Goal: Task Accomplishment & Management: Manage account settings

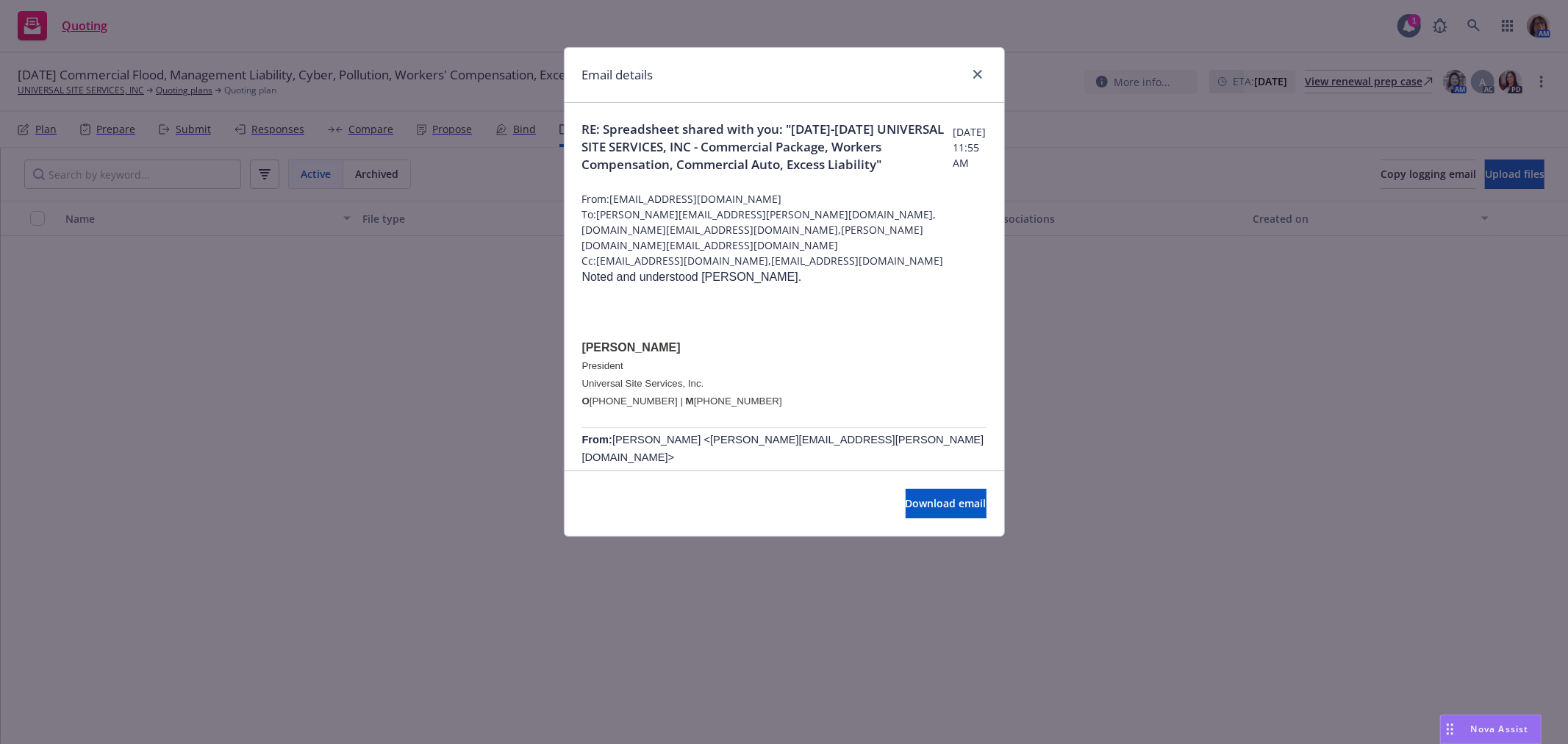
scroll to position [6536, 0]
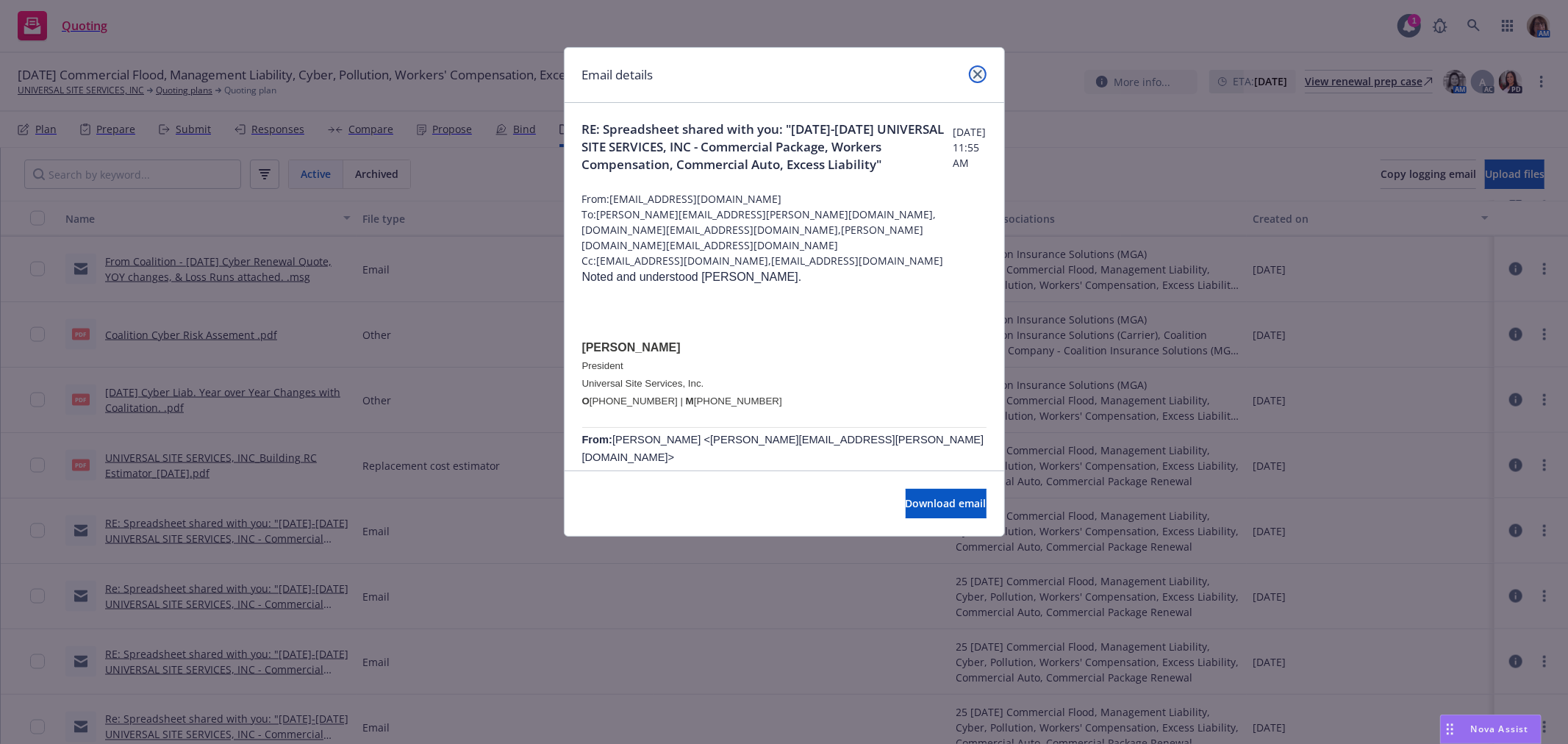
click at [976, 71] on icon "close" at bounding box center [978, 74] width 9 height 9
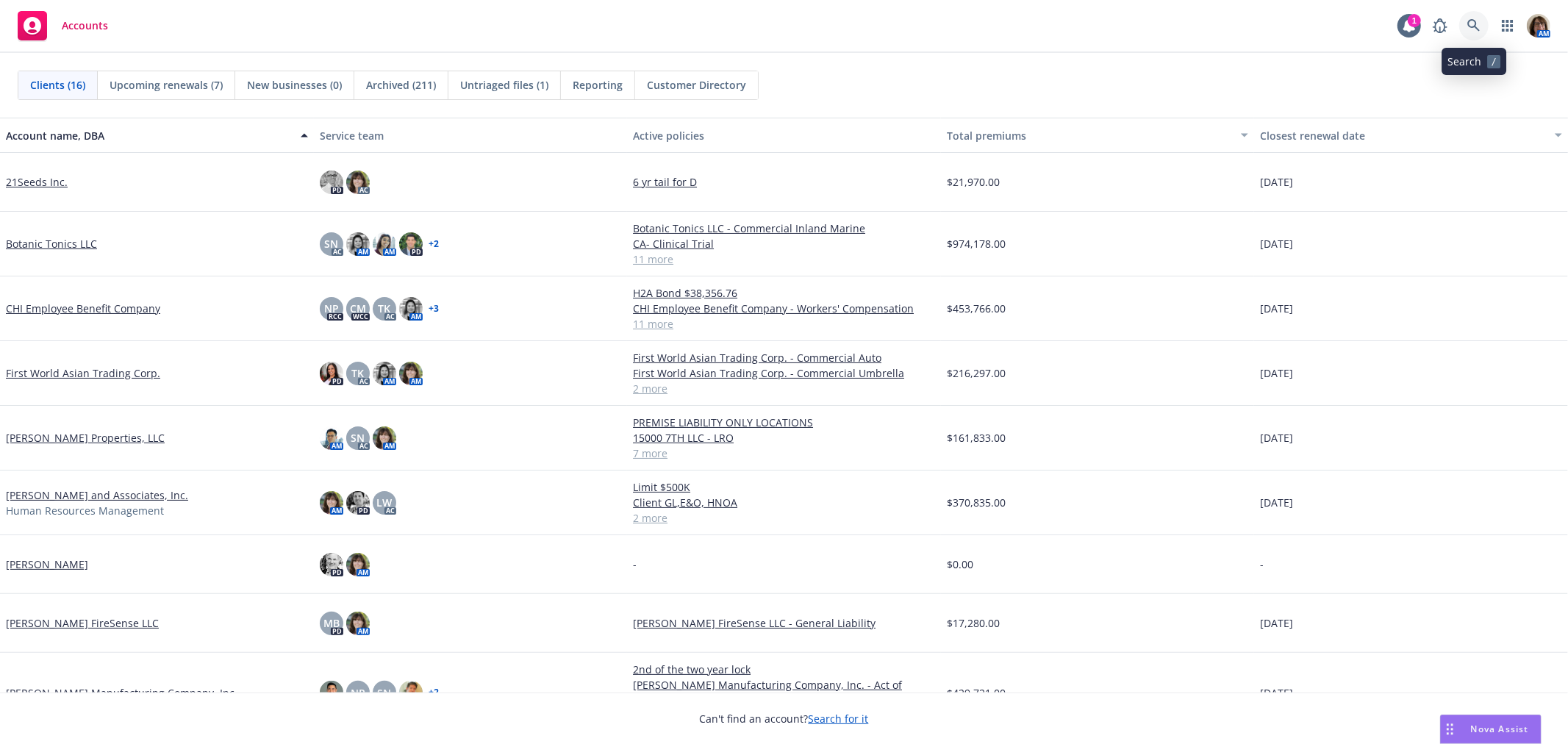
click at [1469, 32] on icon at bounding box center [1473, 25] width 13 height 13
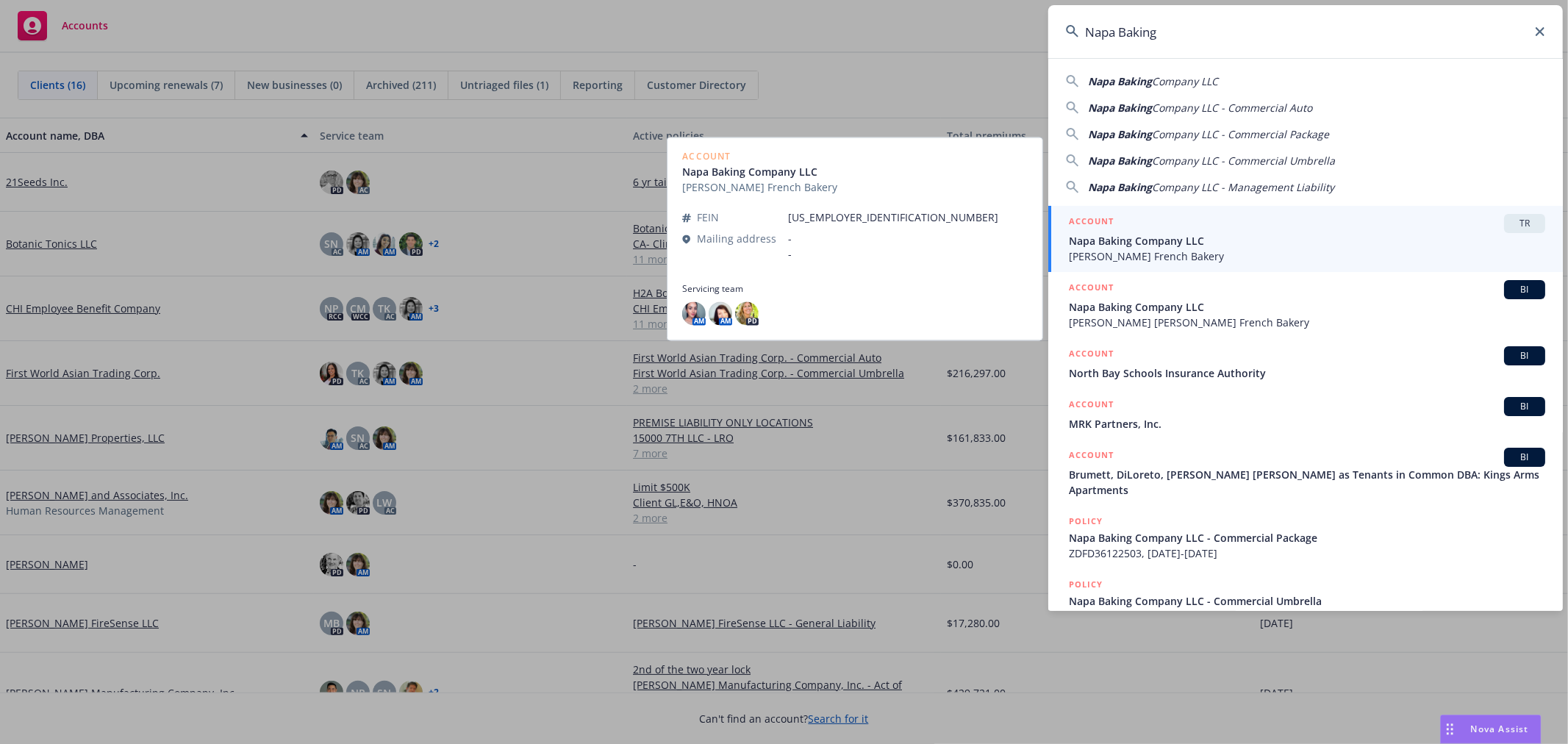
type input "Napa Baking"
click at [1113, 238] on span "Napa Baking Company LLC" at bounding box center [1307, 241] width 477 height 16
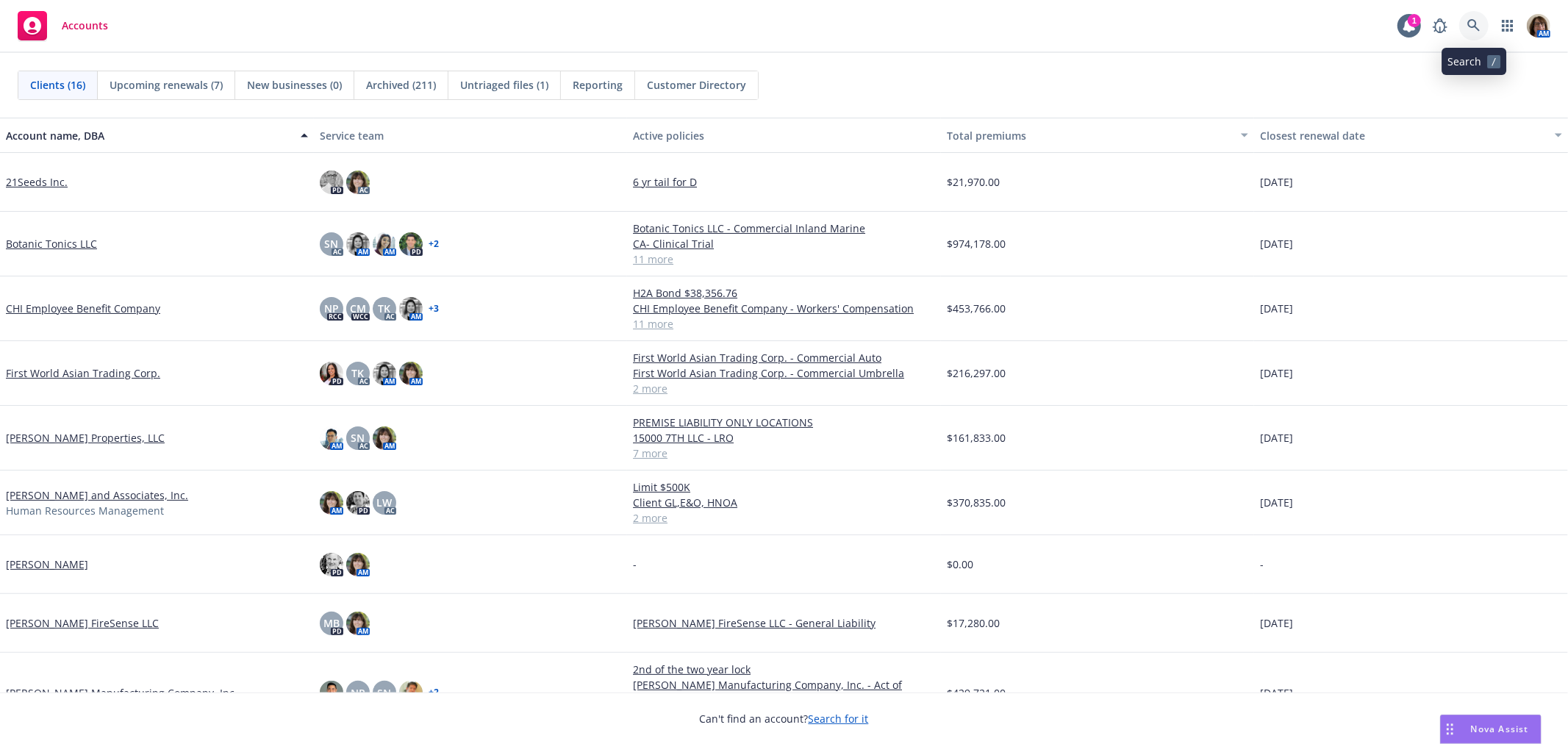
click at [1473, 23] on icon at bounding box center [1473, 25] width 13 height 13
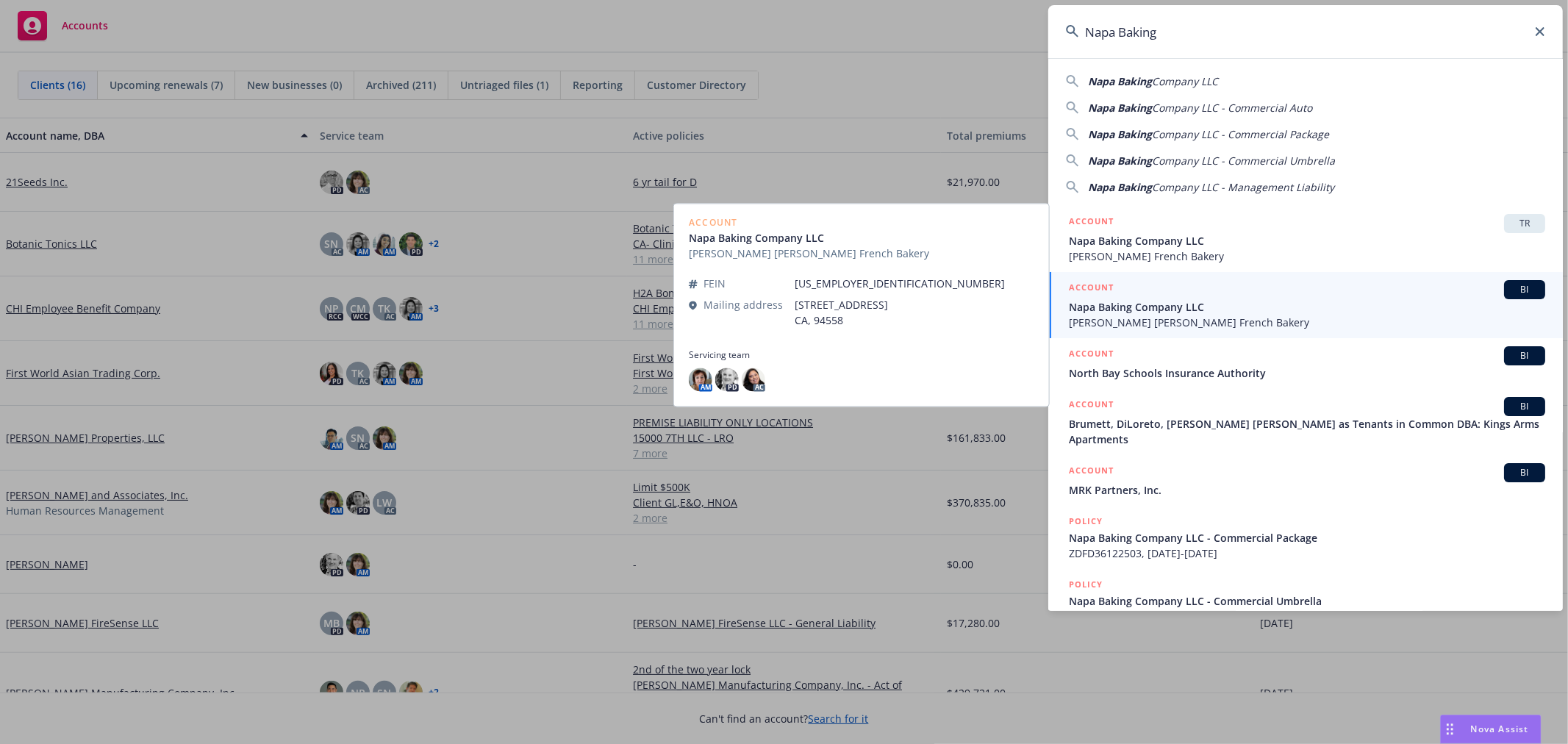
type input "Napa Baking"
click at [1147, 305] on span "Napa Baking Company LLC" at bounding box center [1307, 308] width 477 height 16
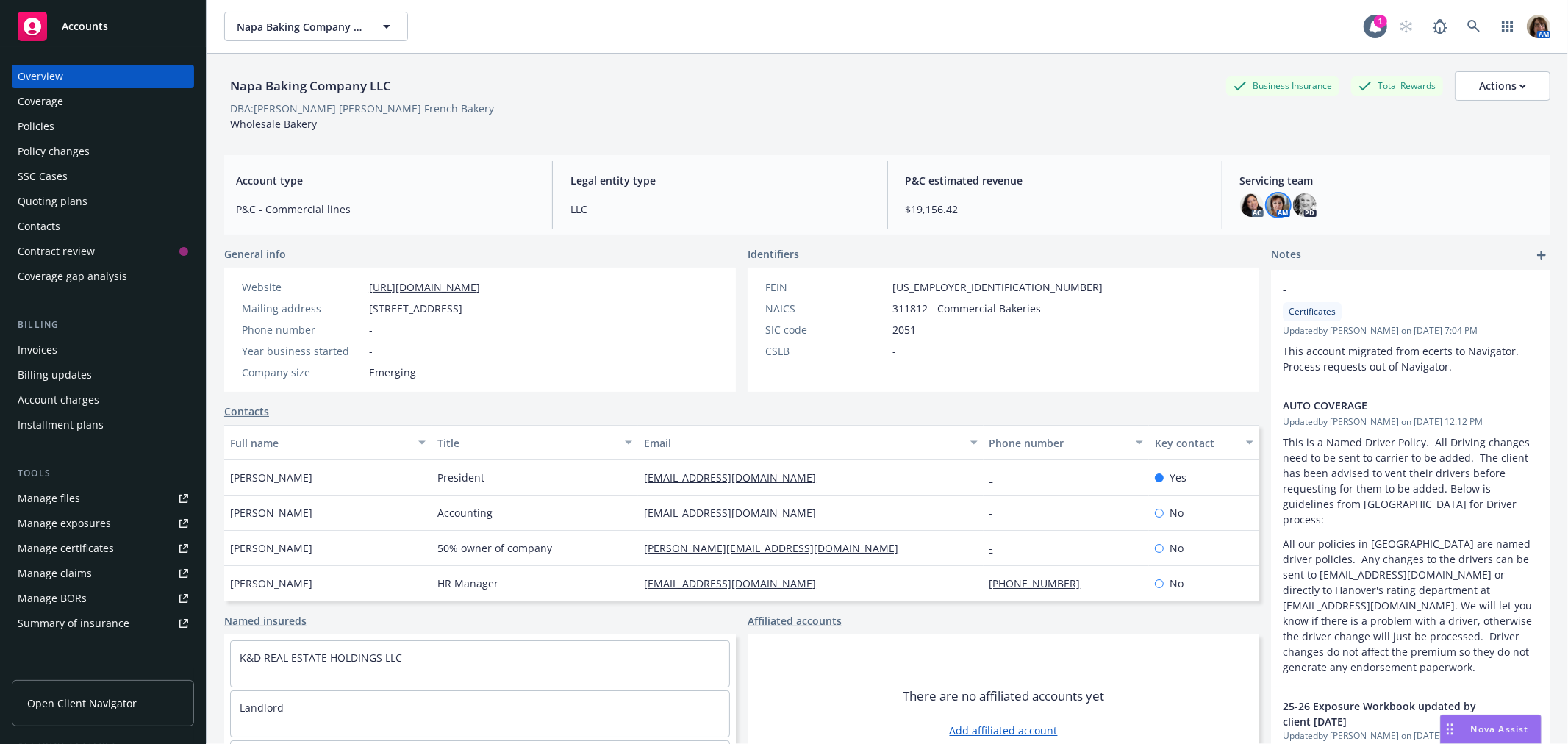
click at [1269, 204] on img at bounding box center [1278, 205] width 24 height 24
click at [25, 127] on div "Policies" at bounding box center [36, 126] width 37 height 24
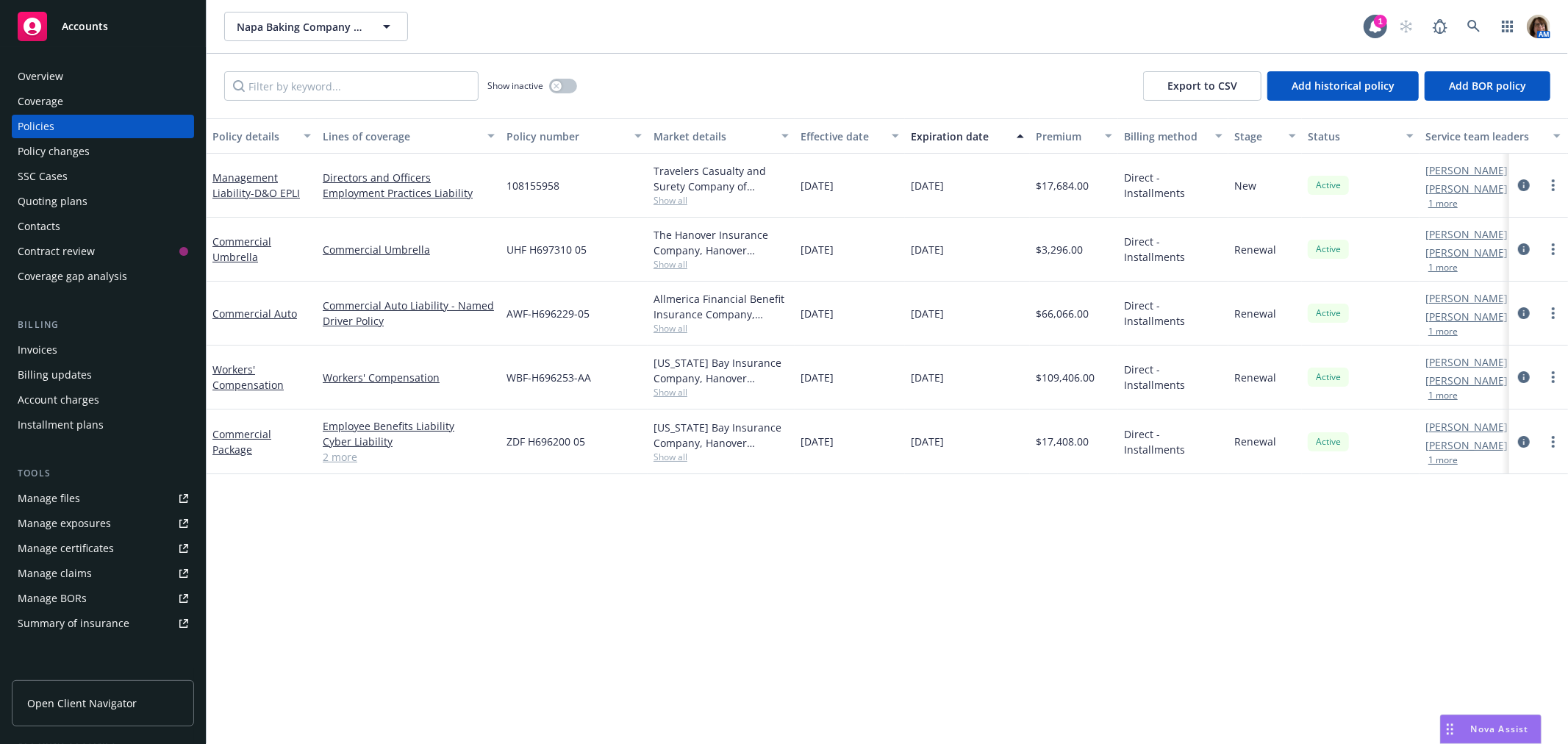
click at [1454, 564] on div "Policy details Lines of coverage Policy number Market details Effective date Ex…" at bounding box center [887, 431] width 1361 height 626
click at [45, 74] on div "Overview" at bounding box center [40, 76] width 46 height 24
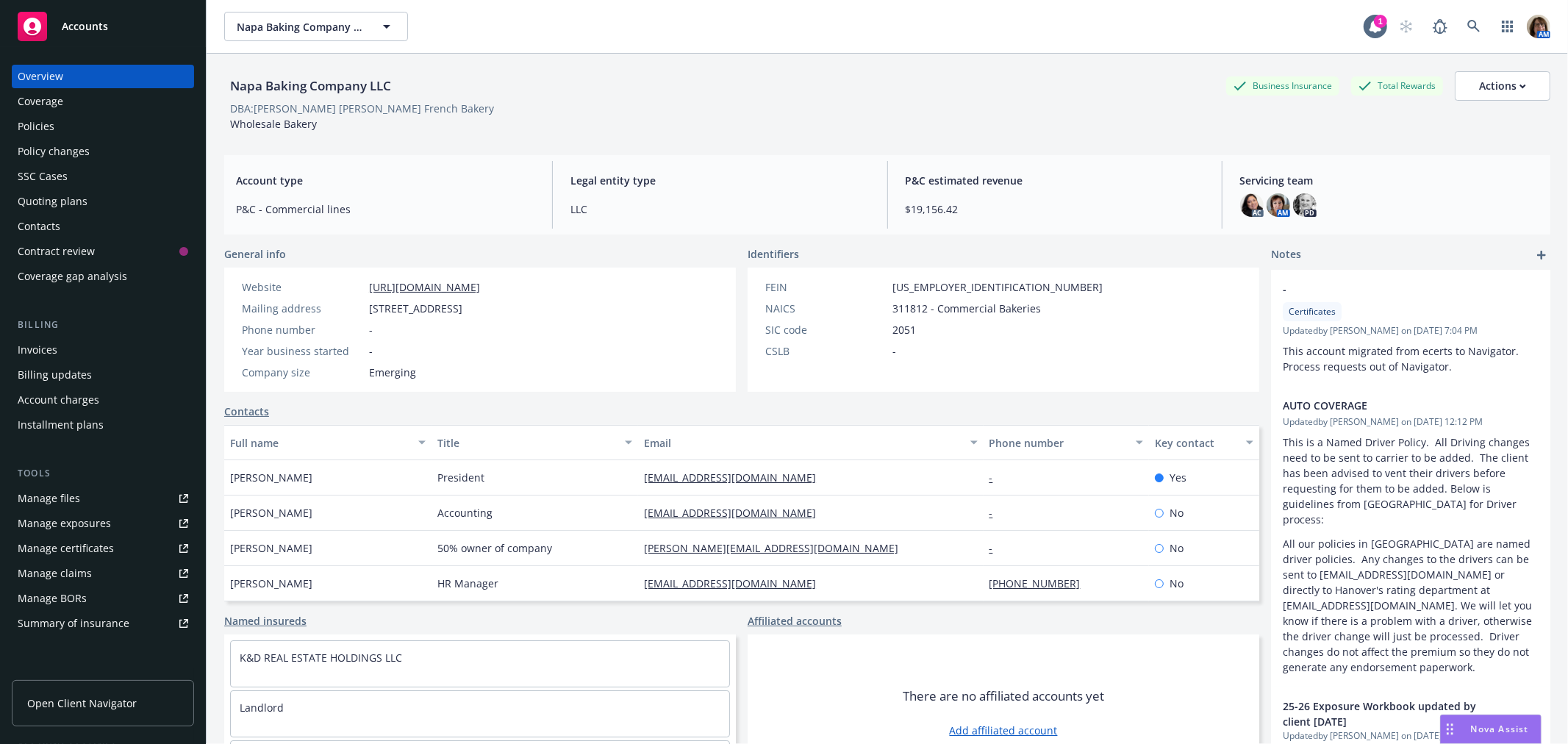
click at [89, 20] on span "Accounts" at bounding box center [84, 25] width 46 height 11
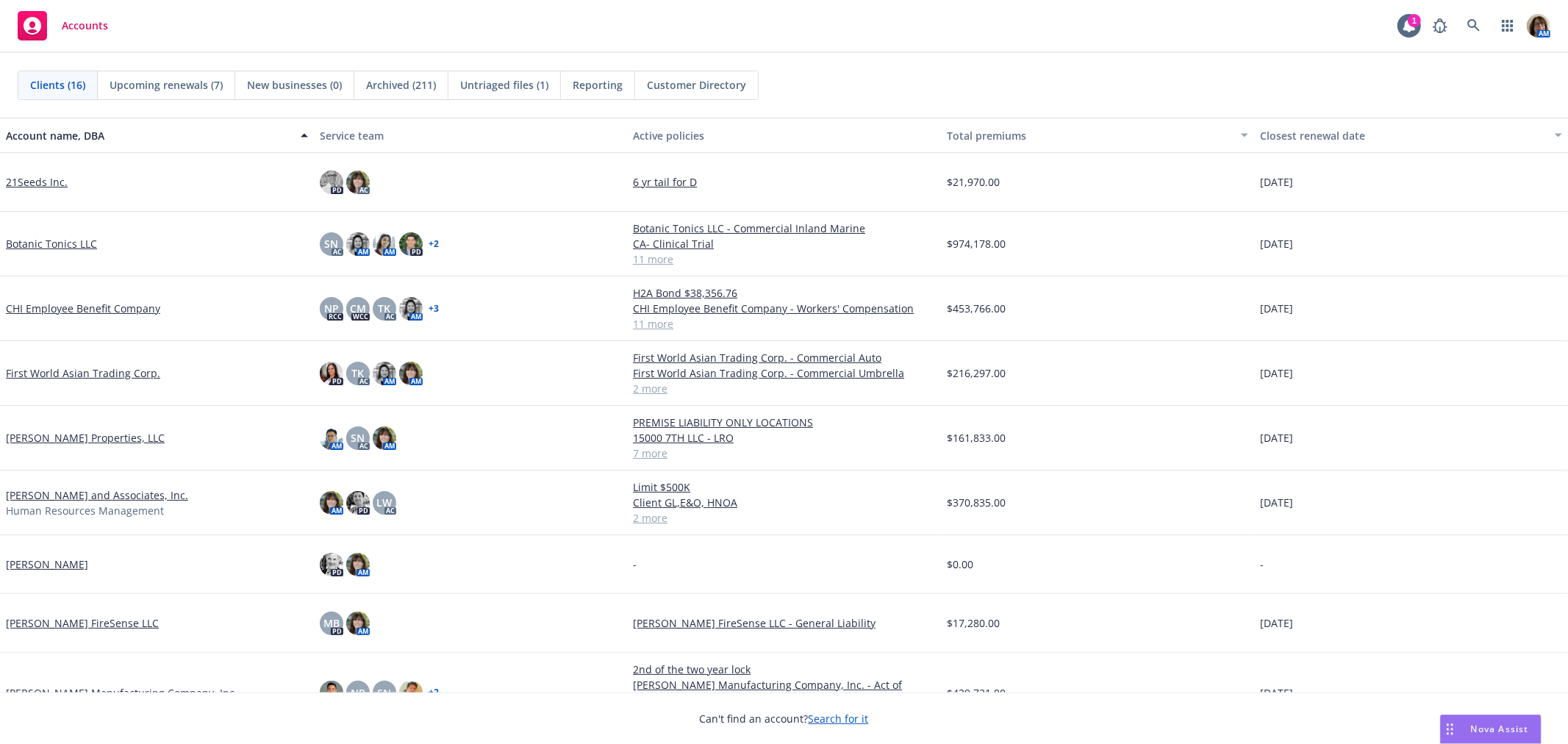
click at [510, 82] on span "Untriaged files (1)" at bounding box center [504, 85] width 88 height 16
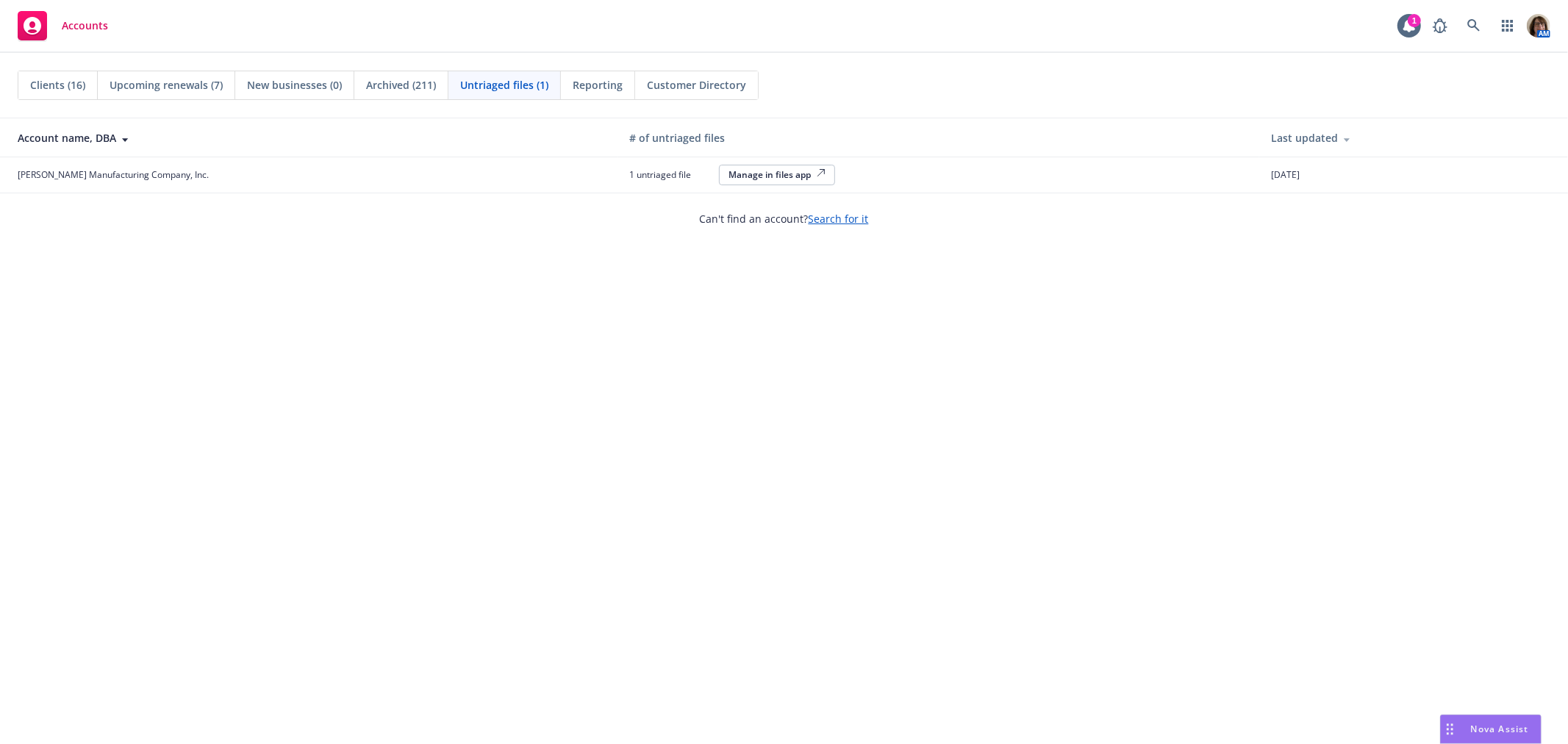
click at [729, 171] on div "Manage in files app" at bounding box center [777, 174] width 97 height 12
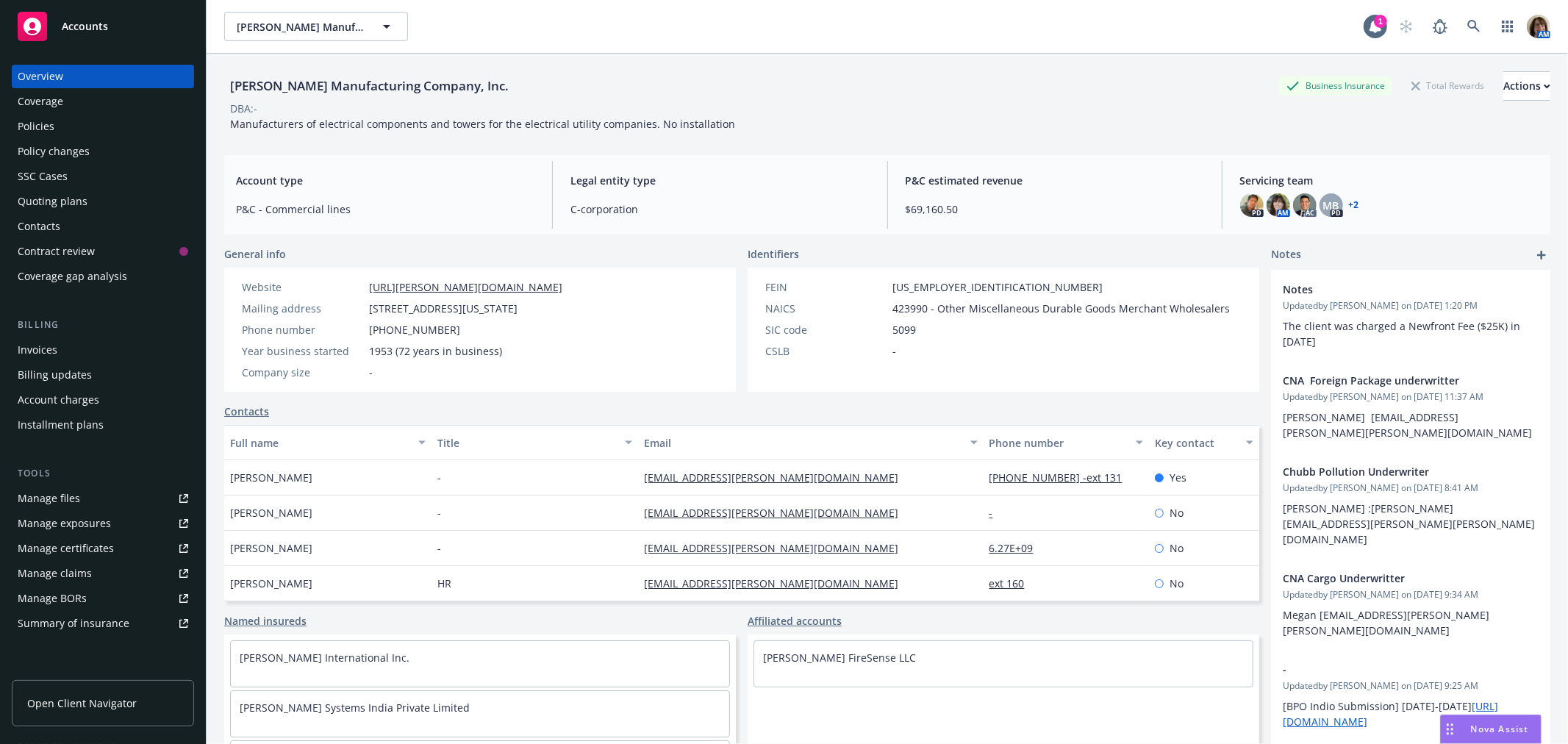
click at [34, 124] on div "Policies" at bounding box center [36, 126] width 37 height 24
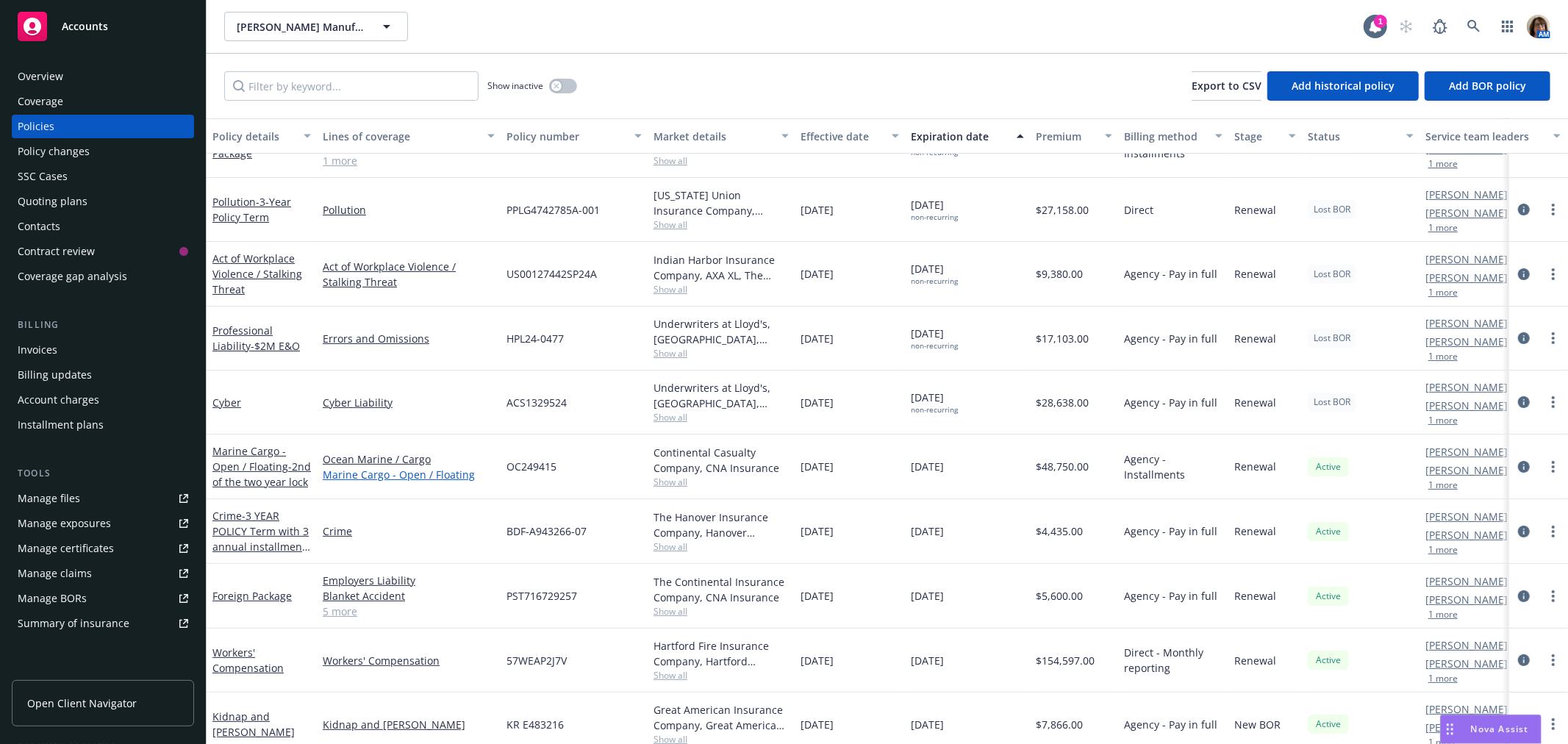
scroll to position [184, 0]
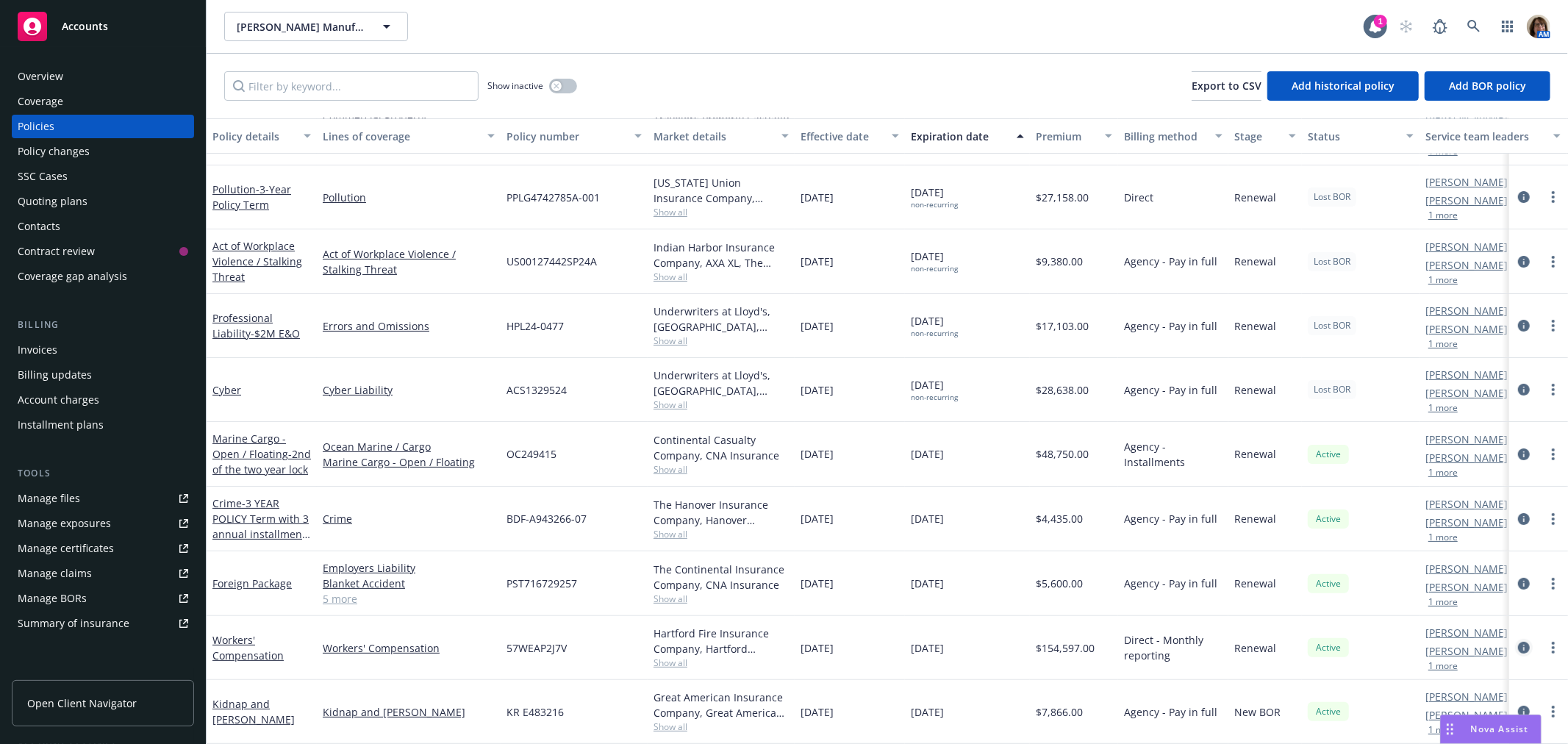
click at [1518, 642] on icon "circleInformation" at bounding box center [1523, 648] width 11 height 11
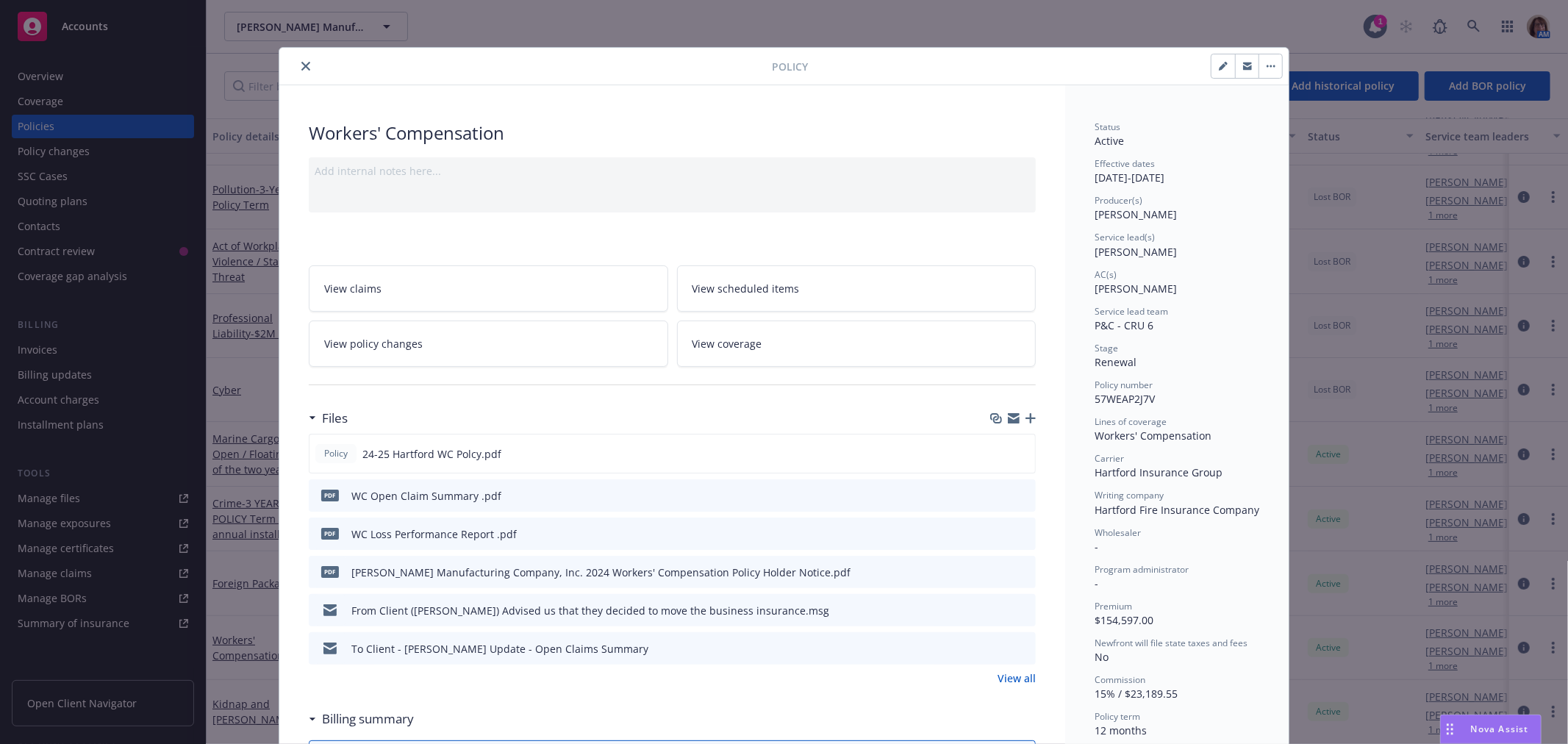
click at [1015, 570] on icon "preview file" at bounding box center [1021, 571] width 13 height 11
click at [1012, 679] on link "View all" at bounding box center [1017, 678] width 39 height 16
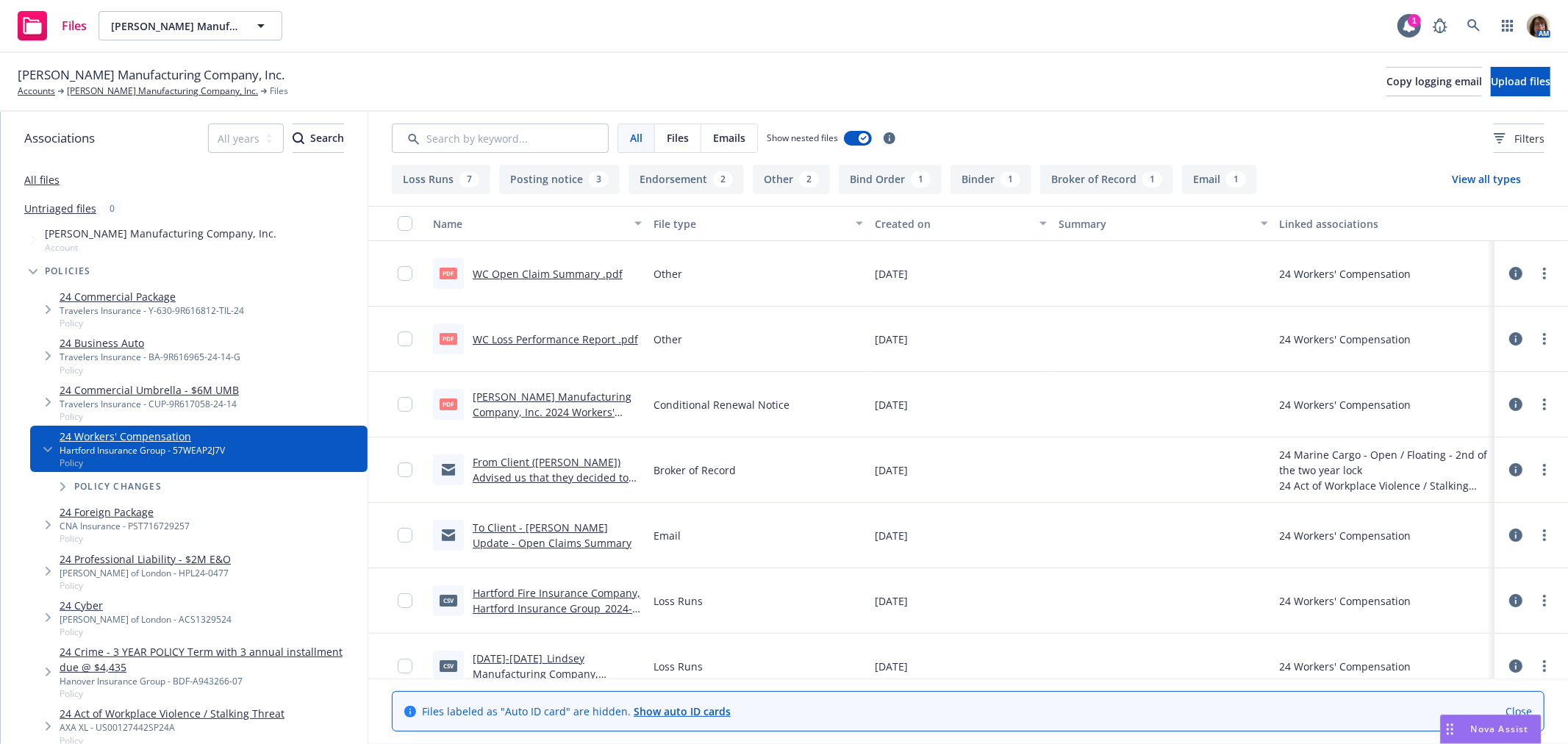
click at [1509, 402] on icon at bounding box center [1515, 404] width 13 height 13
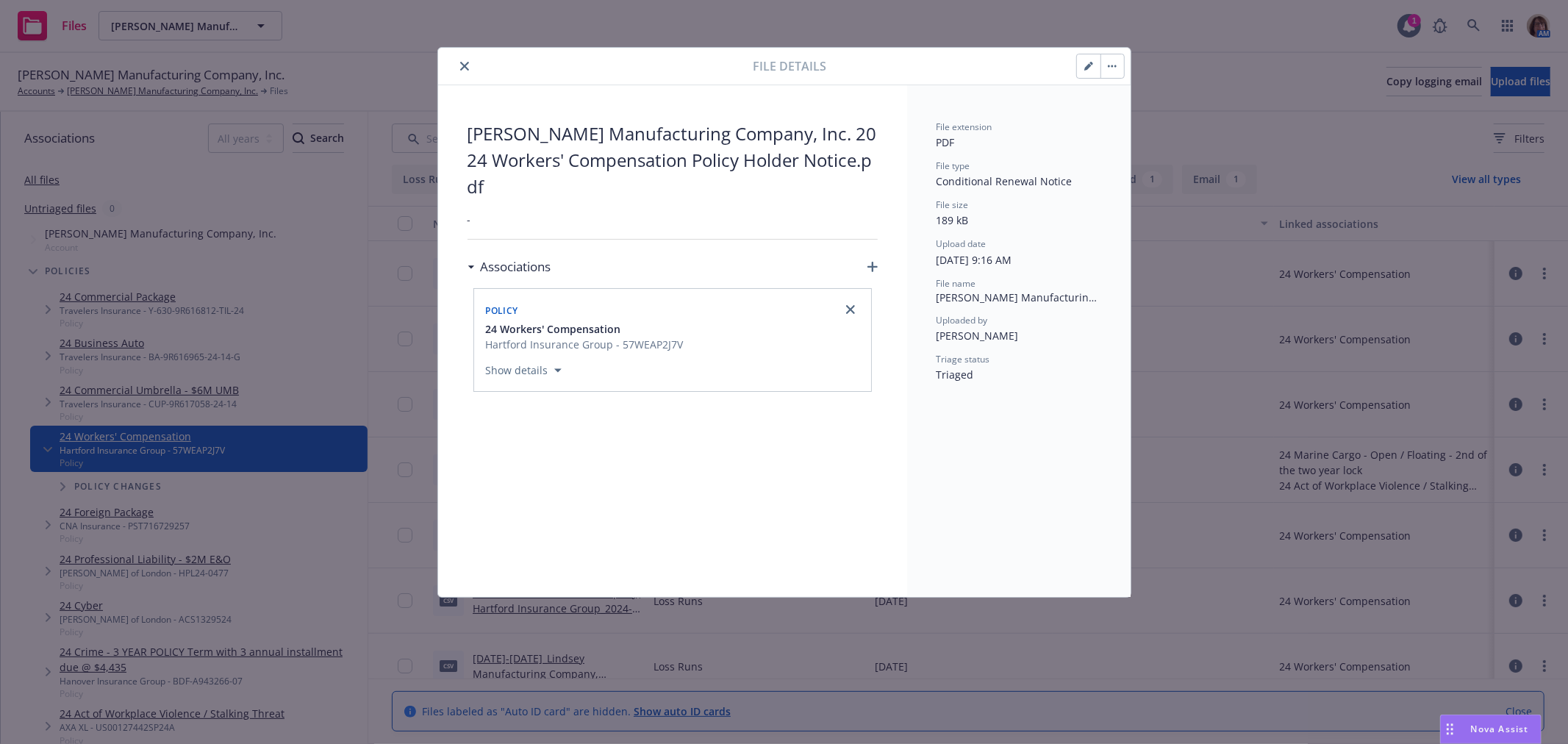
click at [1083, 63] on button "button" at bounding box center [1088, 66] width 24 height 24
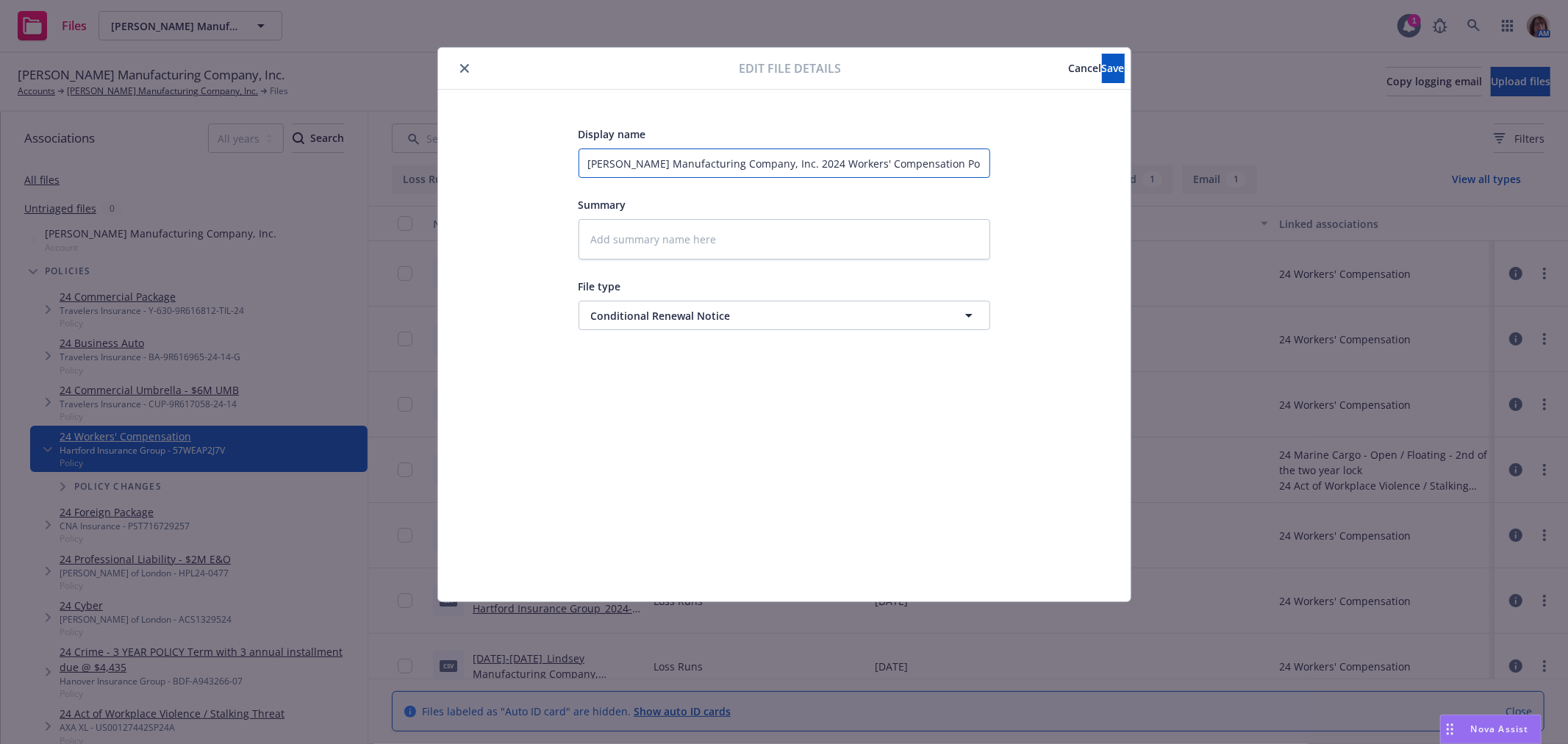
drag, startPoint x: 587, startPoint y: 162, endPoint x: 797, endPoint y: 163, distance: 210.0
click at [797, 163] on input "Lindsey Manufacturing Company, Inc. 2024 Workers' Compensation Policy Holder No…" at bounding box center [784, 164] width 412 height 30
type textarea "x"
type input "CWorkers' Compensation Policy Holder Notice"
type textarea "x"
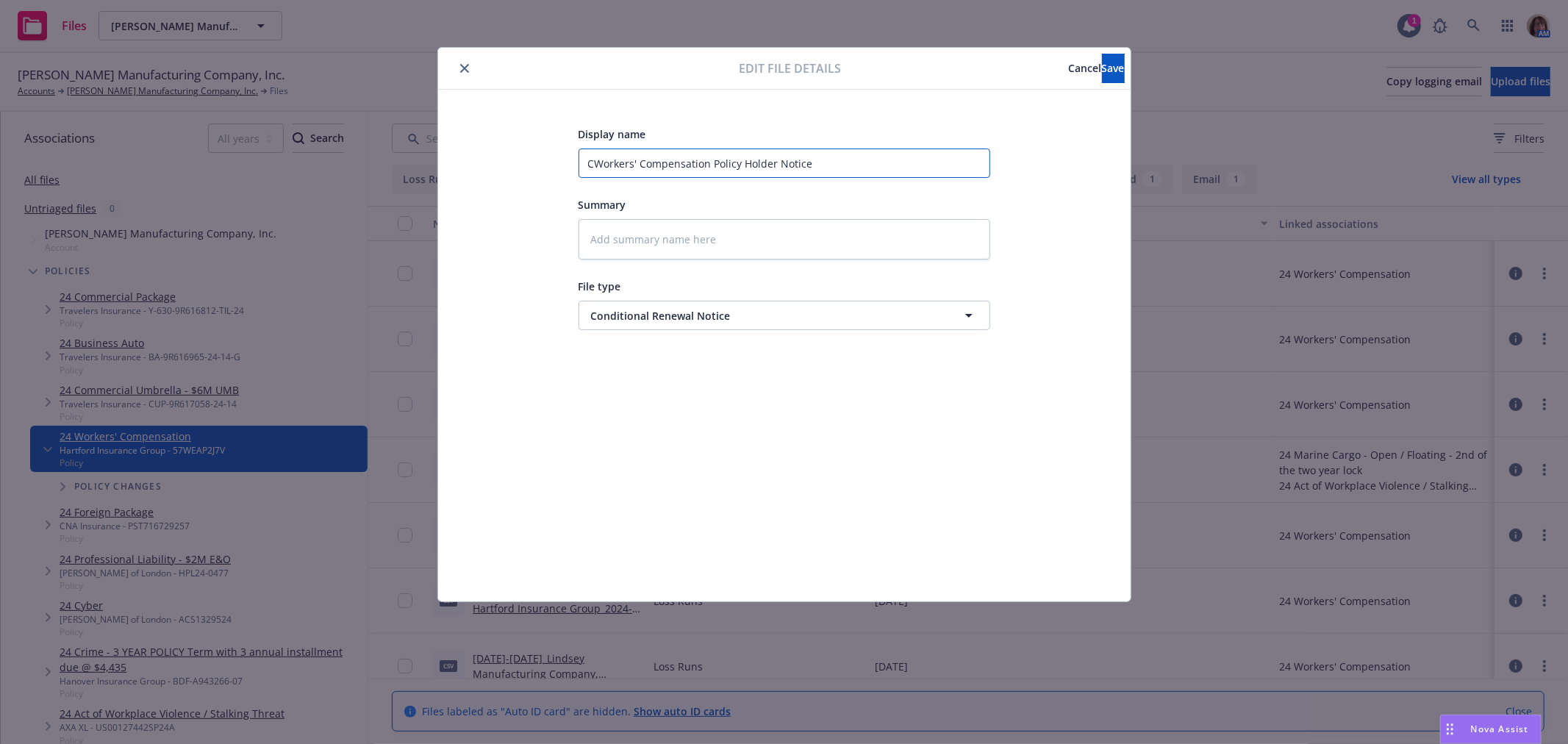
type input "CoWorkers' Compensation Policy Holder Notice"
type textarea "x"
type input "ConWorkers' Compensation Policy Holder Notice"
type textarea "x"
type input "CondWorkers' Compensation Policy Holder Notice"
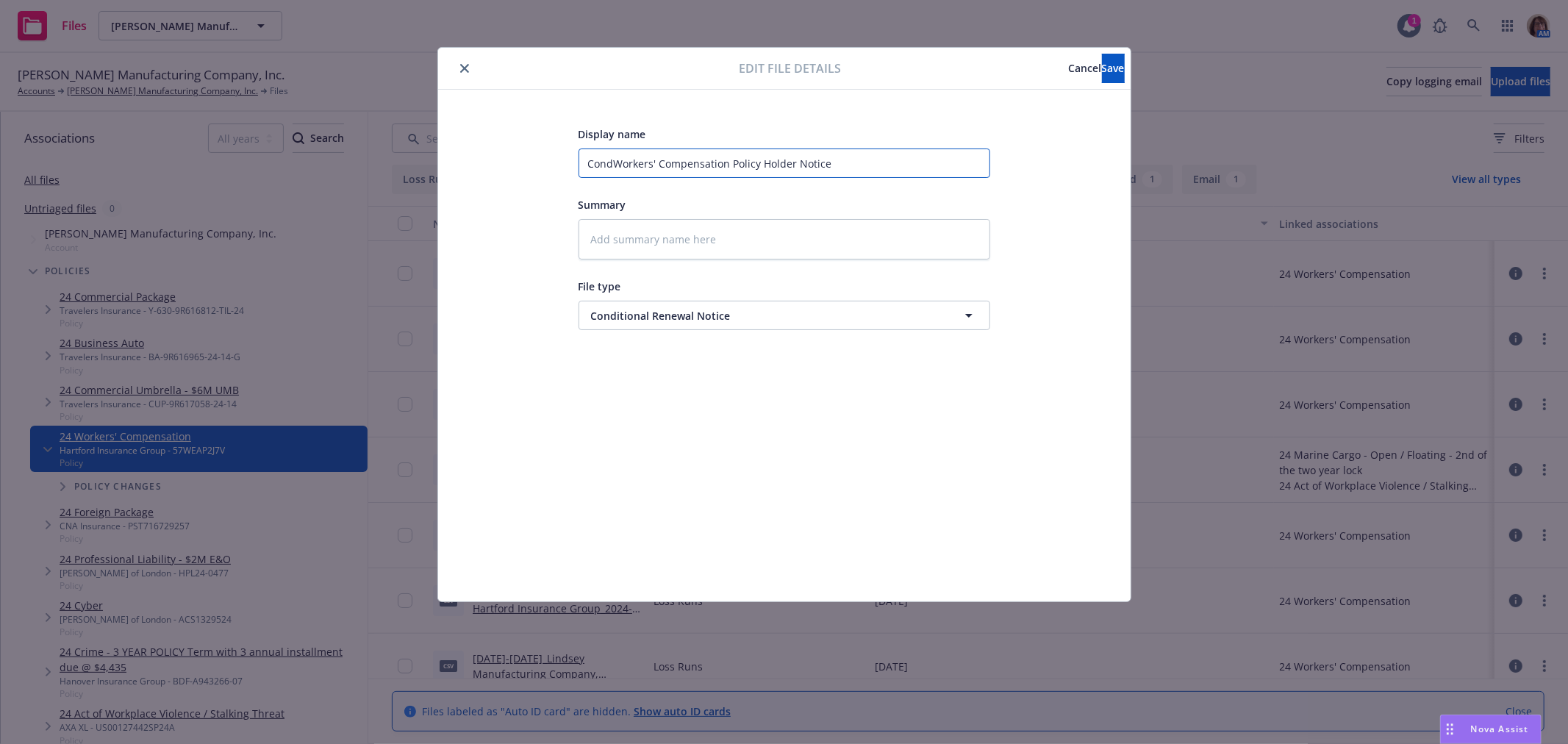
type textarea "x"
type input "CondiWorkers' Compensation Policy Holder Notice"
type textarea "x"
type input "ConditWorkers' Compensation Policy Holder Notice"
type textarea "x"
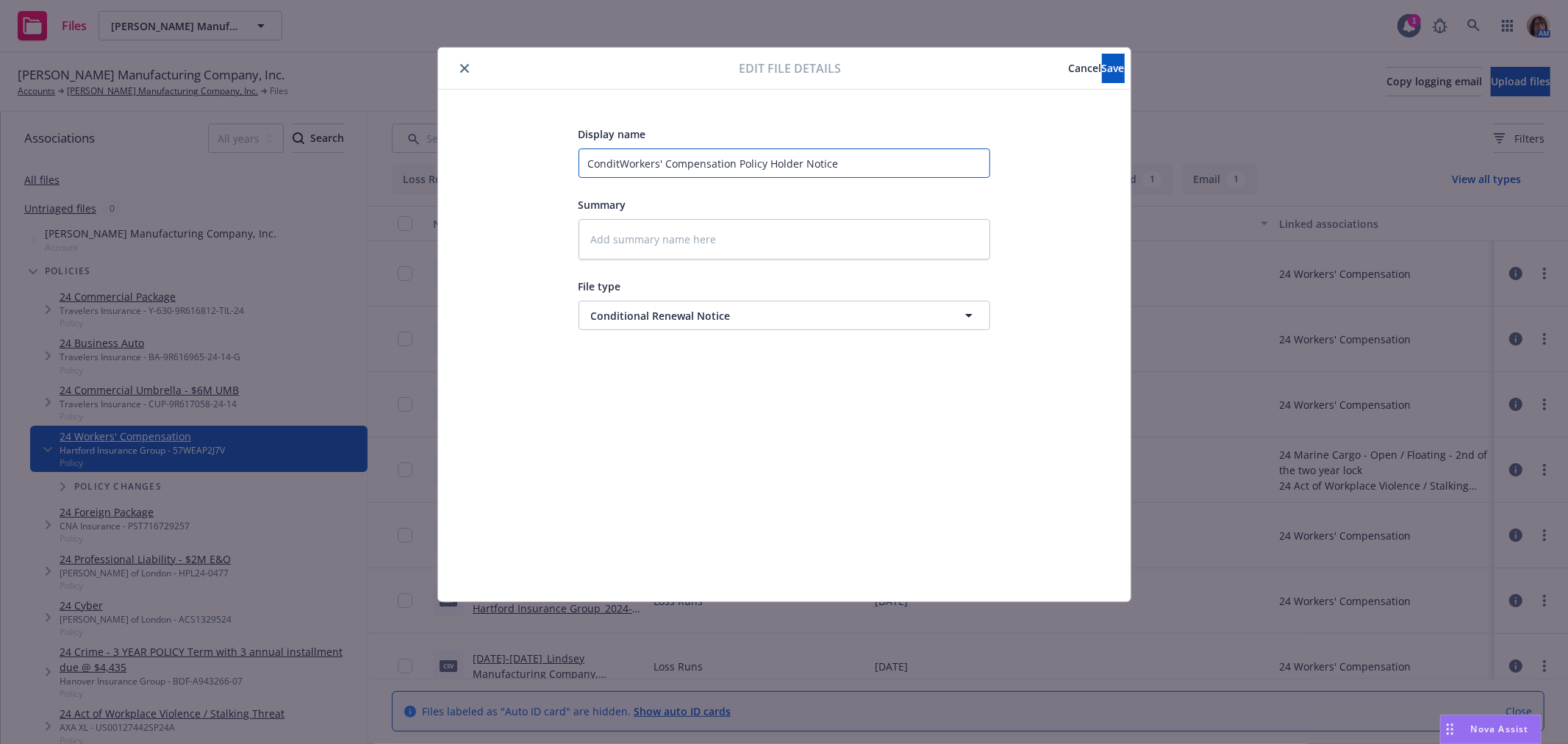
type input "ConditiWorkers' Compensation Policy Holder Notice"
type textarea "x"
type input "ConditioWorkers' Compensation Policy Holder Notice"
type textarea "x"
type input "ConditionaWorkers' Compensation Policy Holder Notice"
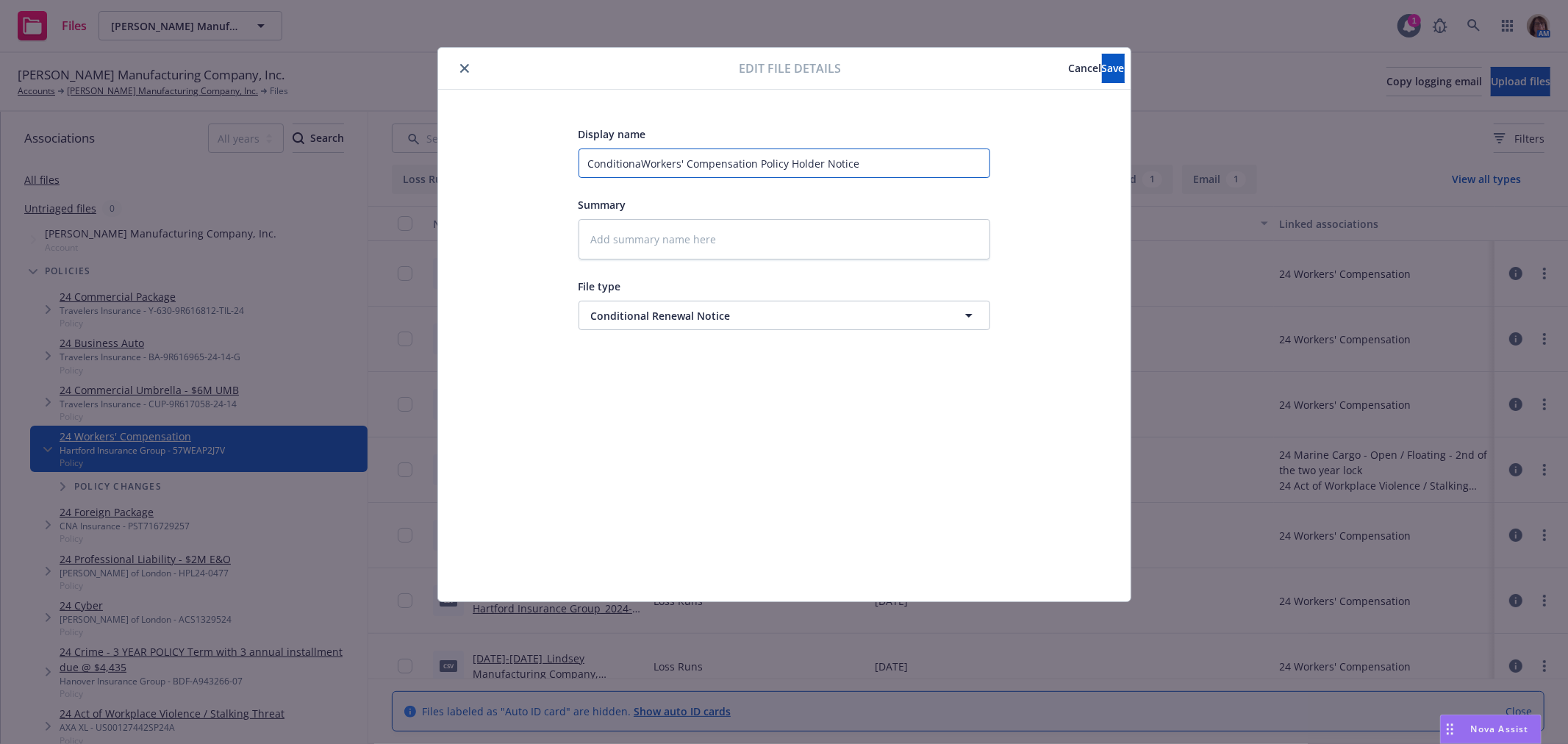
type textarea "x"
type input "ConditionalWorkers' Compensation Policy Holder Notice"
type textarea "x"
type input "Conditional Workers' Compensation Policy Holder Notice"
type textarea "x"
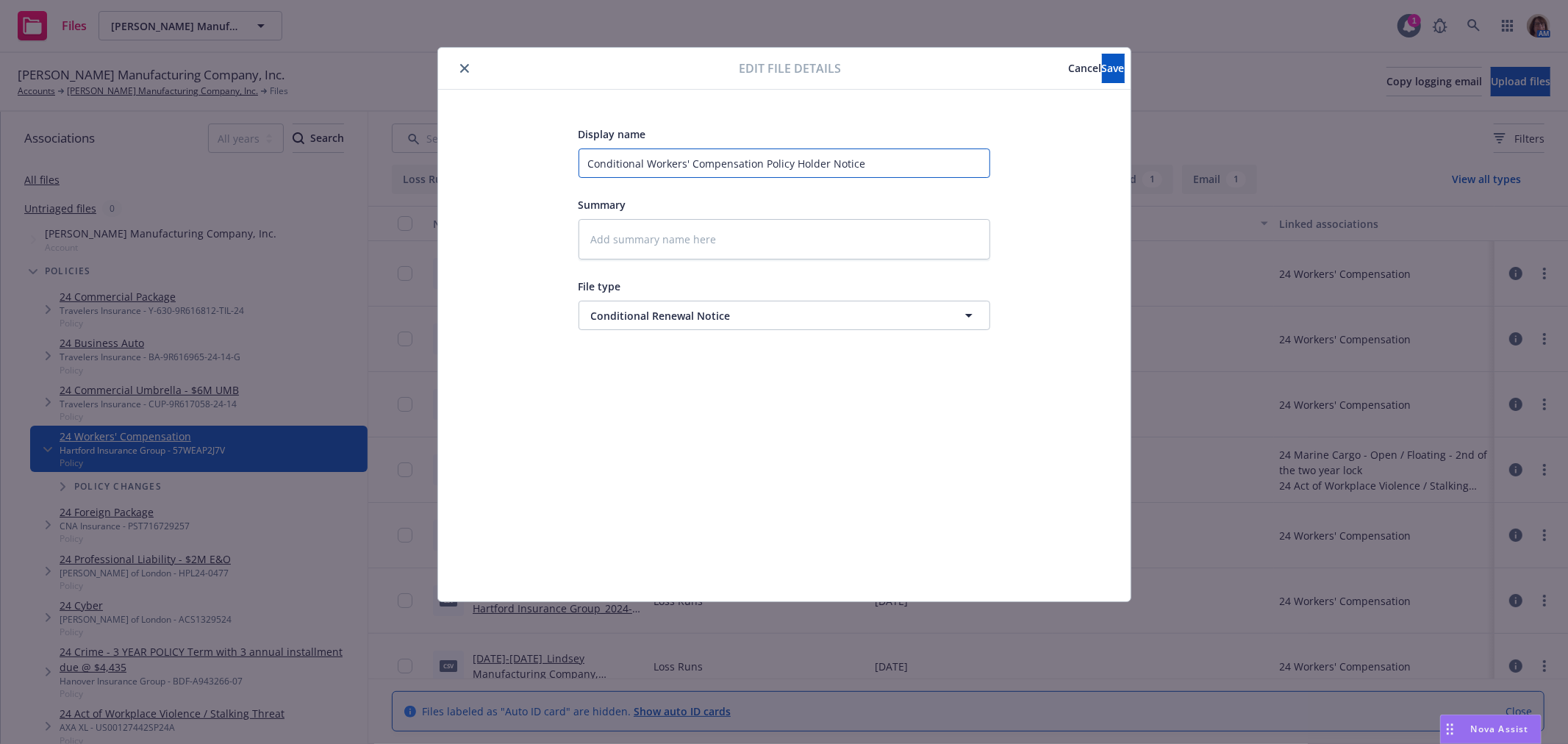
type input "Conditional RWorkers' Compensation Policy Holder Notice"
type textarea "x"
type input "Conditional ReWorkers' Compensation Policy Holder Notice"
type textarea "x"
type input "Conditional RenWorkers' Compensation Policy Holder Notice"
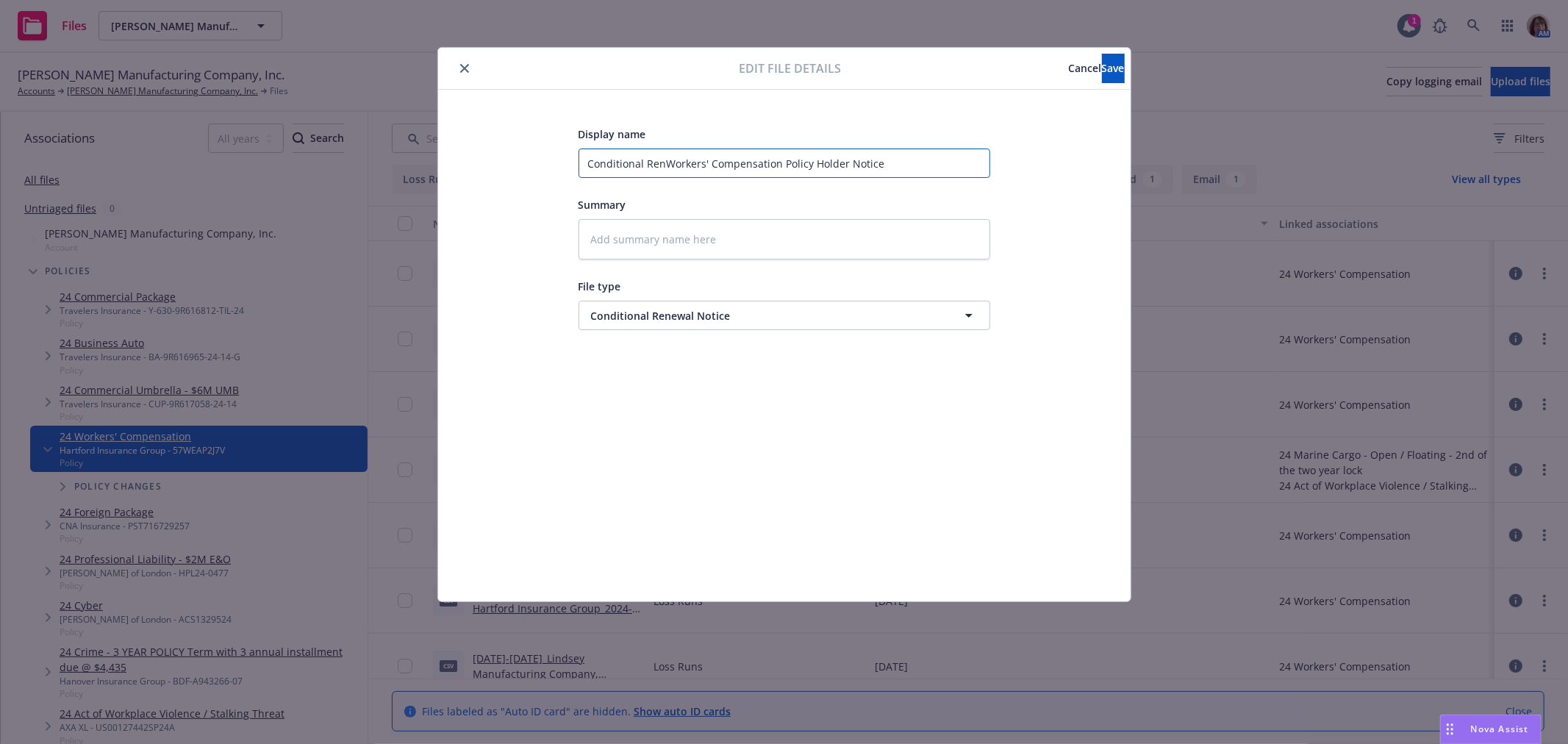
type textarea "x"
type input "Conditional ReneWorkers' Compensation Policy Holder Notice"
type textarea "x"
type input "Conditional RenewWorkers' Compensation Policy Holder Notice"
type textarea "x"
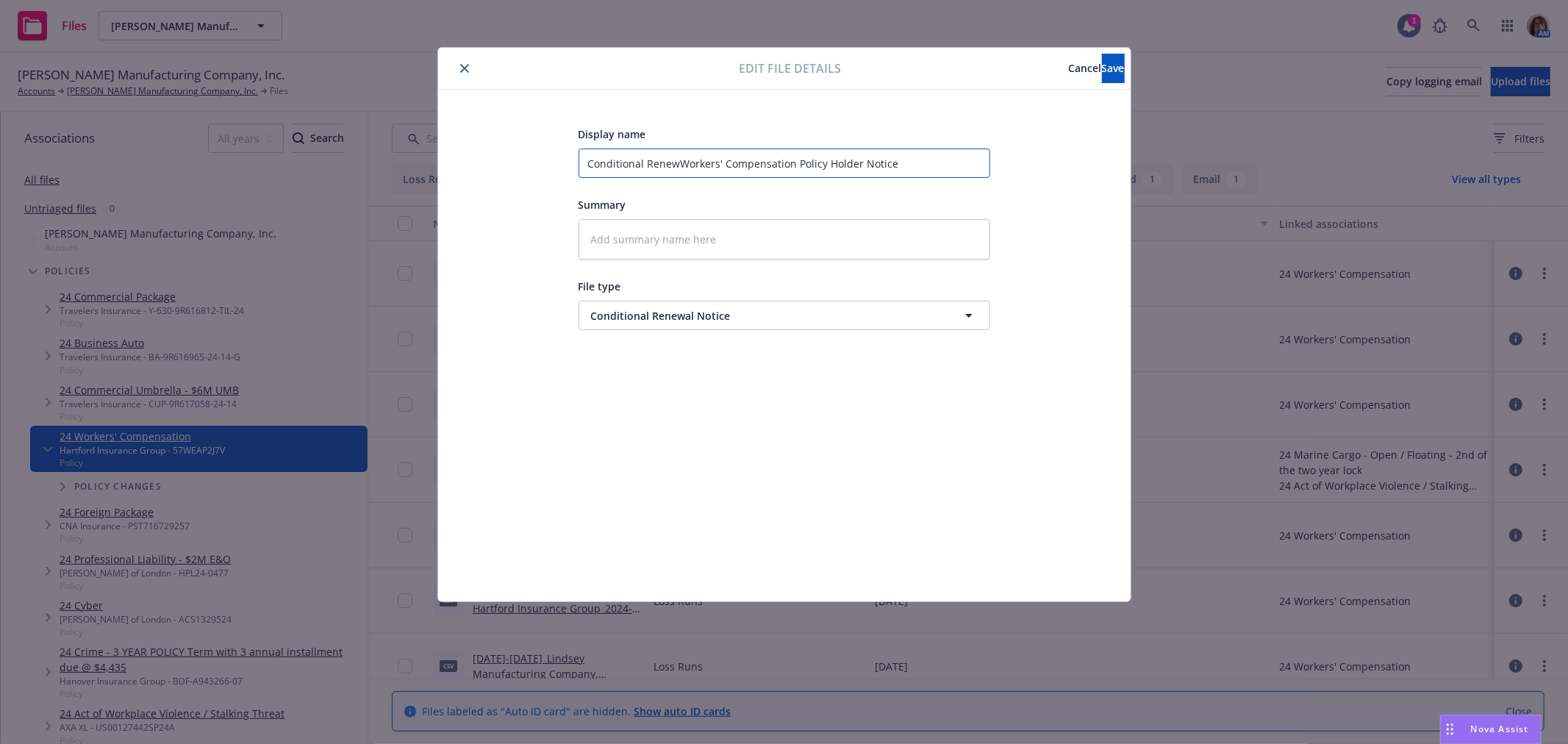
type input "Conditional RenewaWorkers' Compensation Policy Holder Notice"
type textarea "x"
type input "Conditional RenewalWorkers' Compensation Policy Holder Notice"
type textarea "x"
type input "Conditional Renewal Workers' Compensation Policy Holder Notice"
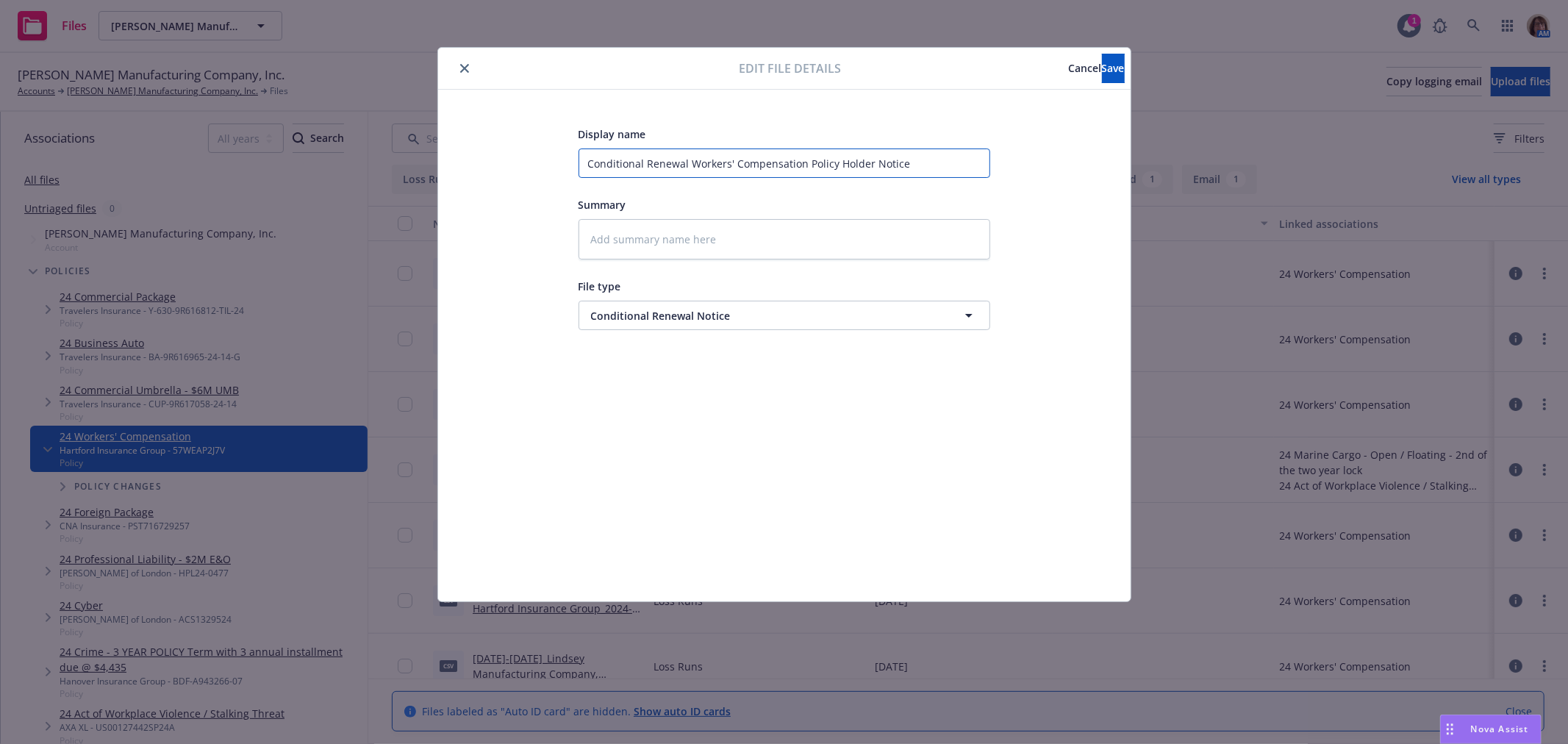
type textarea "x"
type input "Conditional Renewal NWorkers' Compensation Policy Holder Notice"
type textarea "x"
type input "Conditional Renewal NoWorkers' Compensation Policy Holder Notice"
type textarea "x"
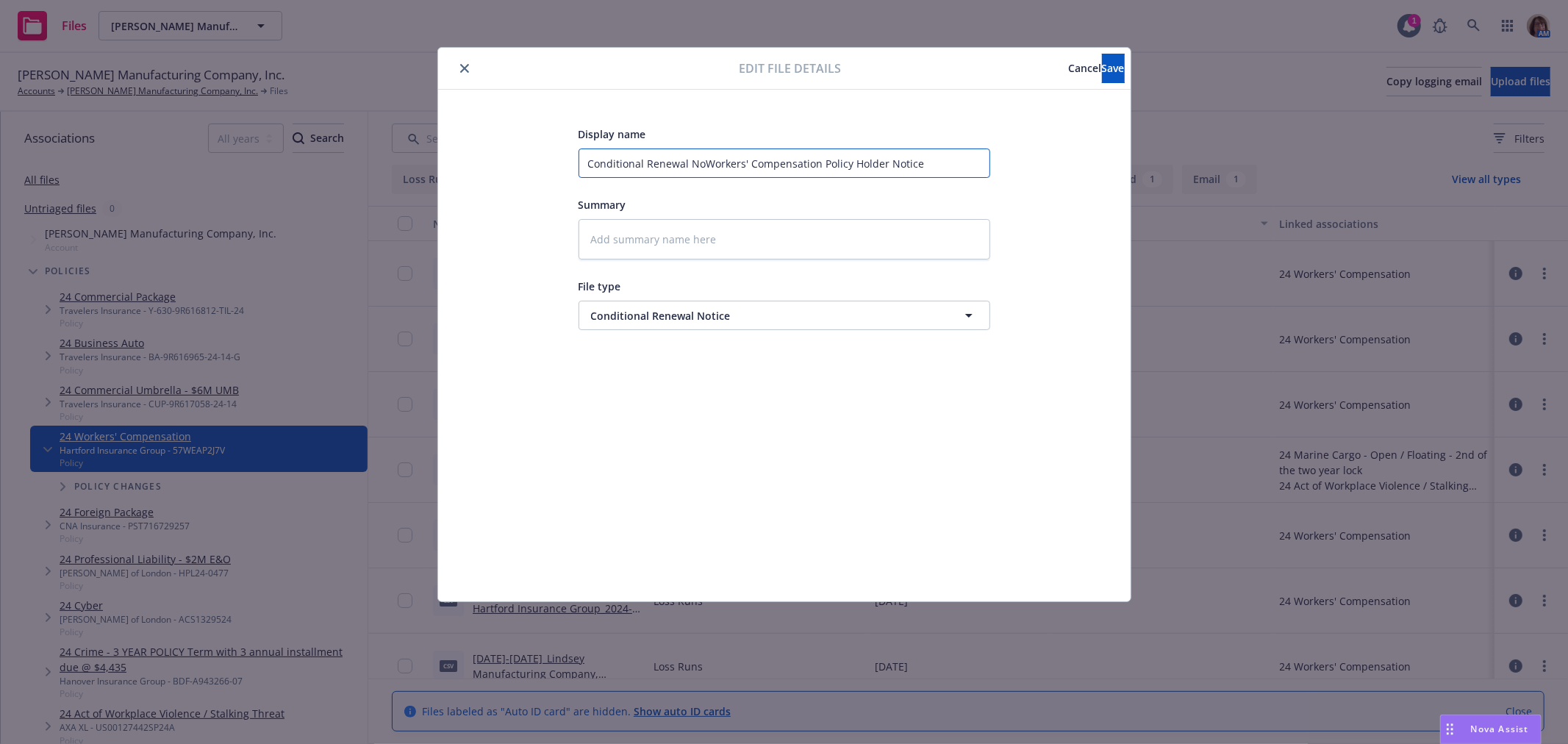
type input "Conditional Renewal NotWorkers' Compensation Policy Holder Notice"
type textarea "x"
type input "Conditional Renewal NotcWorkers' Compensation Policy Holder Notice"
type textarea "x"
type input "Conditional Renewal NotWorkers' Compensation Policy Holder Notice"
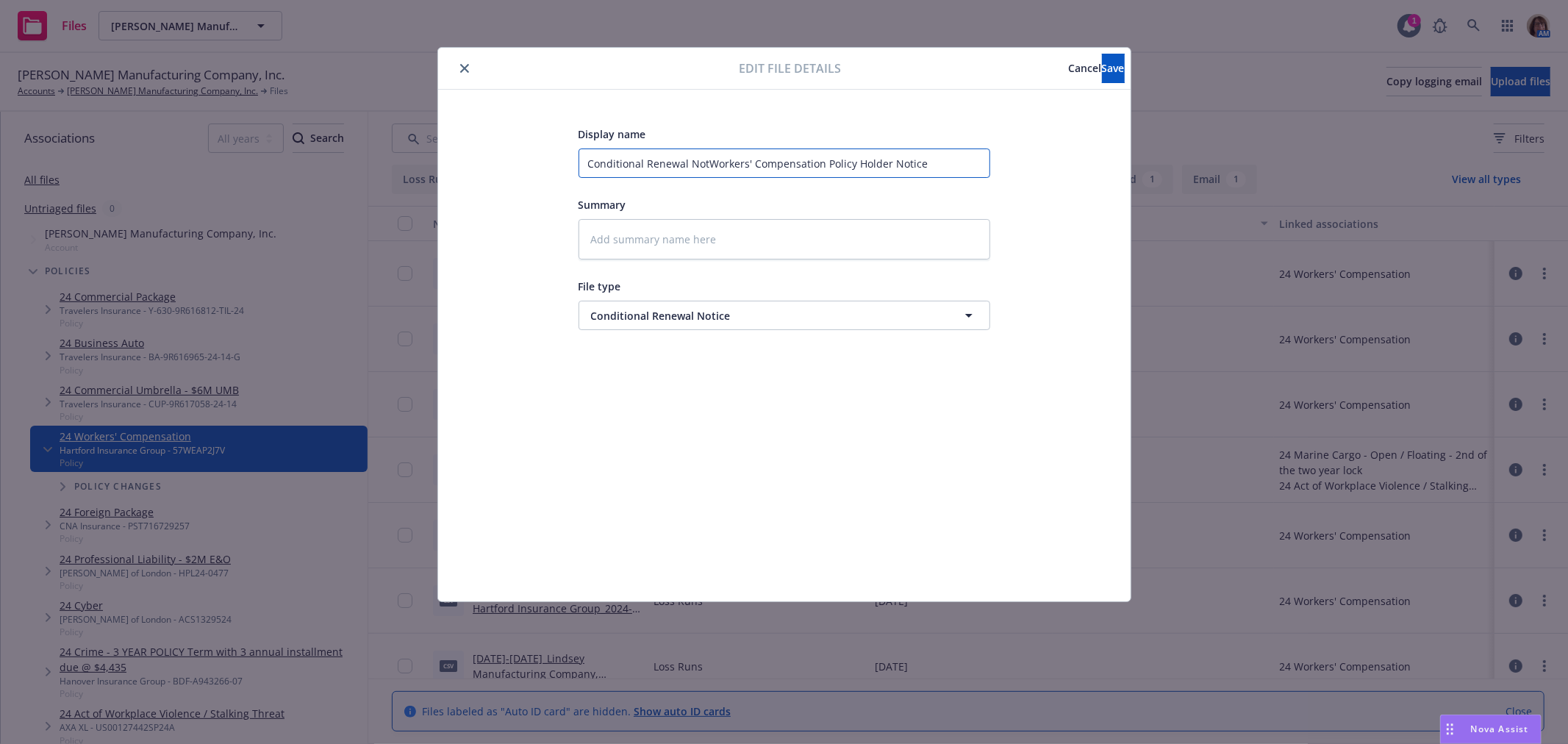
type textarea "x"
type input "Conditional Renewal NoticWorkers' Compensation Policy Holder Notice"
type textarea "x"
type input "Conditional Renewal NoticeWorkers' Compensation Policy Holder Notice"
type textarea "x"
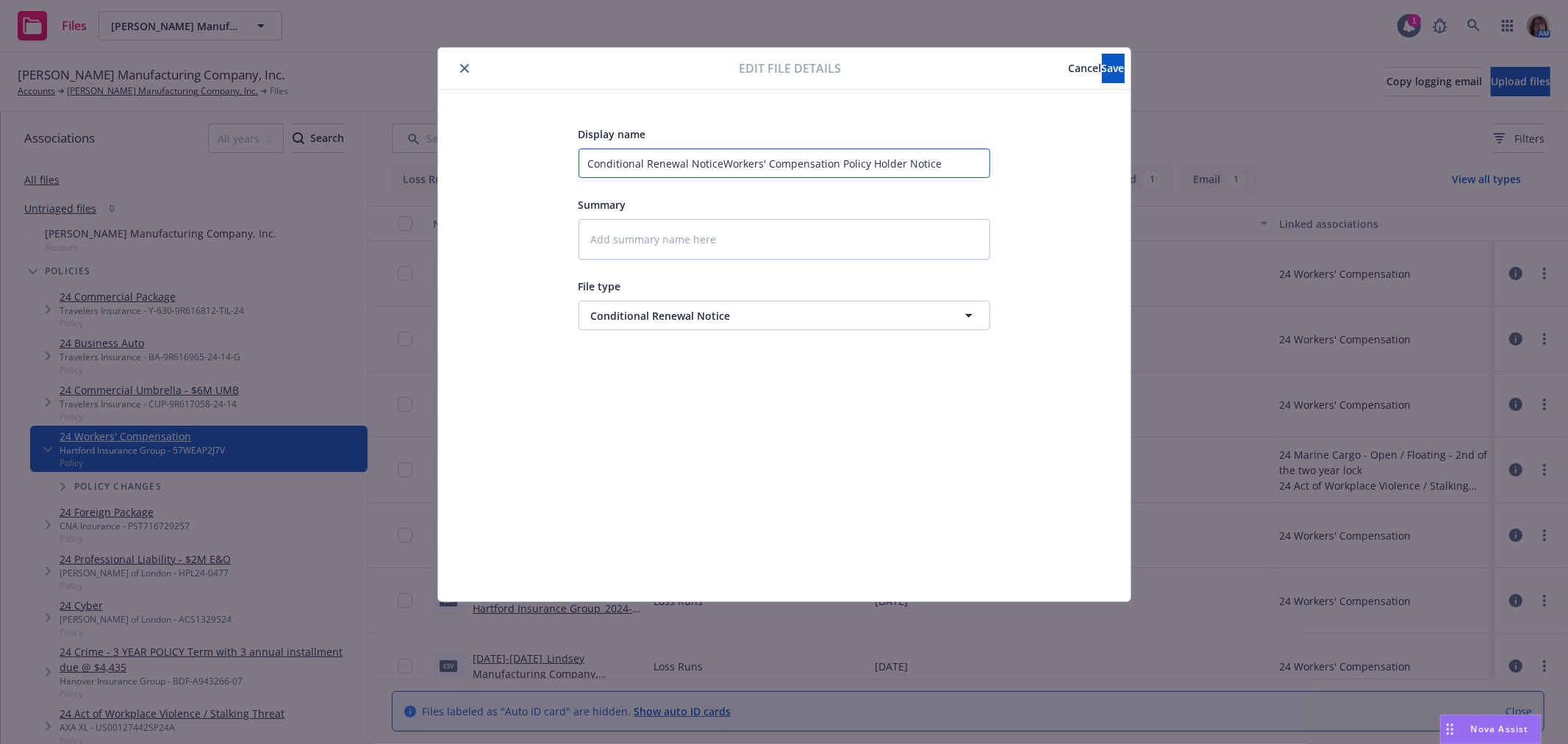
type input "Conditional Renewal Notice Workers' Compensation Policy Holder Notice"
type textarea "x"
type input "Conditional Renewal Notice fWorkers' Compensation Policy Holder Notice"
type textarea "x"
type input "Conditional Renewal Notice frWorkers' Compensation Policy Holder Notice"
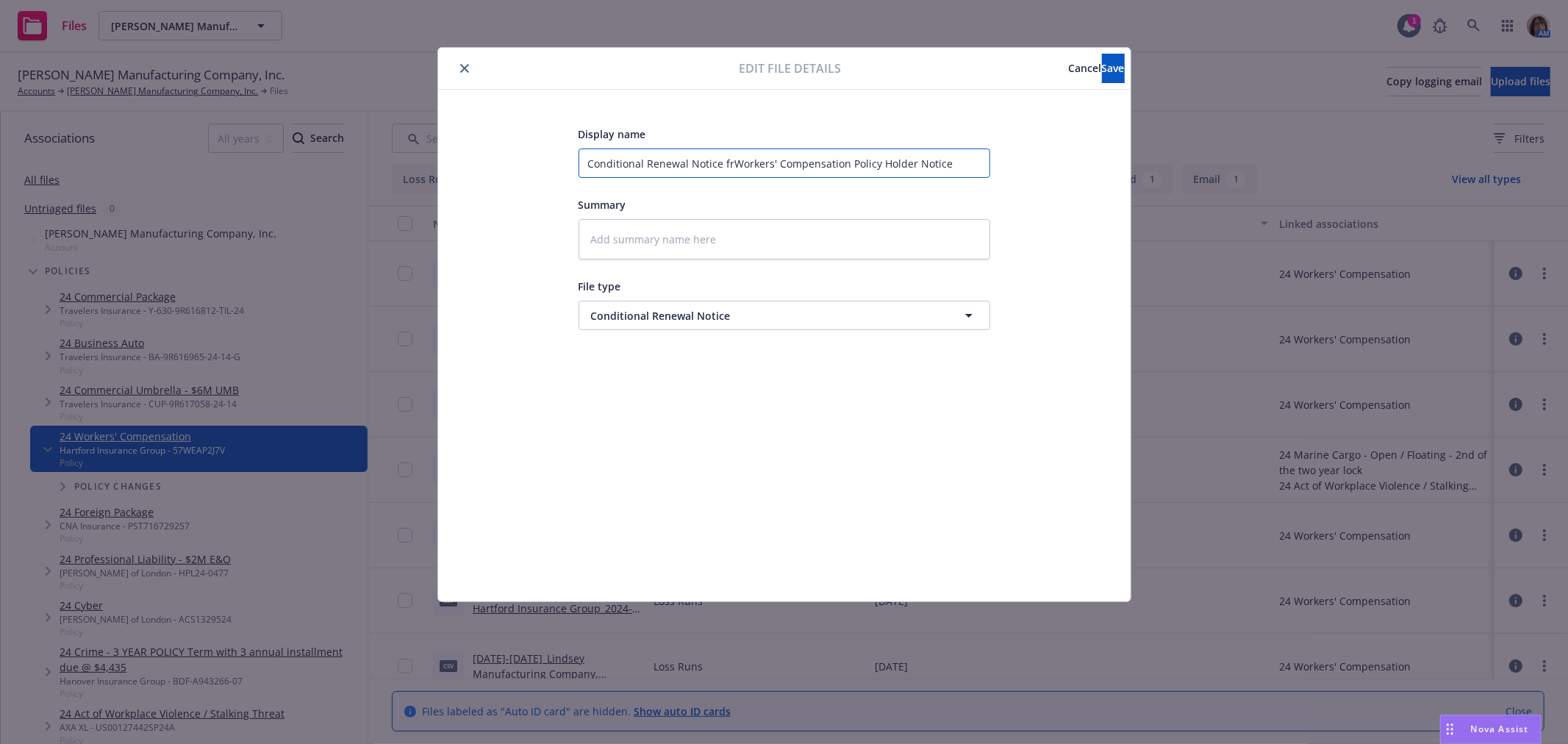
type textarea "x"
type input "Conditional Renewal Notice froWorkers' Compensation Policy Holder Notice"
type textarea "x"
type input "Conditional Renewal Notice fromWorkers' Compensation Policy Holder Notice"
type textarea "x"
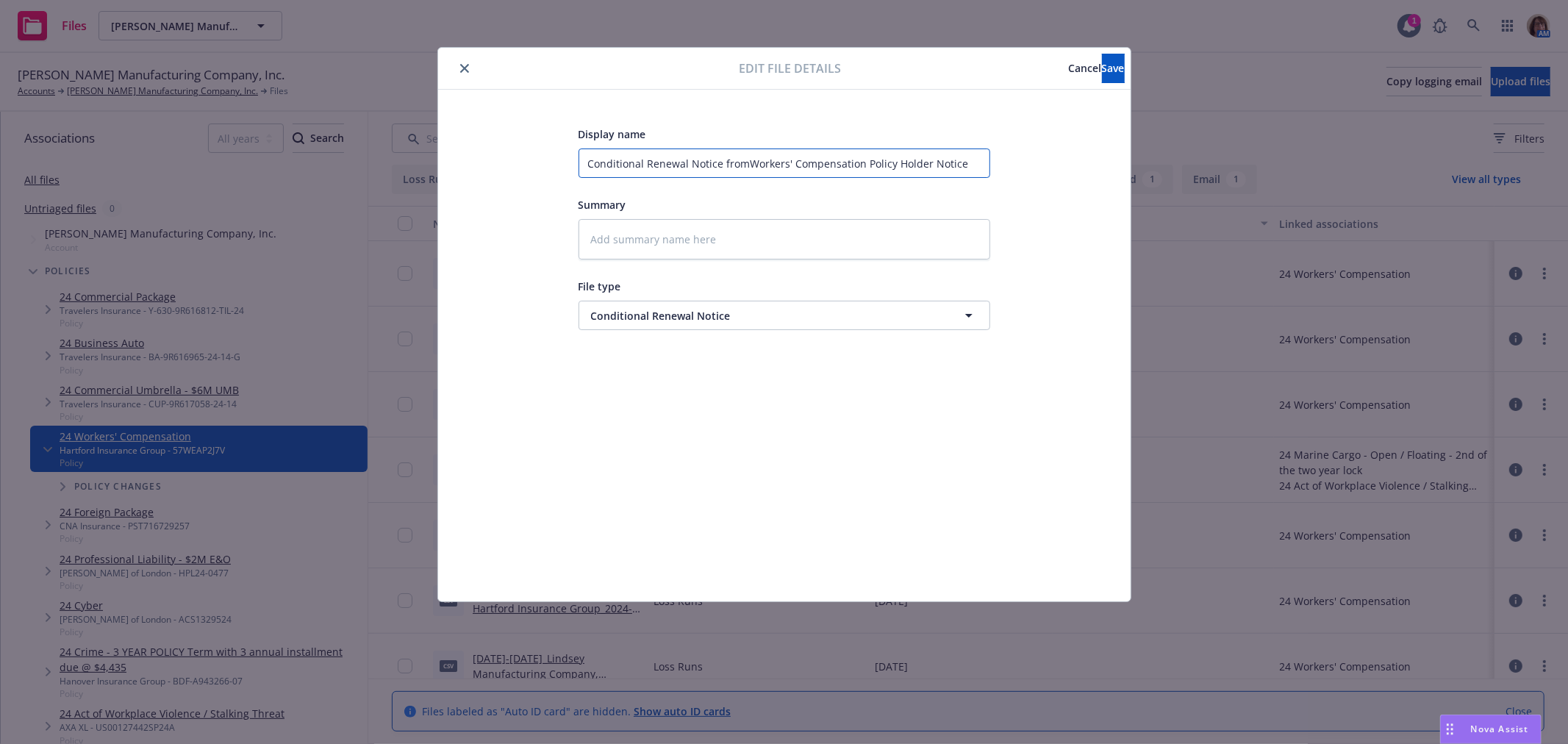
type input "Conditional Renewal Notice from Workers' Compensation Policy Holder Notice"
type textarea "x"
type input "Conditional Renewal Notice from HWorkers' Compensation Policy Holder Notice"
type textarea "x"
type input "Conditional Renewal Notice from HaWorkers' Compensation Policy Holder Notice"
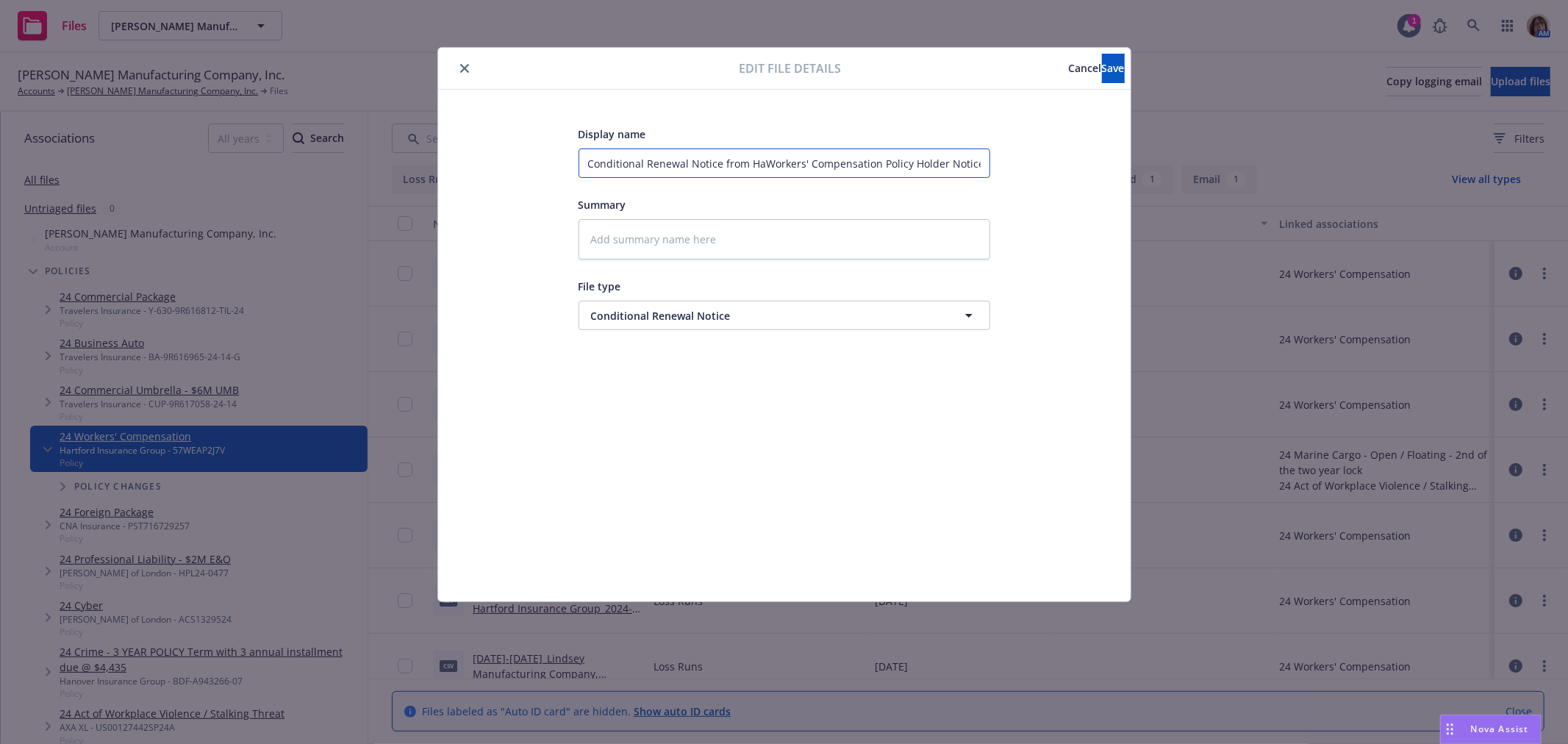
type textarea "x"
type input "Conditional Renewal Notice from HarWorkers' Compensation Policy Holder Notice"
type textarea "x"
type input "Conditional Renewal Notice from HartWorkers' Compensation Policy Holder Notice"
type textarea "x"
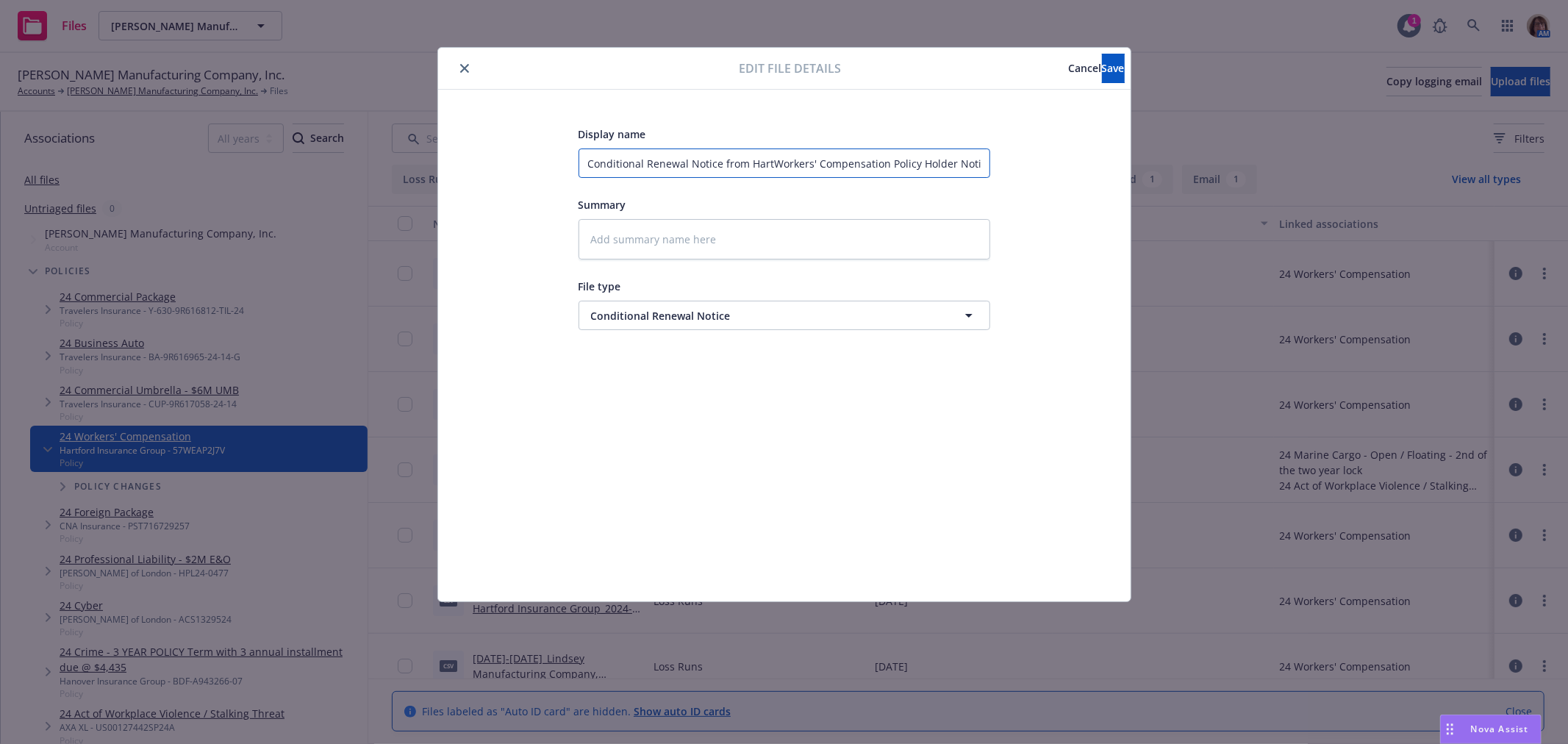
type input "Conditional Renewal Notice from HartfWorkers' Compensation Policy Holder Notice"
type textarea "x"
type input "Conditional Renewal Notice from HartfoWorkers' Compensation Policy Holder Notice"
type textarea "x"
type input "Conditional Renewal Notice from HartforWorkers' Compensation Policy Holder Noti…"
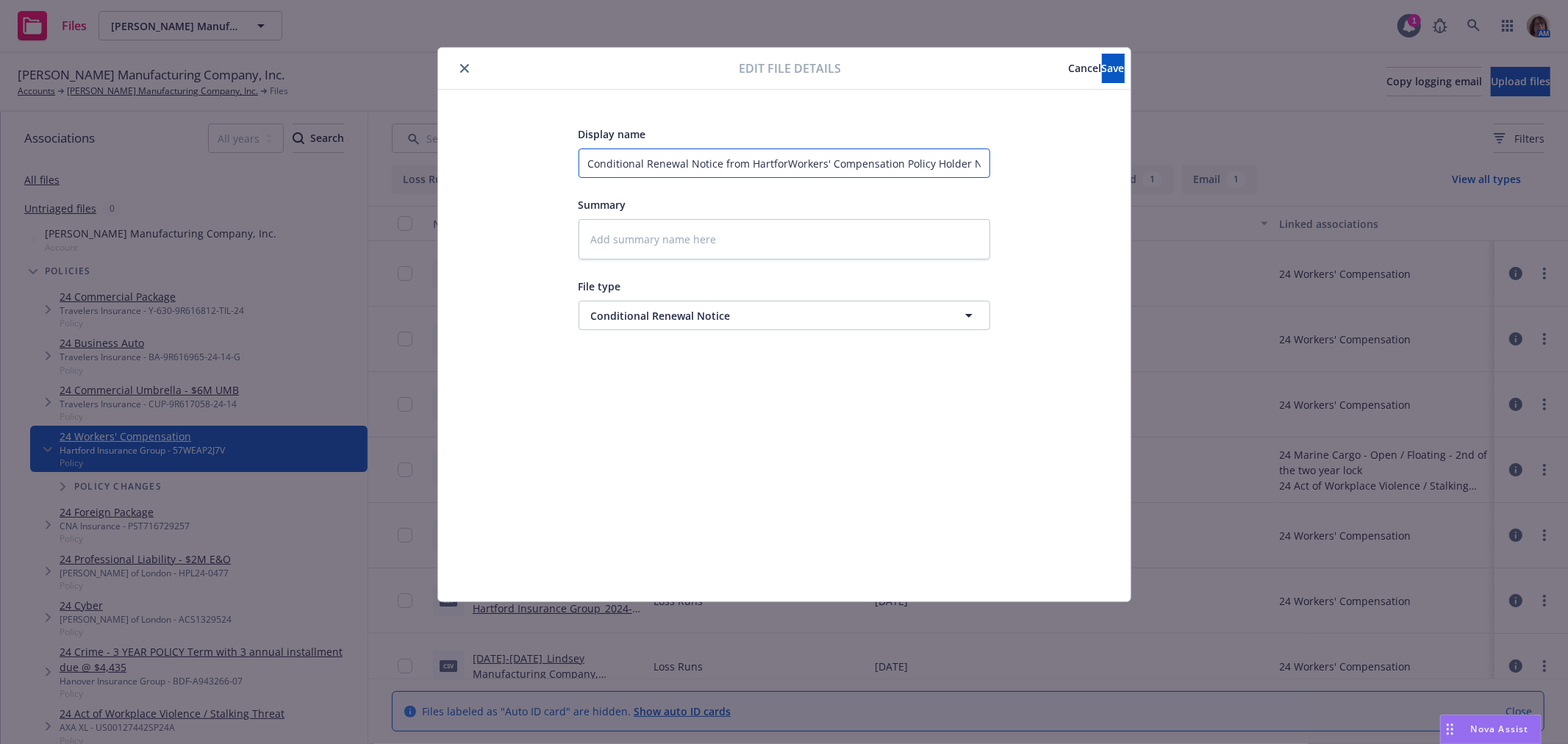
type textarea "x"
type input "Conditional Renewal Notice from HartfordWorkers' Compensation Policy Holder Not…"
type textarea "x"
type input "Conditional Renewal Notice from Hartford Workers' Compensation Policy Holder No…"
type textarea "x"
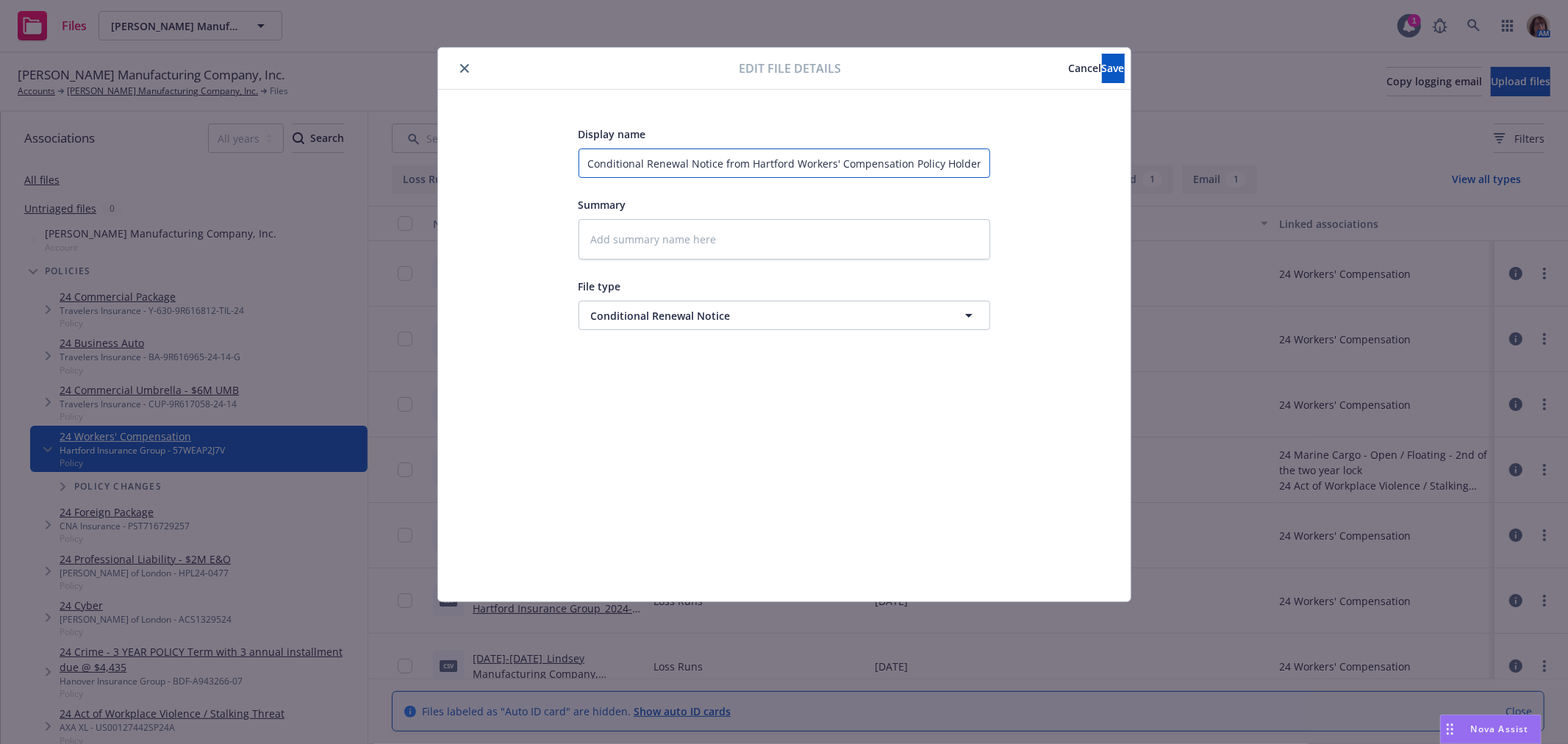
type input "Conditional Renewal Notice from Hartford fWorkers' Compensation Policy Holder N…"
type textarea "x"
type input "Conditional Renewal Notice from Hartford foWorkers' Compensation Policy Holder …"
type textarea "x"
type input "Conditional Renewal Notice from Hartford forWorkers' Compensation Policy Holder…"
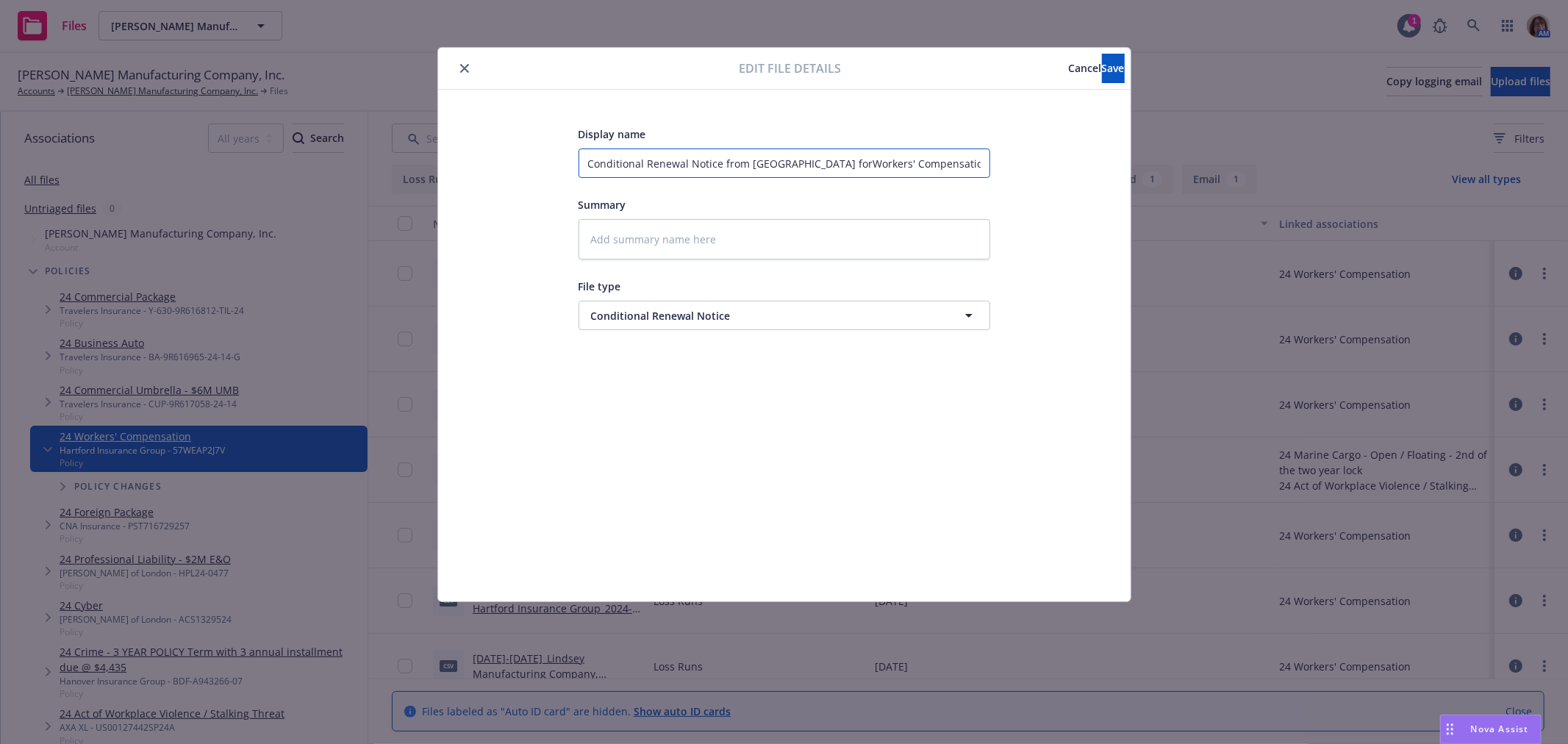
type textarea "x"
type input "Conditional Renewal Notice from Hartford for Workers' Compensation Policy Holde…"
drag, startPoint x: 926, startPoint y: 159, endPoint x: 1084, endPoint y: 162, distance: 158.0
click at [1084, 162] on div "Display name Conditional Renewal Notice from Hartford for Workers' Compensation…" at bounding box center [784, 345] width 633 height 441
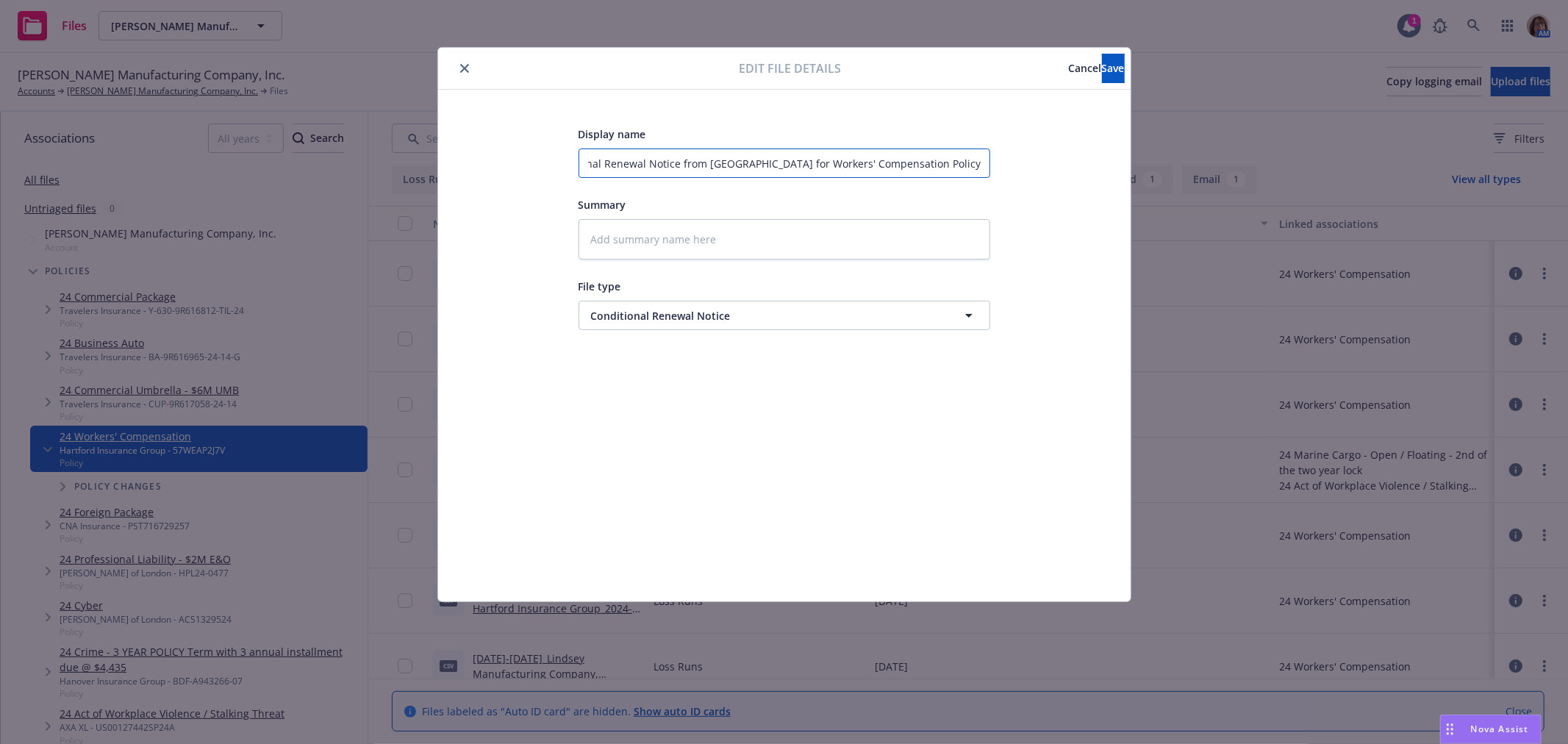
type textarea "x"
type input "Conditional Renewal Notice from Hartford for Workers' Compensation"
type textarea "x"
type input "Conditional Renewal Notice from Hartford for Workers' Compensation -"
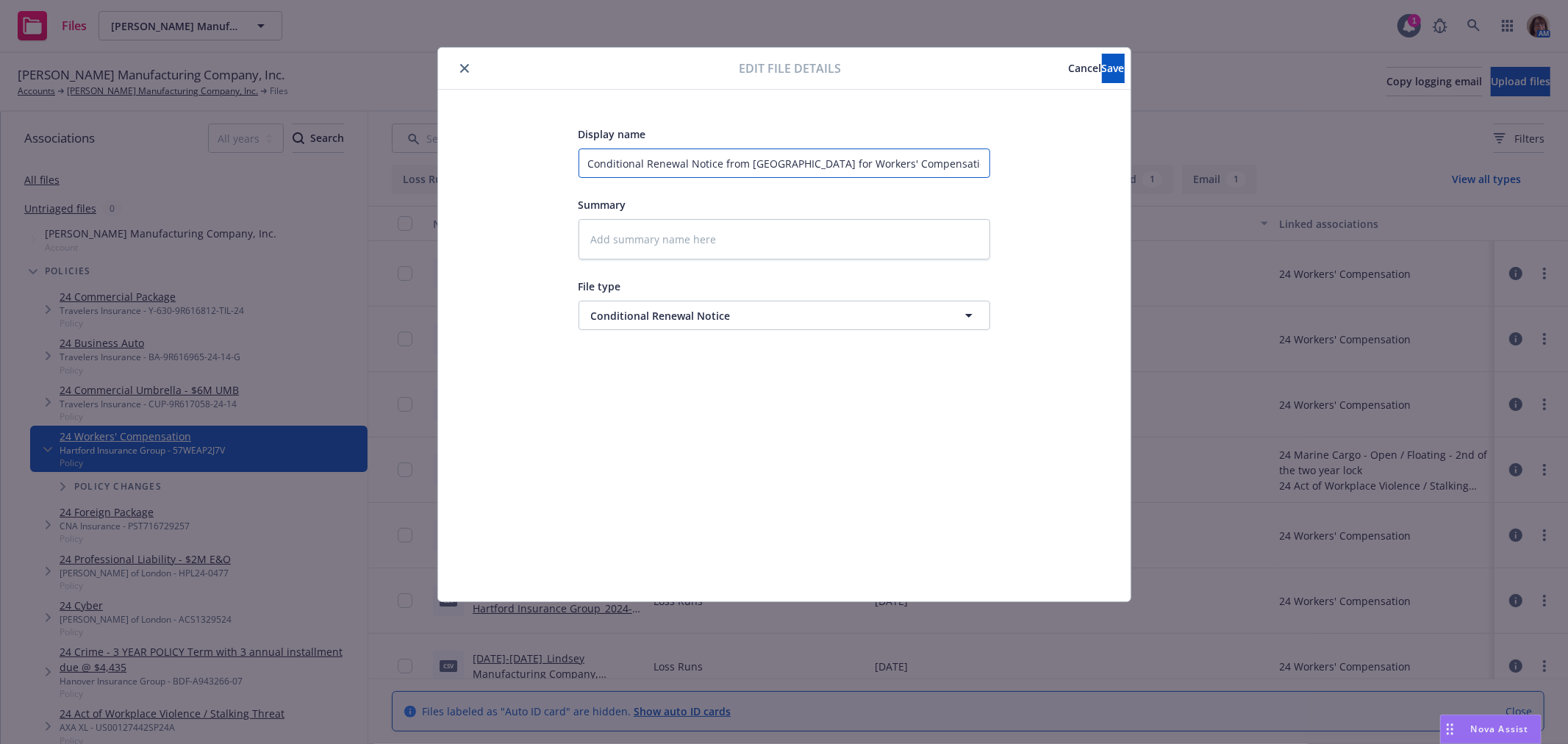
type textarea "x"
type input "Conditional Renewal Notice from Hartford for Workers' Compensation -"
type textarea "x"
type input "Conditional Renewal Notice from Hartford for Workers' Compensation - P"
type textarea "x"
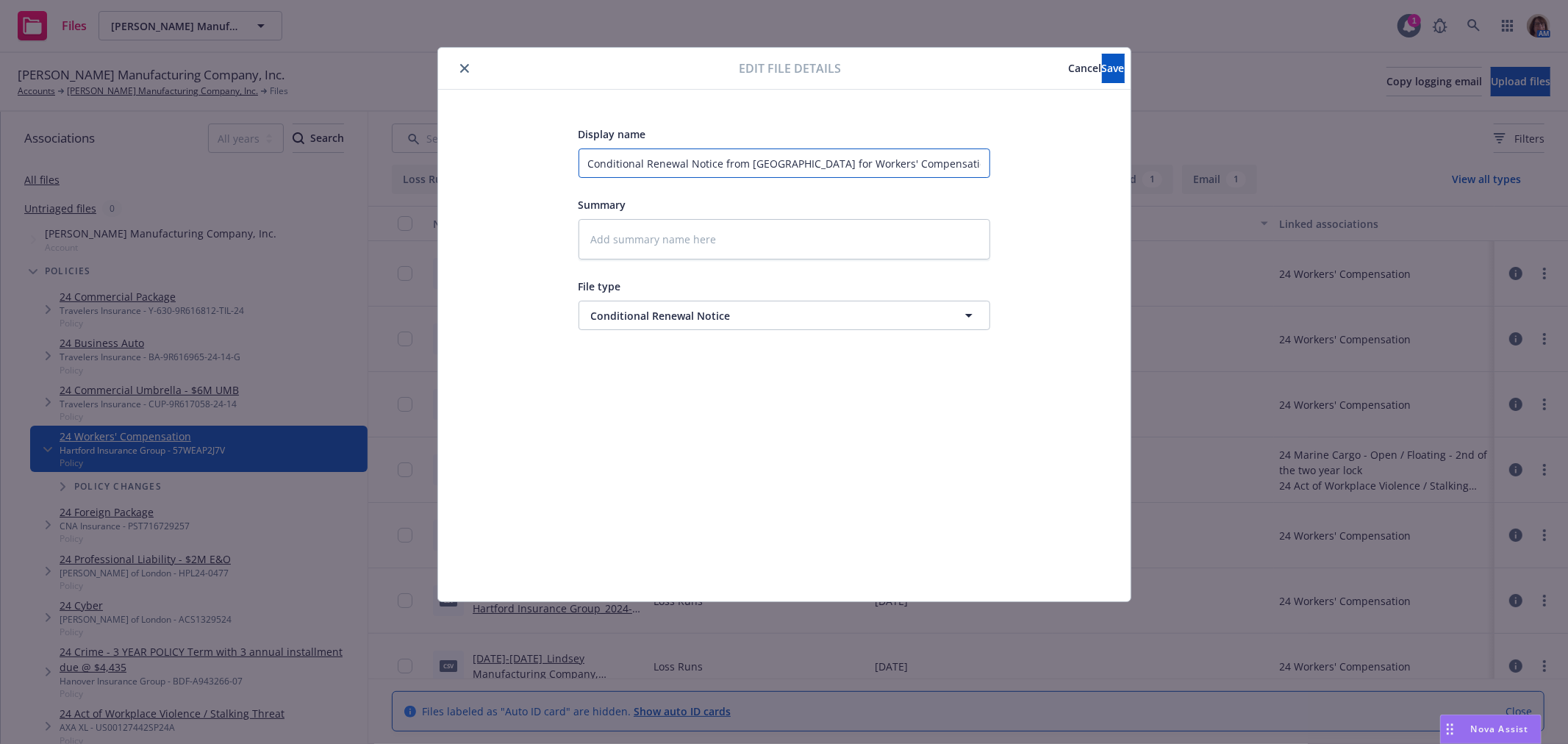
type input "Conditional Renewal Notice from Hartford for Workers' Compensation - Pr"
type textarea "x"
type input "Conditional Renewal Notice from Hartford for Workers' Compensation - Pre"
type textarea "x"
type input "Conditional Renewal Notice from Hartford for Workers' Compensation - Prem"
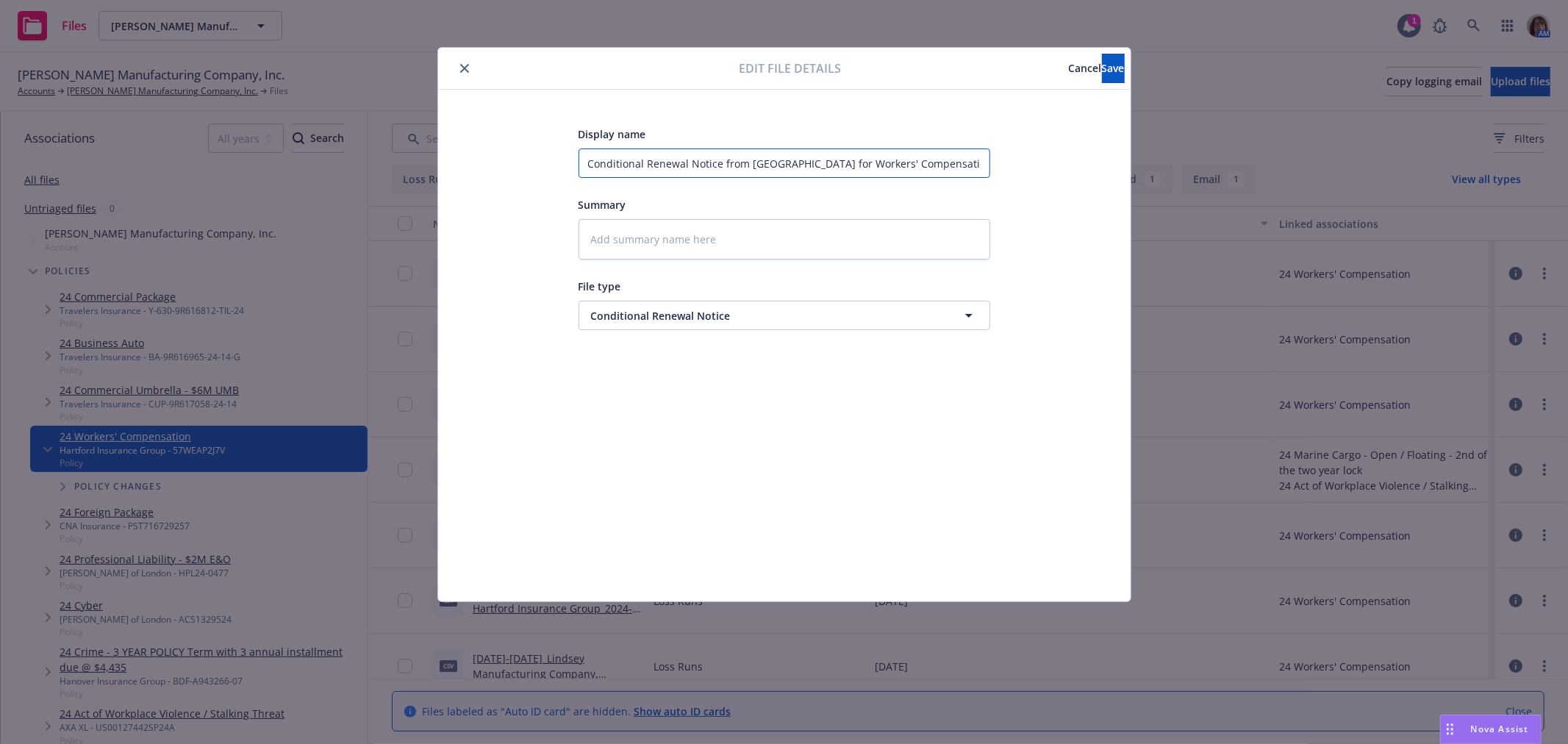
type textarea "x"
type input "Conditional Renewal Notice from Hartford for Workers' Compensation - Premi"
type textarea "x"
type input "Conditional Renewal Notice from Hartford for Workers' Compensation - Premiu"
type textarea "x"
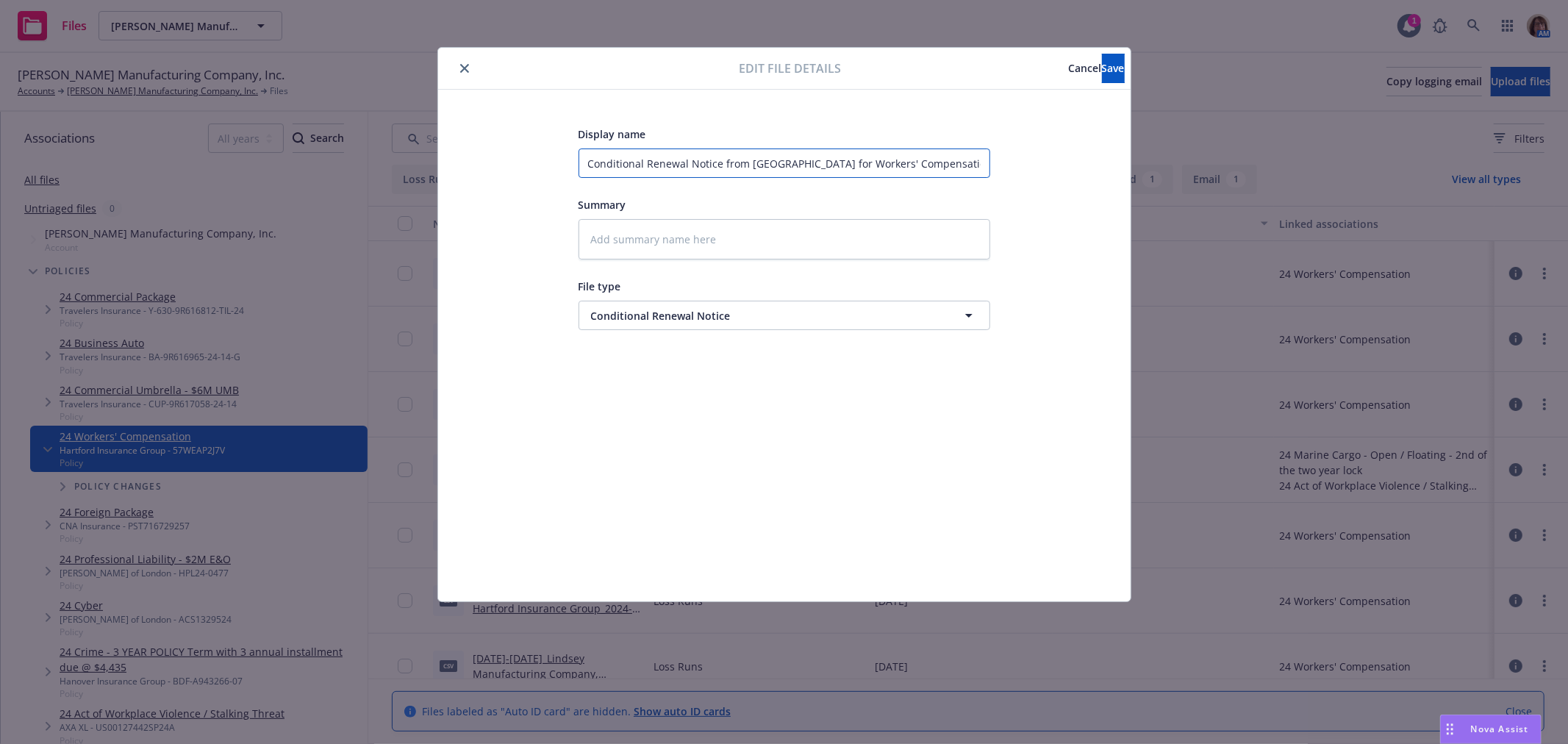
type input "Conditional Renewal Notice from Hartford for Workers' Compensation - Premium"
type textarea "x"
type input "Conditional Renewal Notice from Hartford for Workers' Compensation - Premium"
type textarea "x"
type input "Conditional Renewal Notice from Hartford for Workers' Compensation - Premium i"
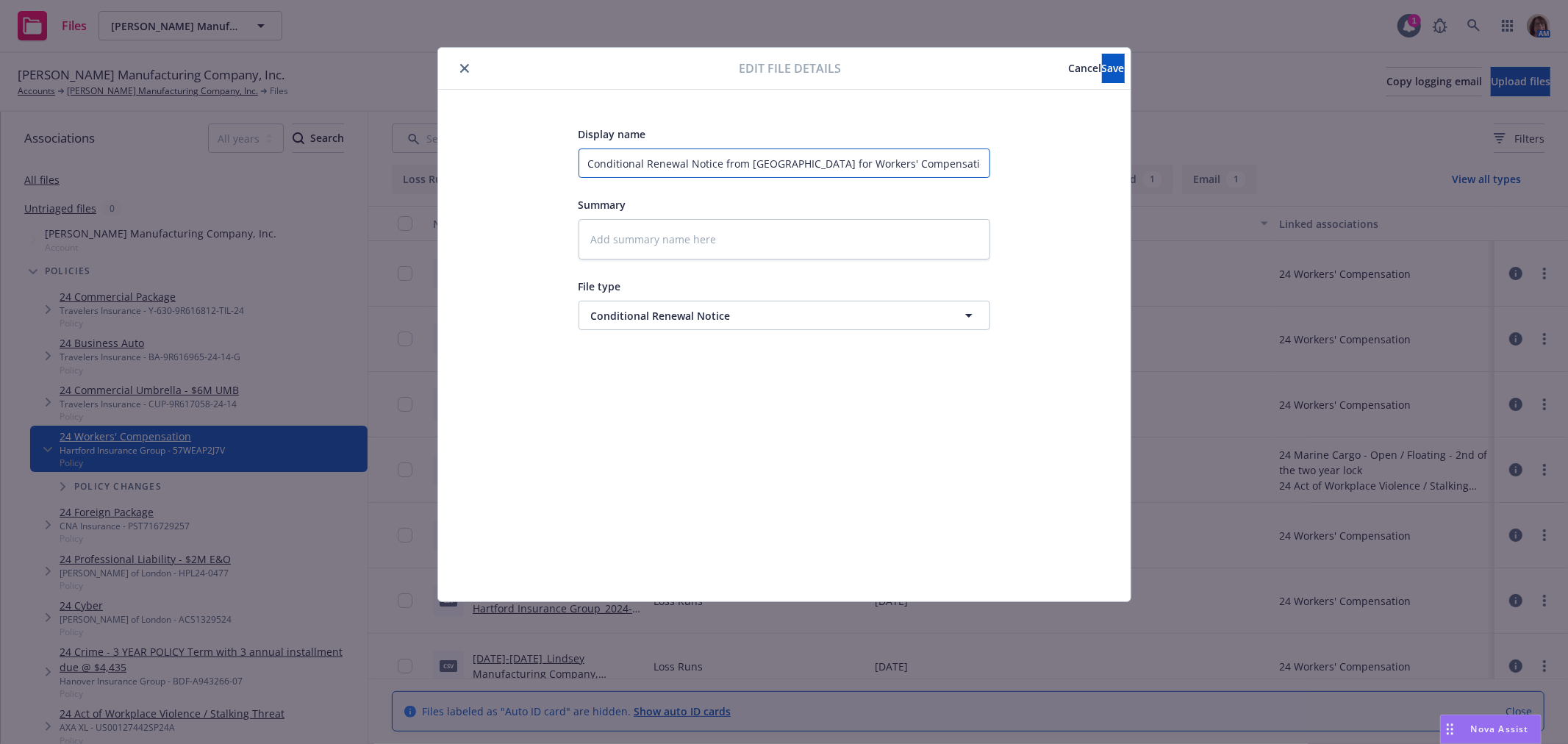
type textarea "x"
type input "Conditional Renewal Notice from Hartford for Workers' Compensation - Premium in"
type textarea "x"
type input "Conditional Renewal Notice from Hartford for Workers' Compensation - Premium inc"
type textarea "x"
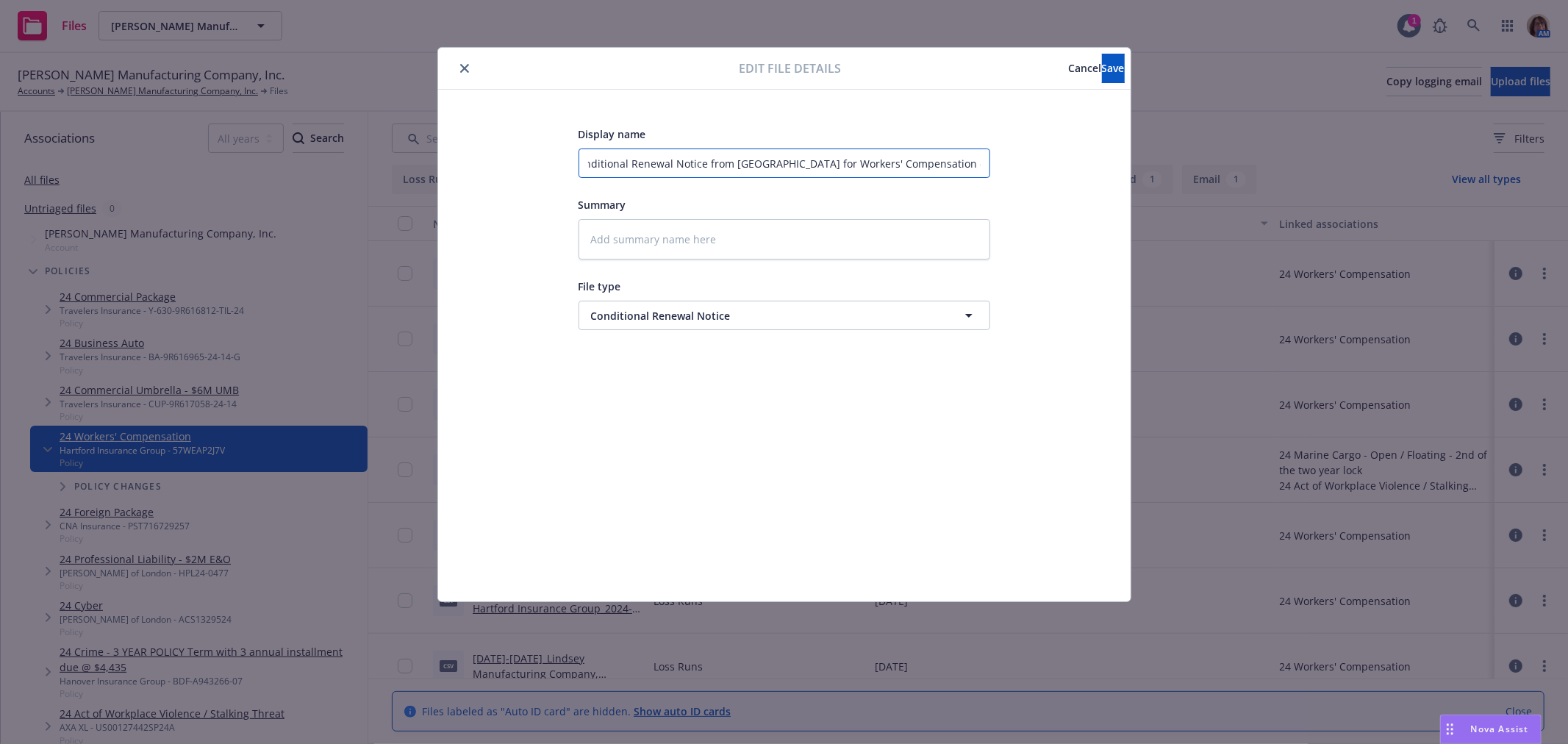
type input "Conditional Renewal Notice from Hartford for Workers' Compensation - Premium in…"
type textarea "x"
type input "Conditional Renewal Notice from Hartford for Workers' Compensation - Premium in…"
type textarea "x"
type input "Conditional Renewal Notice from Hartford for Workers' Compensation - Premium in…"
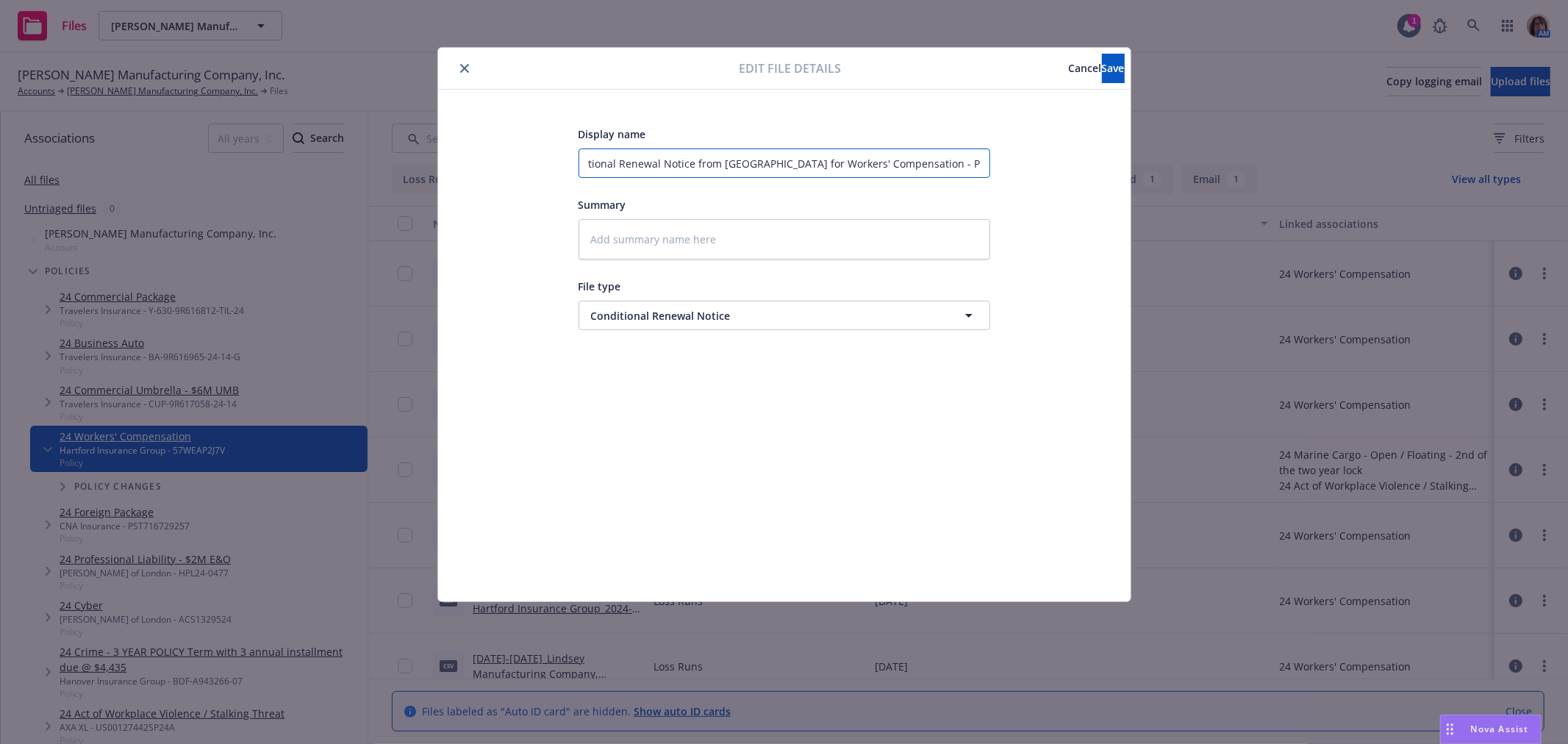
type textarea "x"
type input "Conditional Renewal Notice from Hartford for Workers' Compensation - Premium in…"
type textarea "x"
type input "Conditional Renewal Notice from Hartford for Workers' Compensation - Premium in…"
type textarea "x"
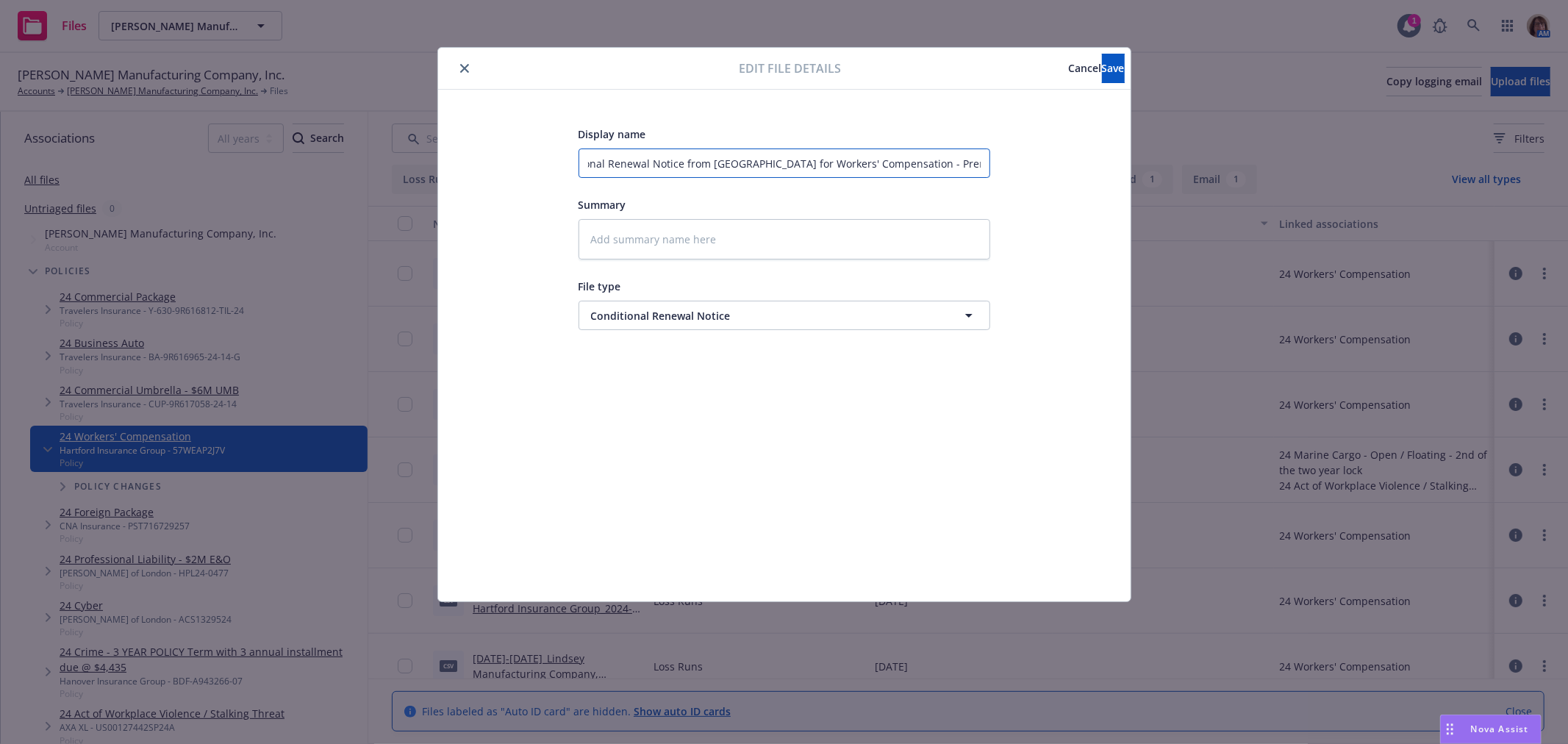
type input "Conditional Renewal Notice from Hartford for Workers' Compensation - Premium in…"
type textarea "x"
type input "Conditional Renewal Notice from Hartford for Workers' Compensation - Premium in…"
type textarea "x"
type input "Conditional Renewal Notice from Hartford for Workers' Compensation - Premium in…"
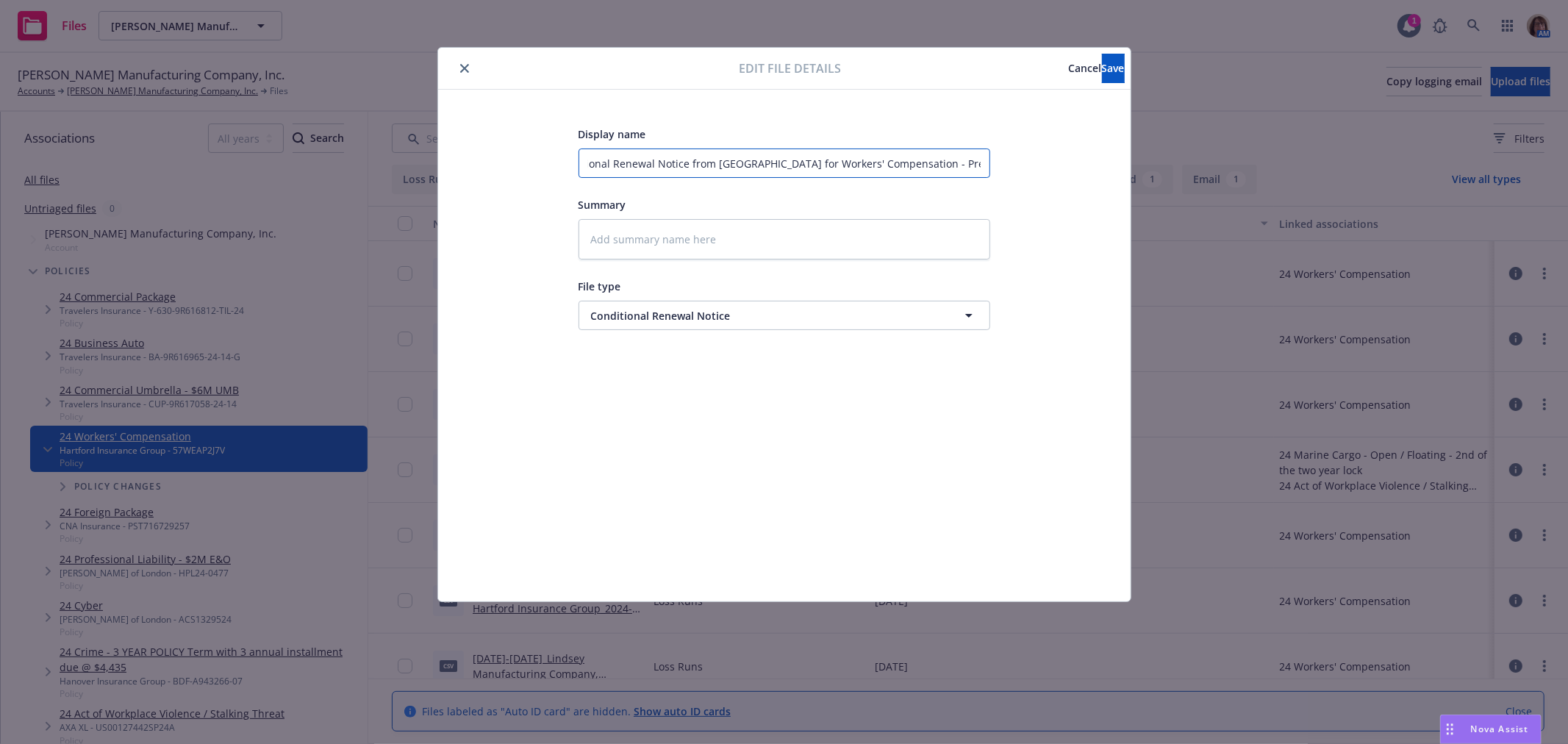
type textarea "x"
type input "Conditional Renewal Notice from Hartford for Workers' Compensation - Premium in…"
type textarea "x"
type input "Conditional Renewal Notice from Hartford for Workers' Compensation - Premium in…"
type textarea "x"
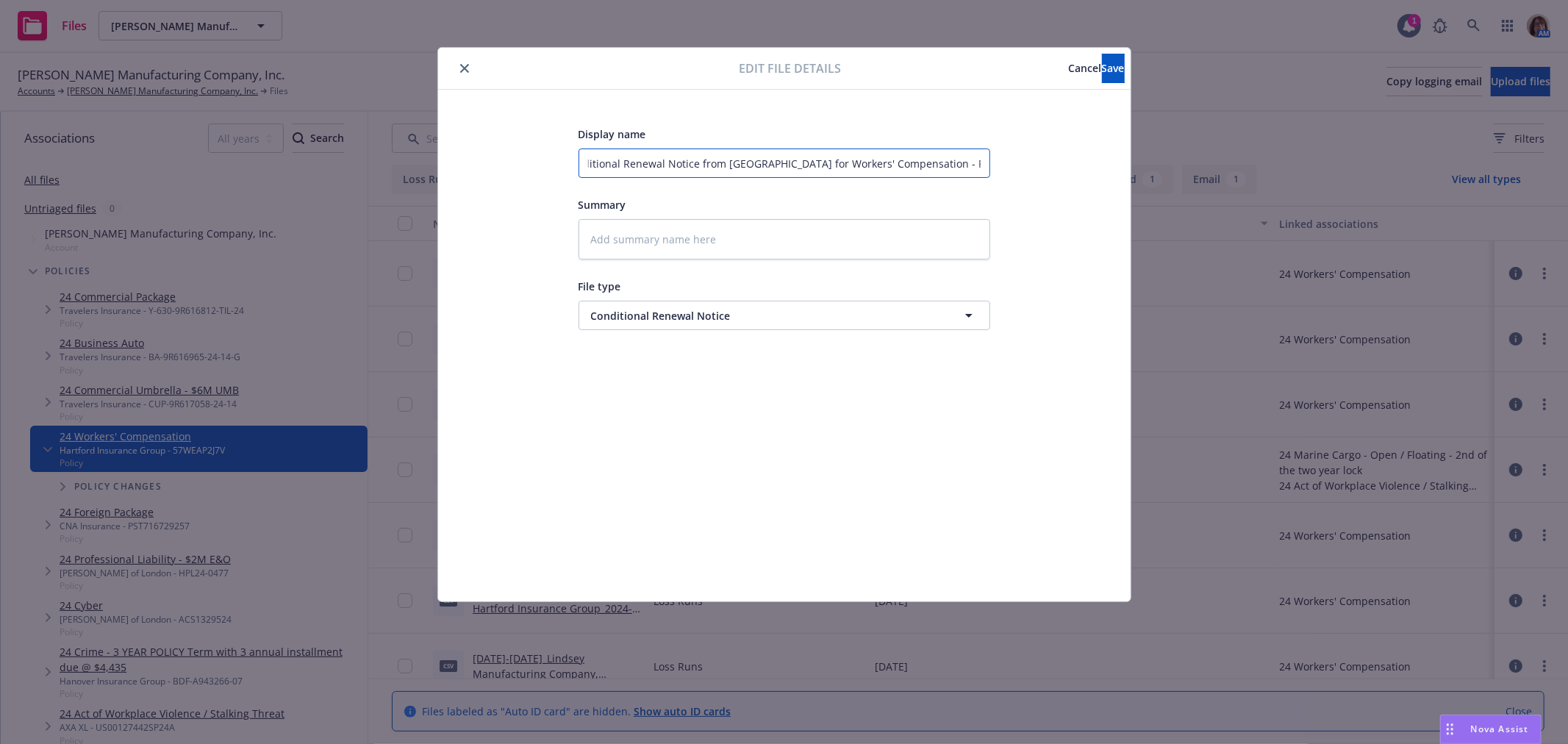
type input "Conditional Renewal Notice from Hartford for Workers' Compensation - Premium in…"
type textarea "x"
type input "Conditional Renewal Notice from Hartford for Workers' Compensation - Premium inc"
type textarea "x"
type input "Conditional Renewal Notice from Hartford for Workers' Compensation - Premium in"
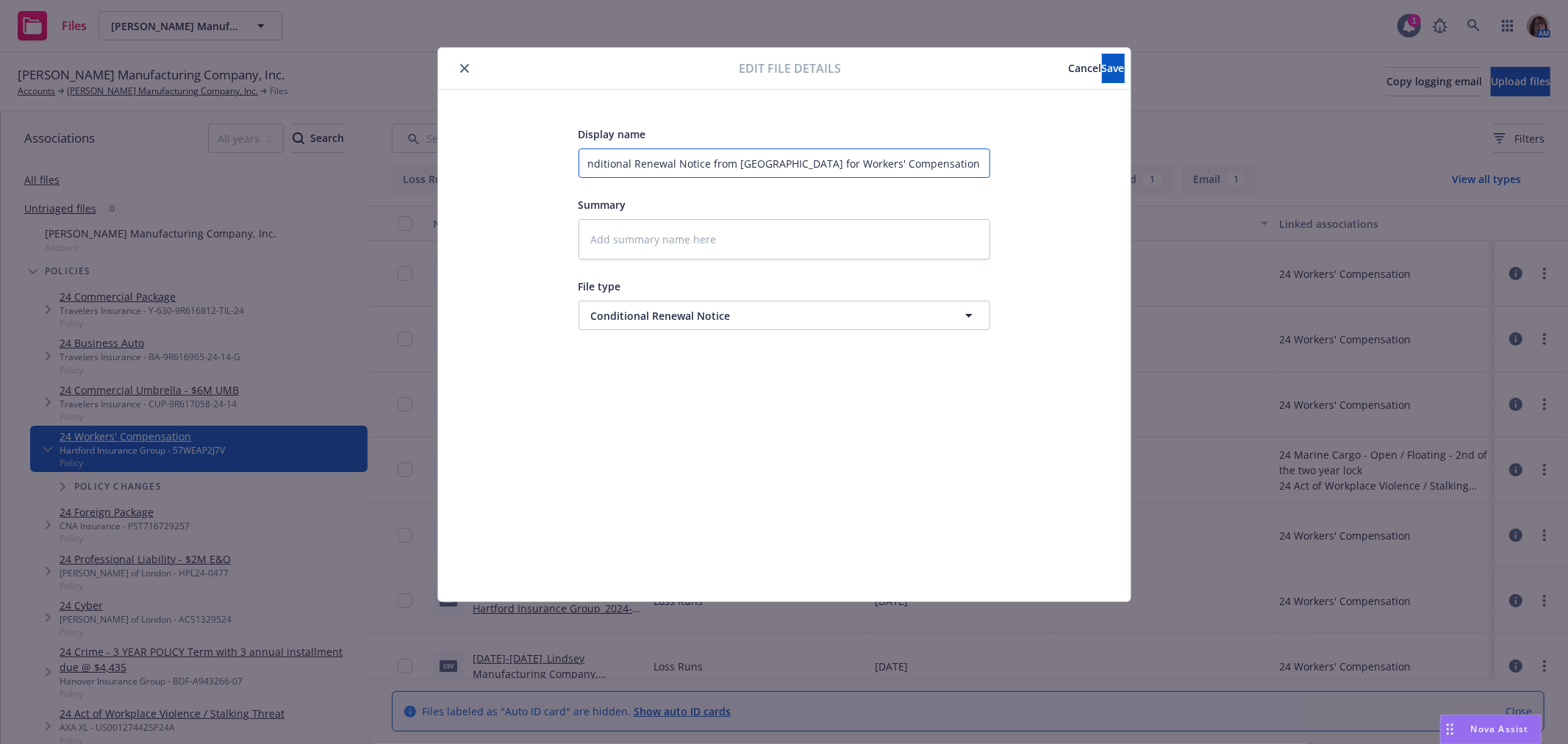
scroll to position [0, 3]
type textarea "x"
type input "Conditional Renewal Notice from Hartford for Workers' Compensation - Premium i"
type textarea "x"
type input "Conditional Renewal Notice from Hartford for Workers' Compensation - Premium"
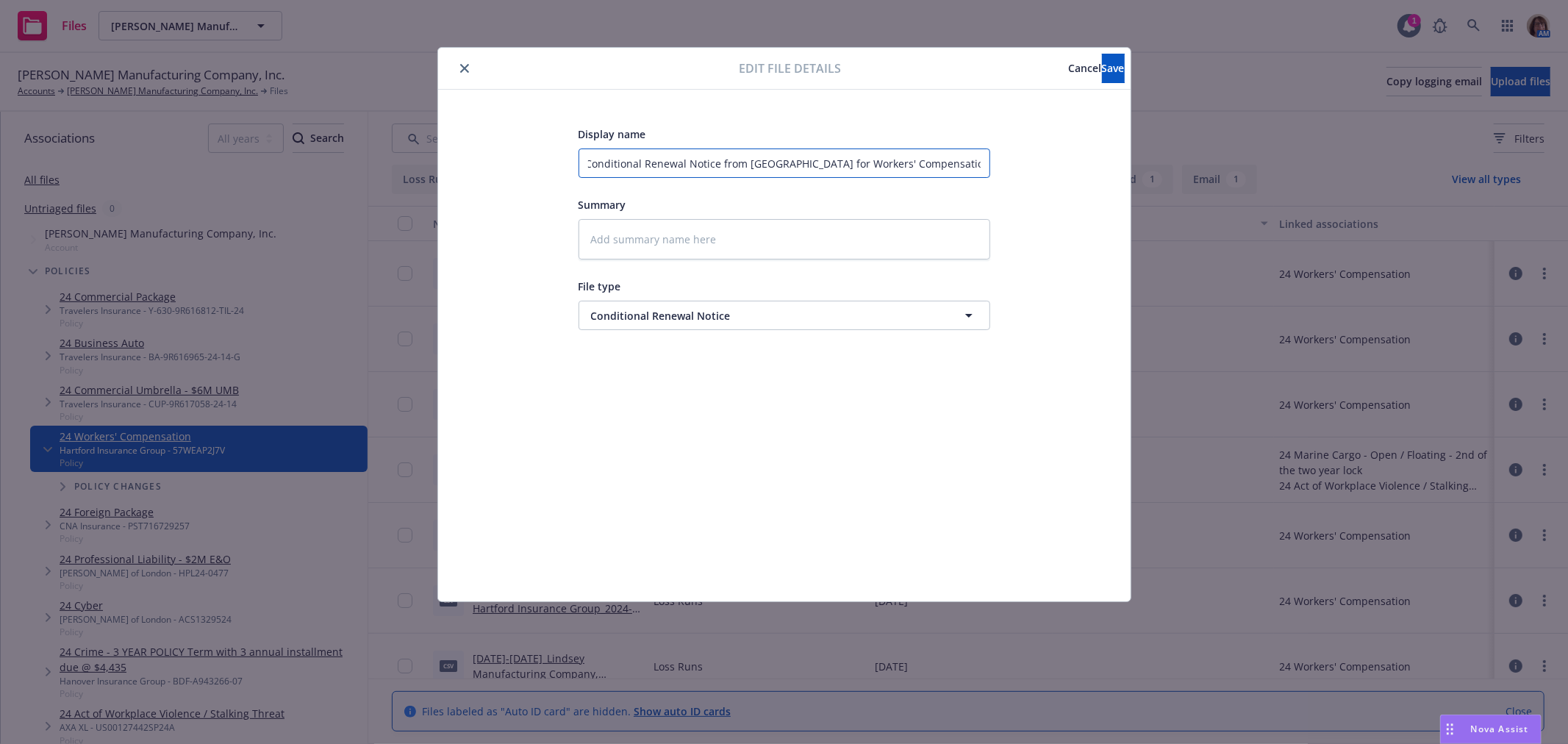
scroll to position [0, 0]
type textarea "x"
type input "Conditional Renewal Notice from Hartford for Workers' Compensation - Premium n"
type textarea "x"
type input "Conditional Renewal Notice from Hartford for Workers' Compensation - Premium na"
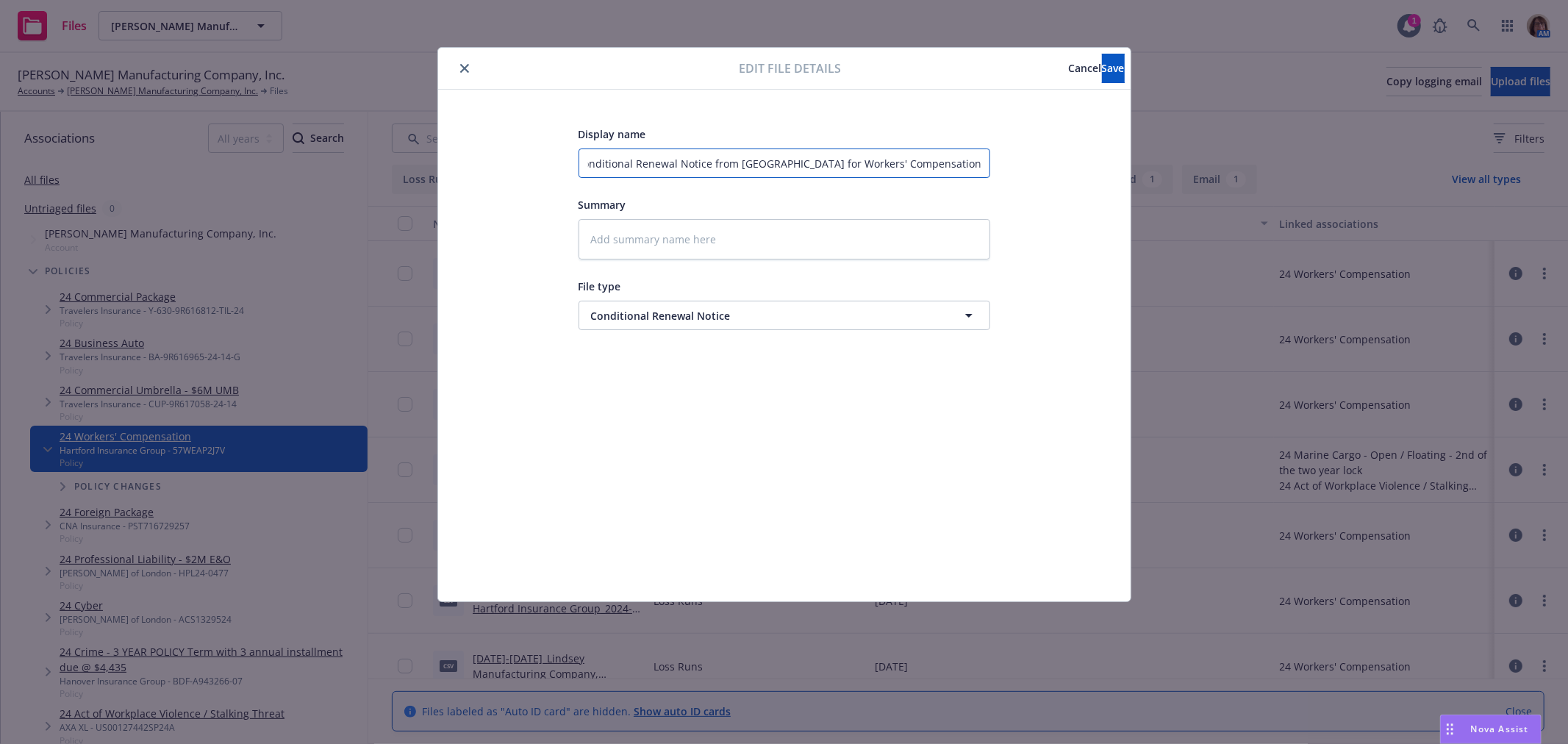
type textarea "x"
type input "Conditional Renewal Notice from Hartford for Workers' Compensation - Premium n"
type textarea "x"
type input "Conditional Renewal Notice from Hartford for Workers' Compensation - Premium"
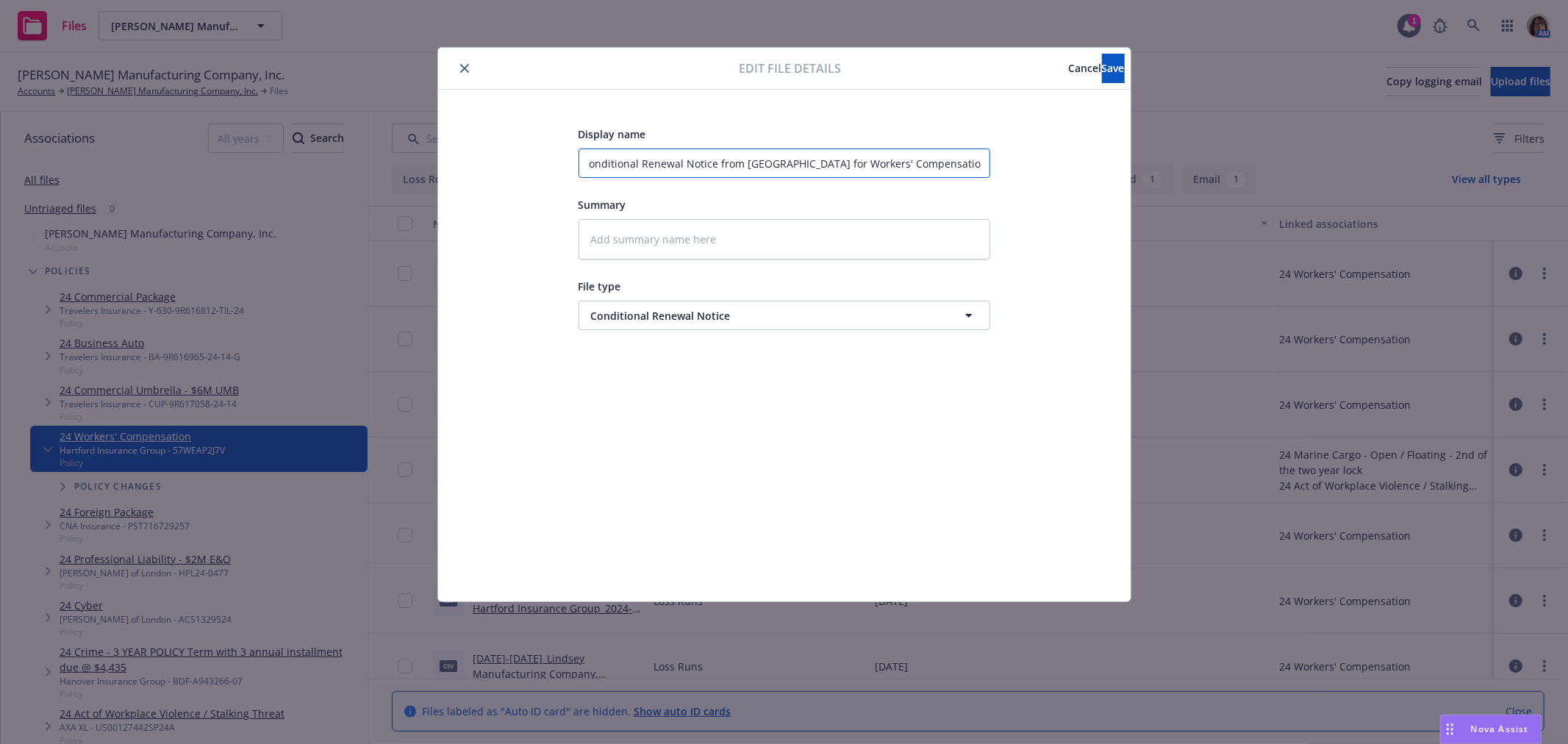
scroll to position [0, 0]
type textarea "x"
type input "Conditional Renewal Notice from Hartford for Workers' Compensation - Premium m"
type textarea "x"
type input "Conditional Renewal Notice from Hartford for Workers' Compensation - Premium ma"
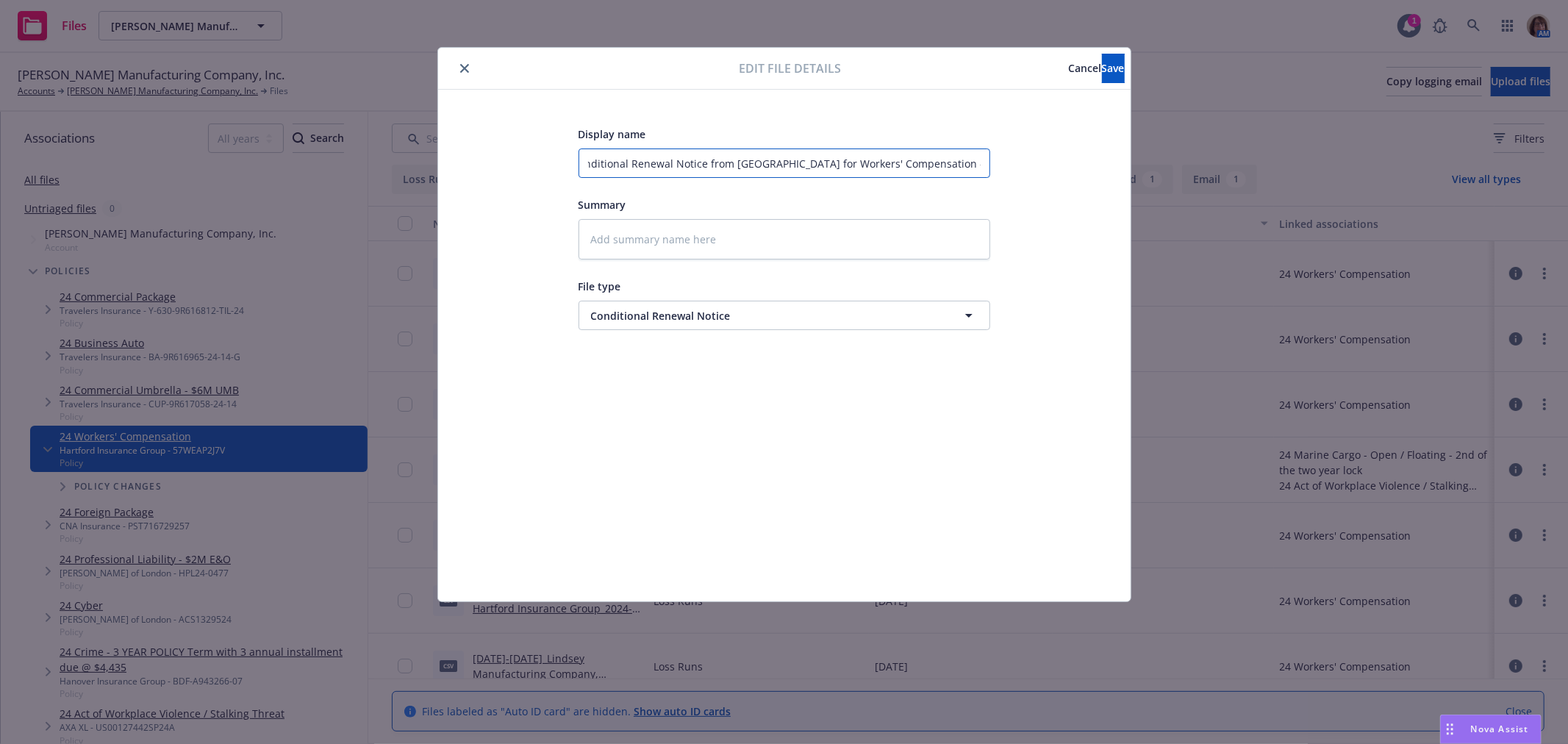
type textarea "x"
type input "Conditional Renewal Notice from Hartford for Workers' Compensation - Premium may"
type textarea "x"
type input "Conditional Renewal Notice from Hartford for Workers' Compensation - Premium may"
type textarea "x"
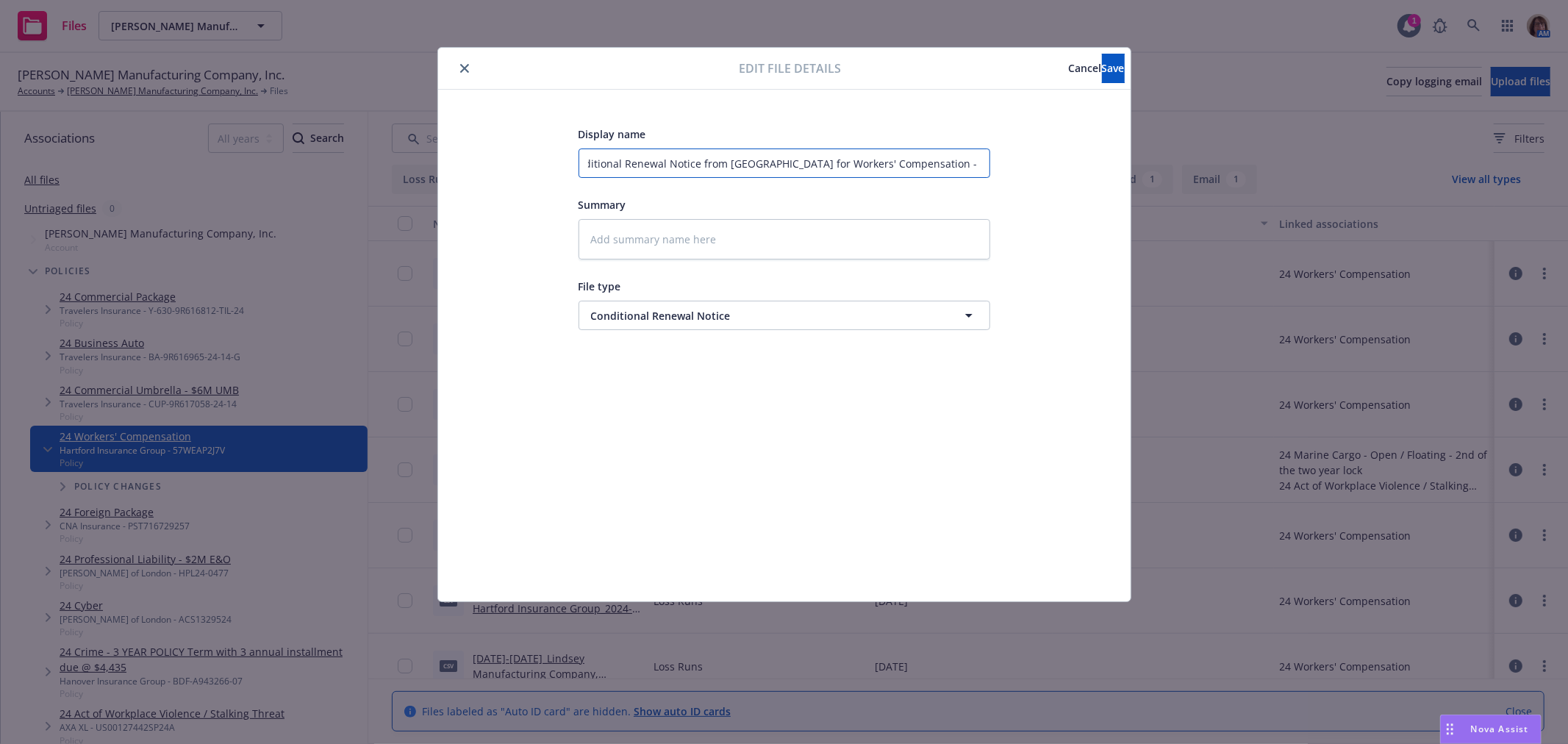
type input "Conditional Renewal Notice from Hartford for Workers' Compensation - Premium ma…"
type textarea "x"
type input "Conditional Renewal Notice from Hartford for Workers' Compensation - Premium ma…"
type textarea "x"
type input "Conditional Renewal Notice from Hartford for Workers' Compensation - Premium ma…"
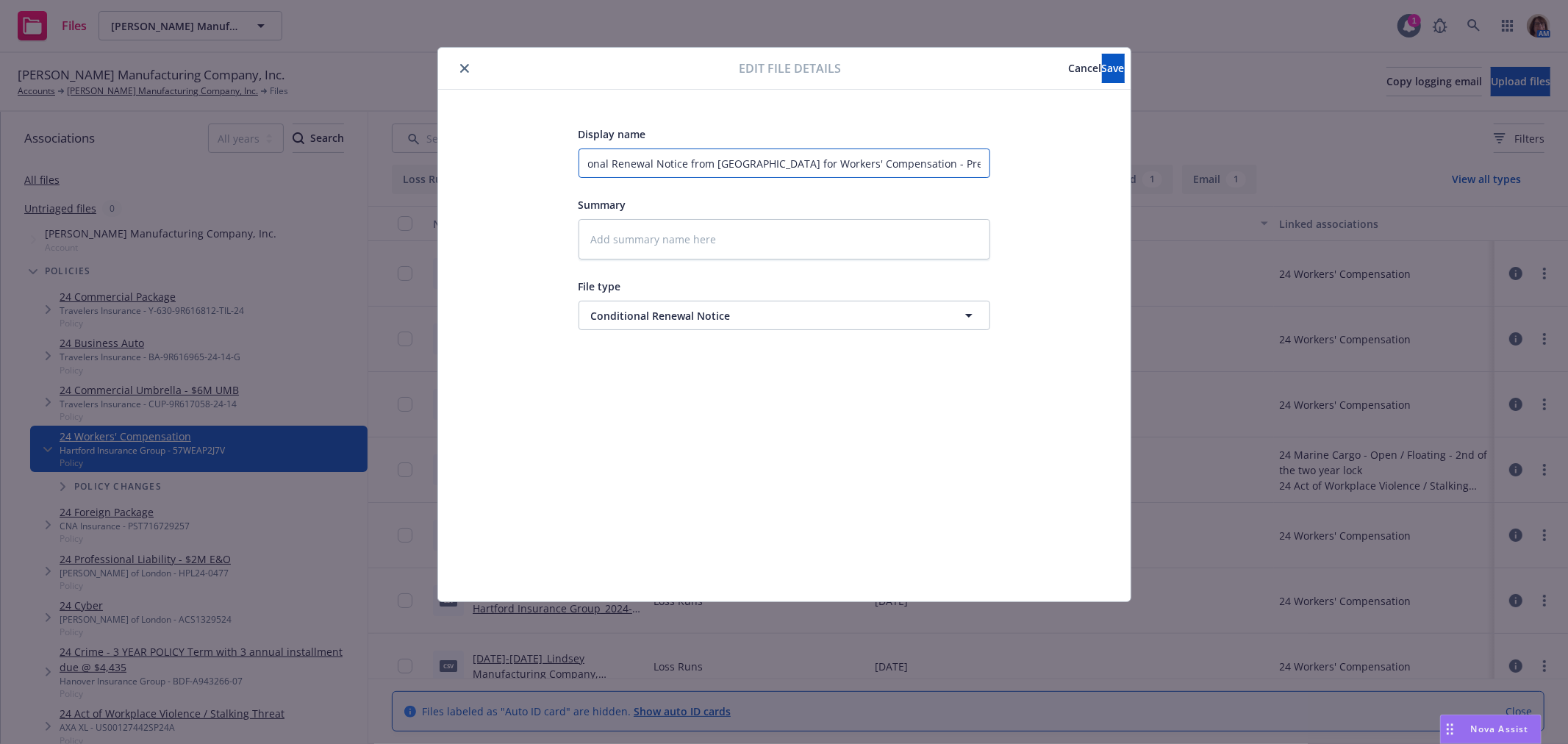
type textarea "x"
type input "Conditional Renewal Notice from Hartford for Workers' Compensation - Premium ma…"
type textarea "x"
type input "Conditional Renewal Notice from Hartford for Workers' Compensation - Premium ma…"
type textarea "x"
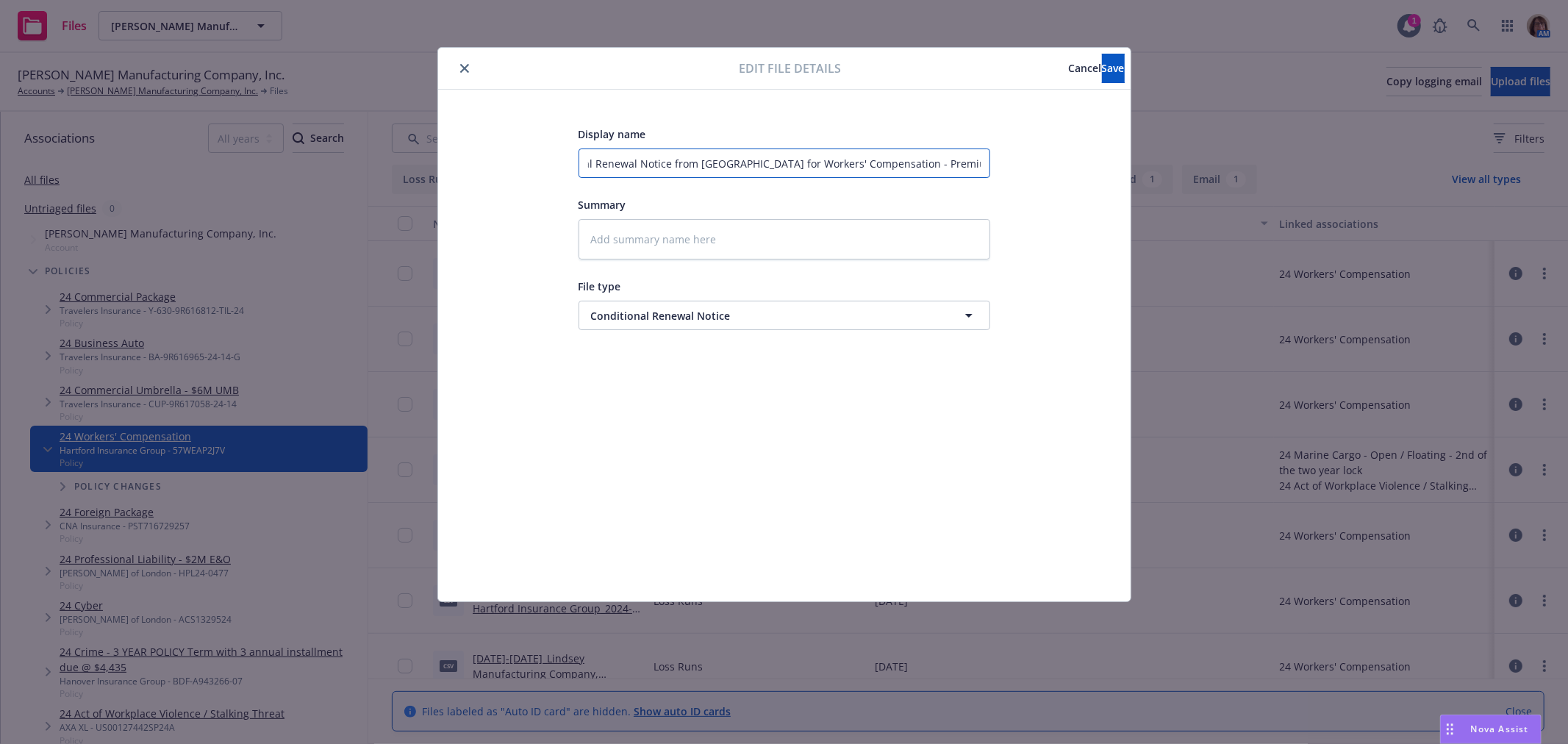
type input "Conditional Renewal Notice from Hartford for Workers' Compensation - Premium ma…"
type textarea "x"
type input "Conditional Renewal Notice from Hartford for Workers' Compensation - Premium ma…"
type textarea "x"
type input "Conditional Renewal Notice from Hartford for Workers' Compensation - Premium ma…"
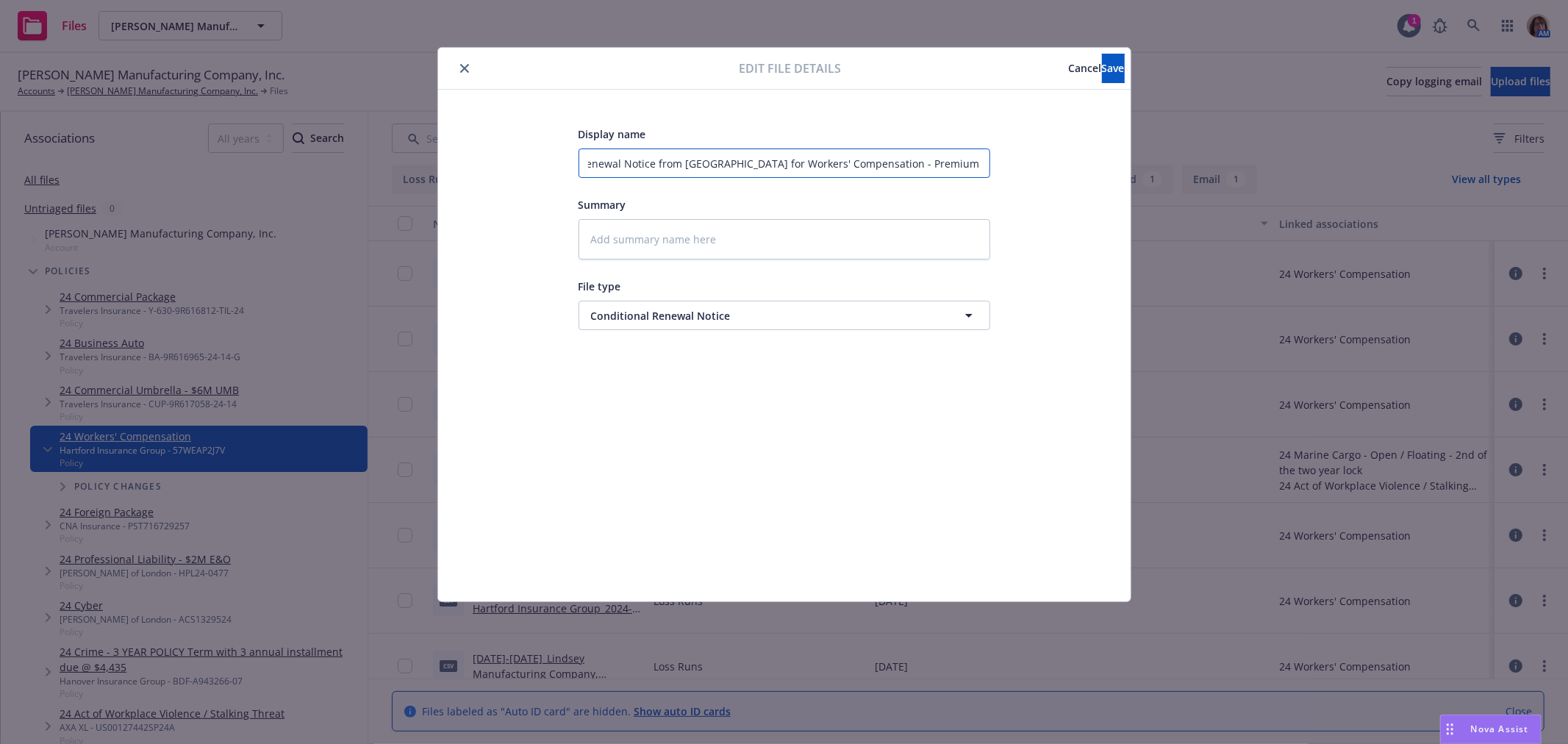
type textarea "x"
type input "Conditional Renewal Notice from Hartford for Workers' Compensation - Premium ma…"
type textarea "x"
type input "Conditional Renewal Notice from Hartford for Workers' Compensation - Premium ma…"
type textarea "x"
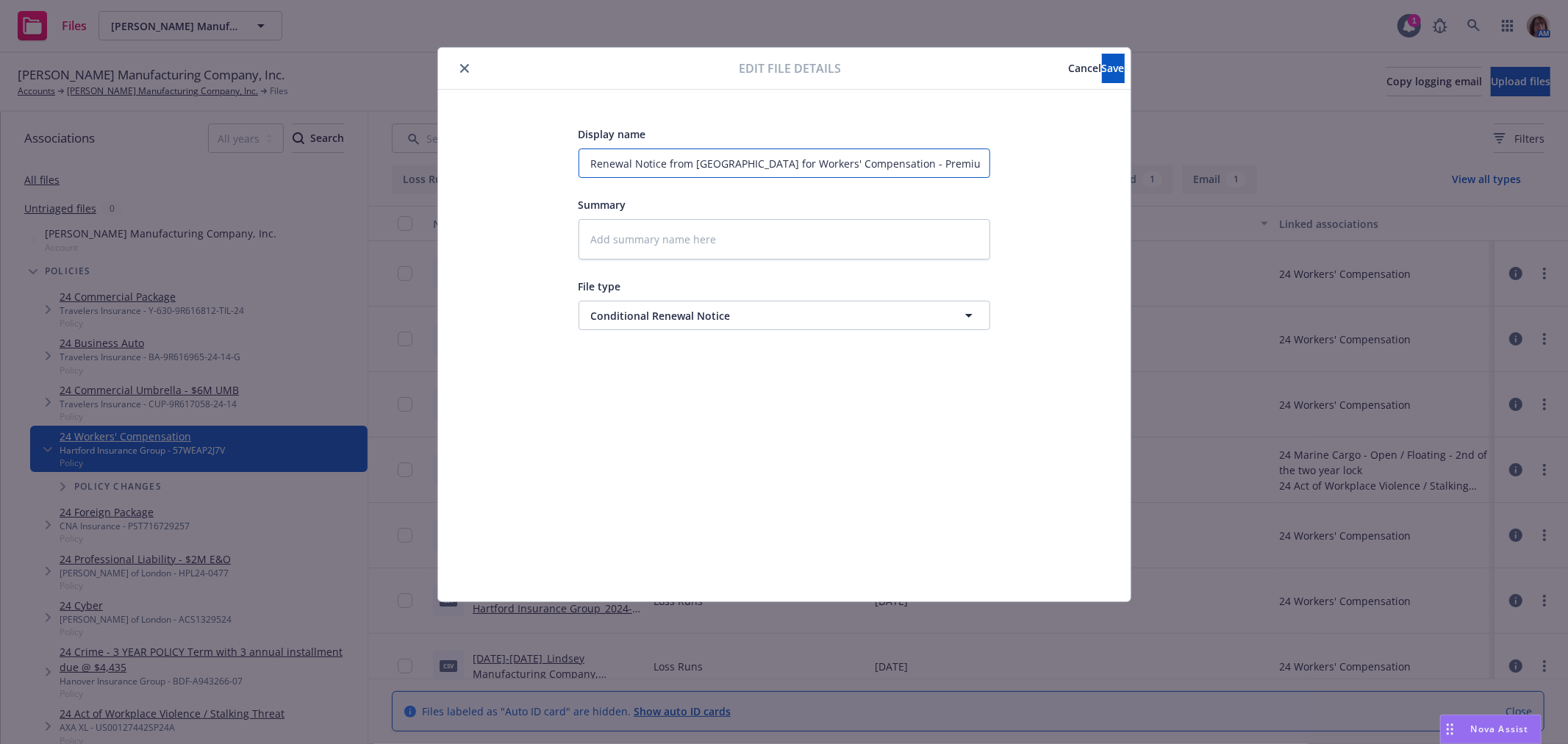
type input "Conditional Renewal Notice from Hartford for Workers' Compensation - Premium ma…"
type textarea "x"
type input "Conditional Renewal Notice from Hartford for Workers' Compensation - Premium ma…"
type textarea "x"
type input "Conditional Renewal Notice from Hartford for Workers' Compensation - Premium ma…"
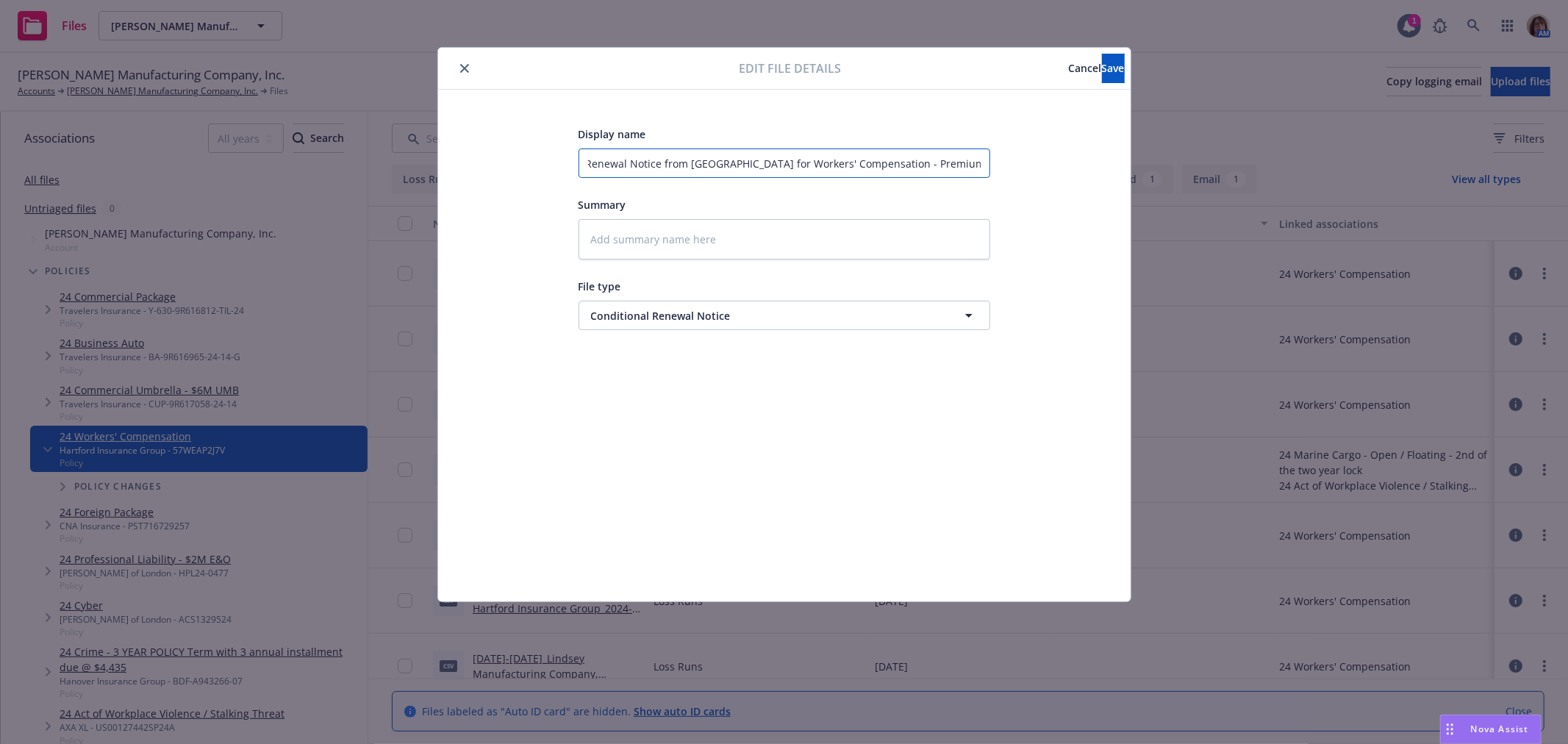
type textarea "x"
type input "Conditional Renewal Notice from Hartford for Workers' Compensation - Premium ma…"
type textarea "x"
type input "Conditional Renewal Notice from Hartford for Workers' Compensation - Premium ma…"
type textarea "x"
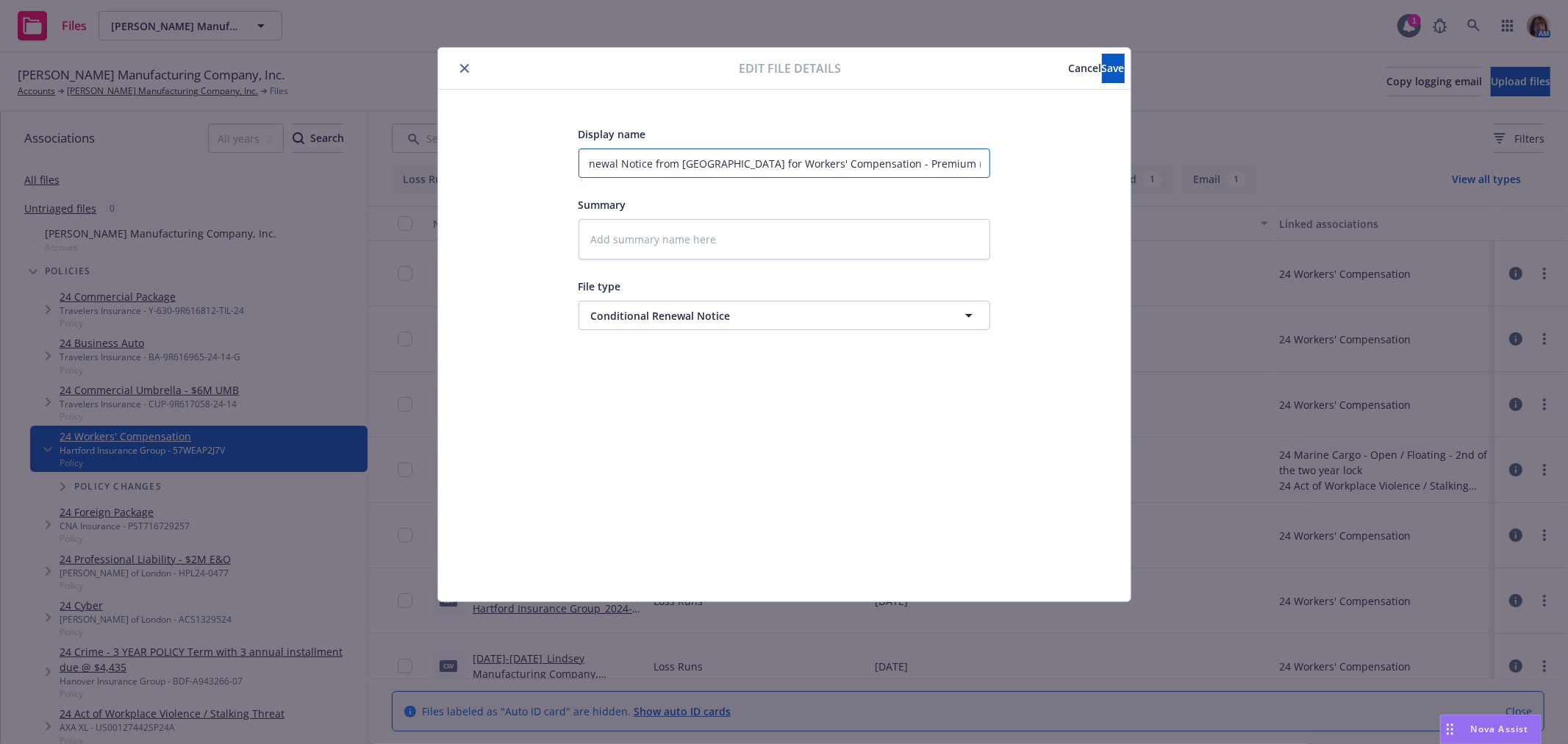
type input "Conditional Renewal Notice from Hartford for Workers' Compensation - Premium ma…"
type textarea "x"
type input "Conditional Renewal Notice from Hartford for Workers' Compensation - Premium ma…"
type textarea "x"
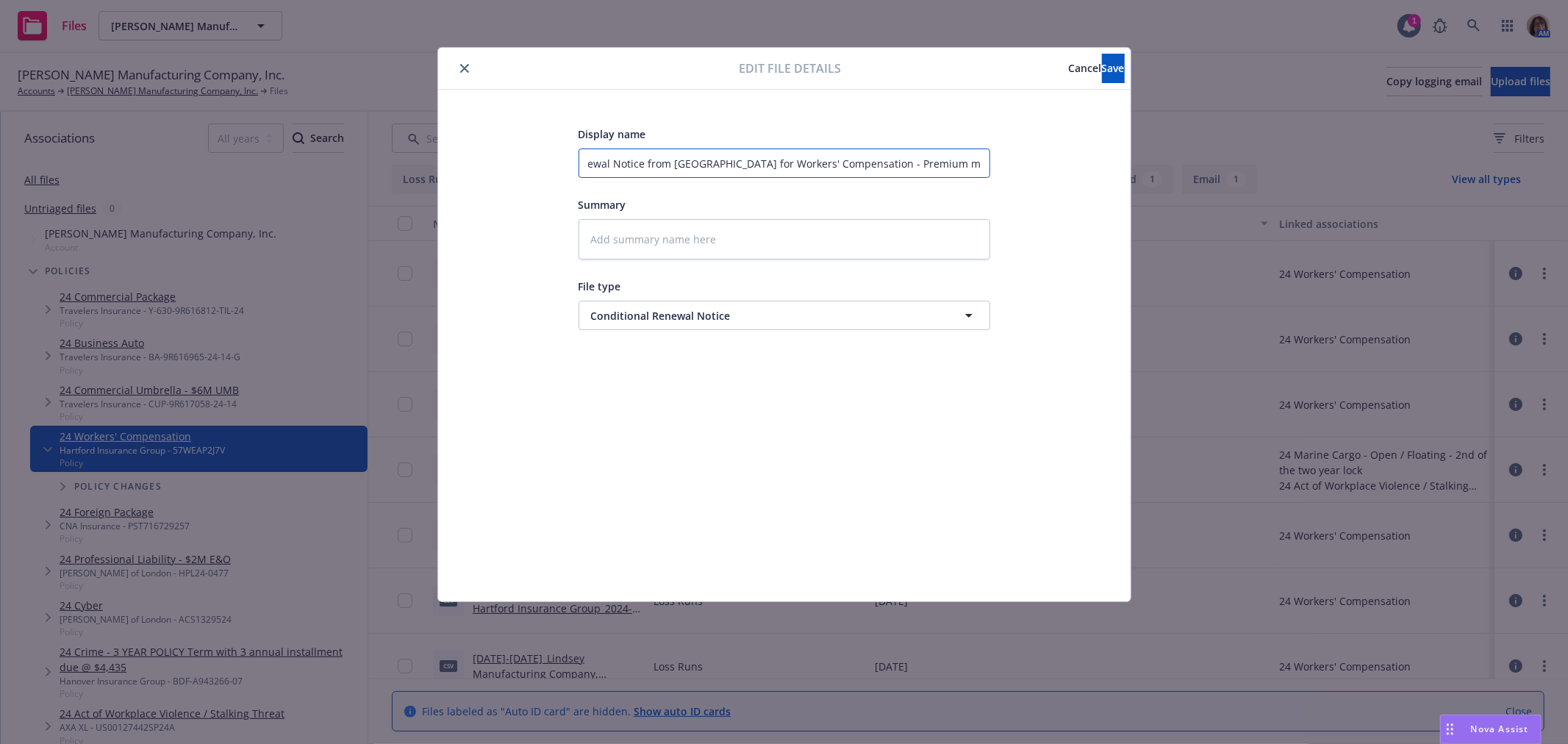
type input "Conditional Renewal Notice from Hartford for Workers' Compensation - Premium ma…"
click at [1102, 65] on span "Save" at bounding box center [1113, 68] width 23 height 14
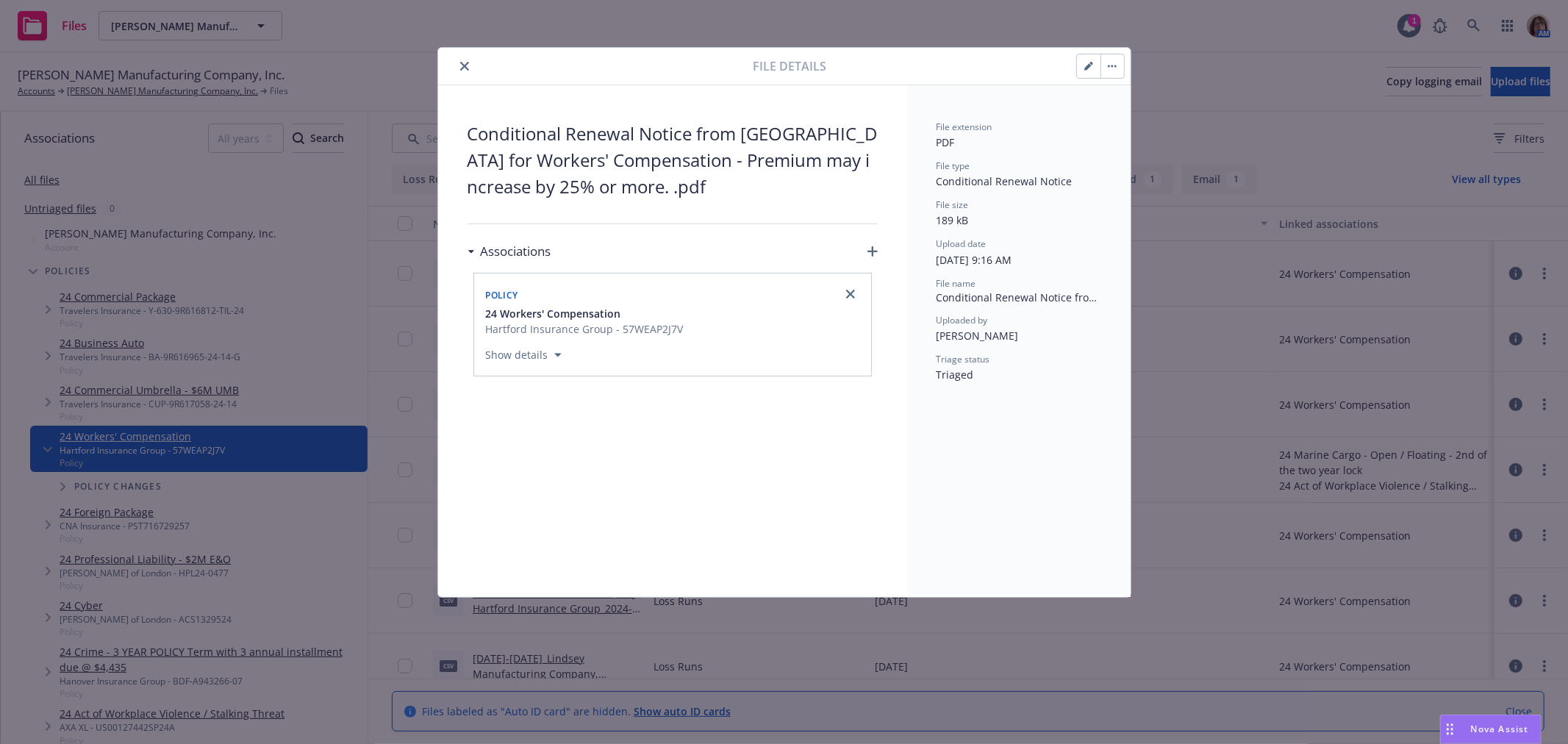
click at [467, 67] on icon "close" at bounding box center [464, 66] width 9 height 9
